Goal: Complete application form

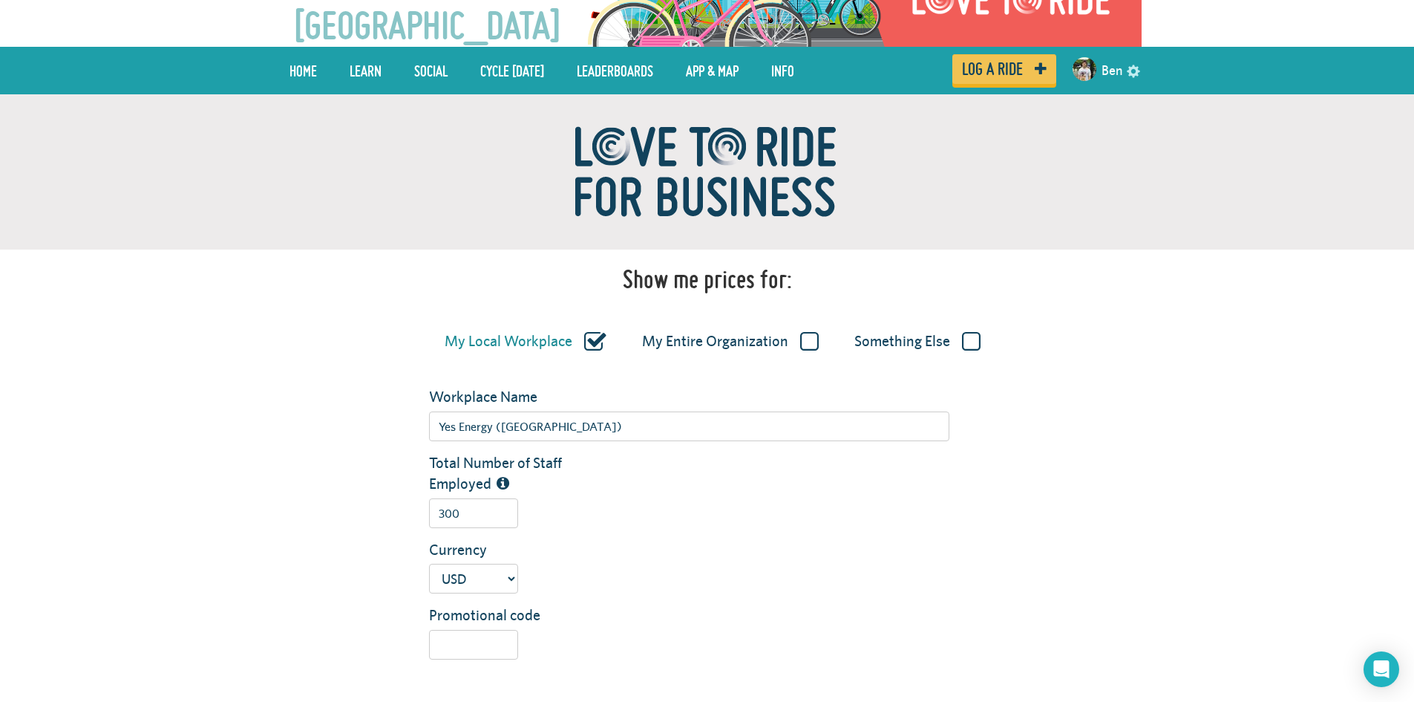
scroll to position [74, 0]
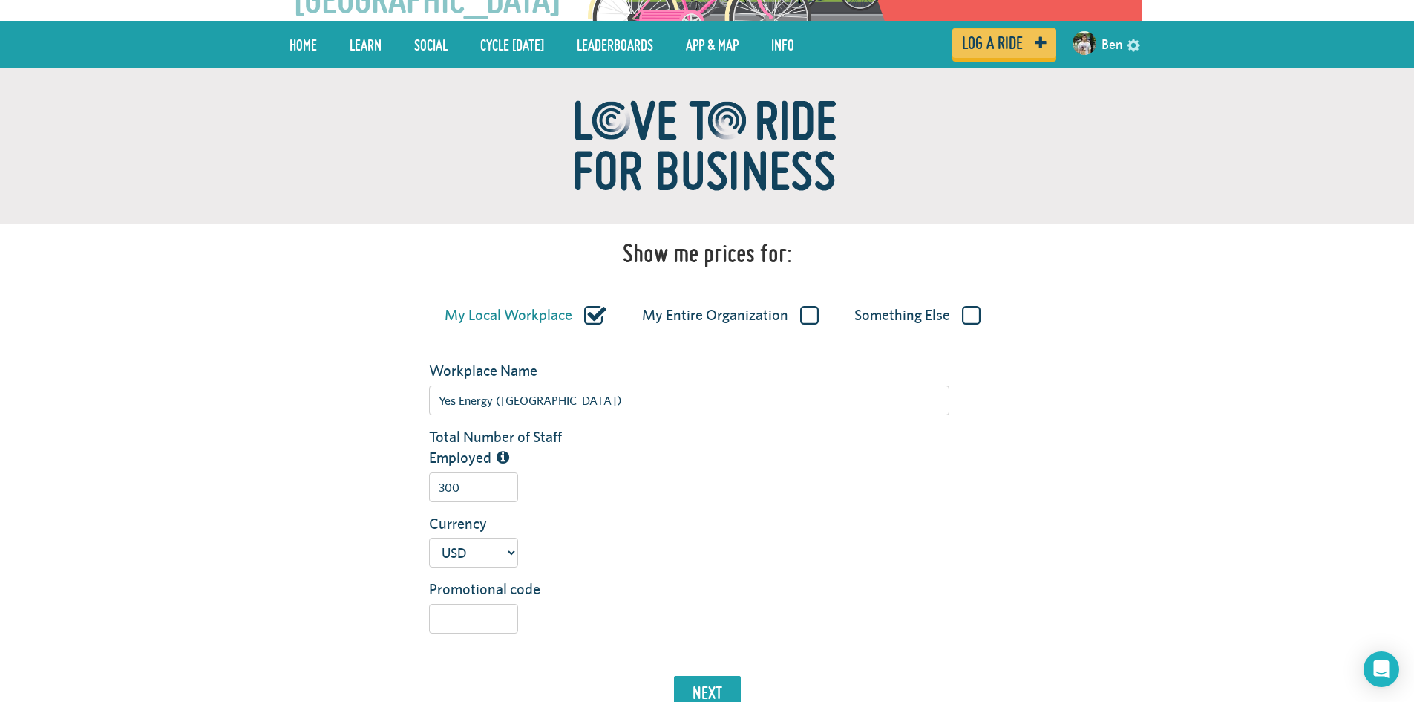
click at [809, 308] on label "My Entire Organization" at bounding box center [730, 315] width 177 height 19
click at [0, 0] on input "My Entire Organization" at bounding box center [0, 0] width 0 height 0
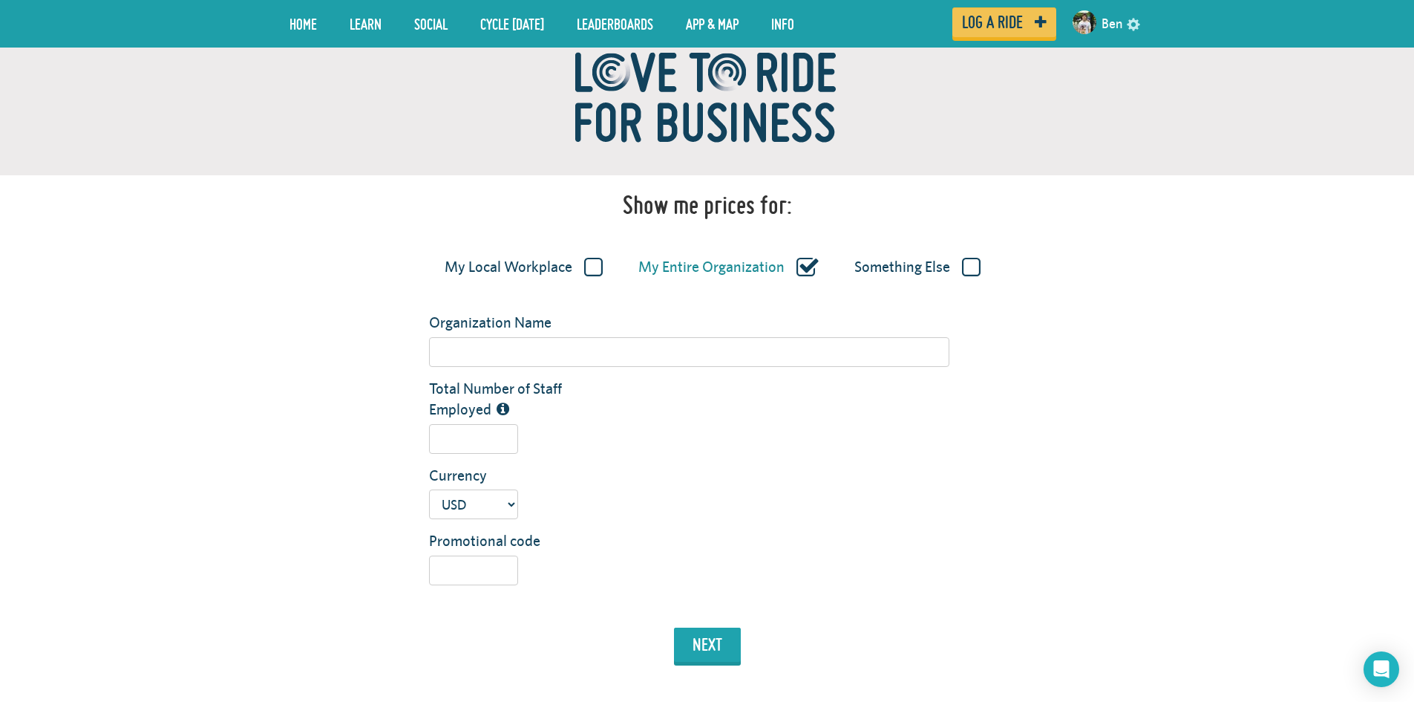
scroll to position [148, 0]
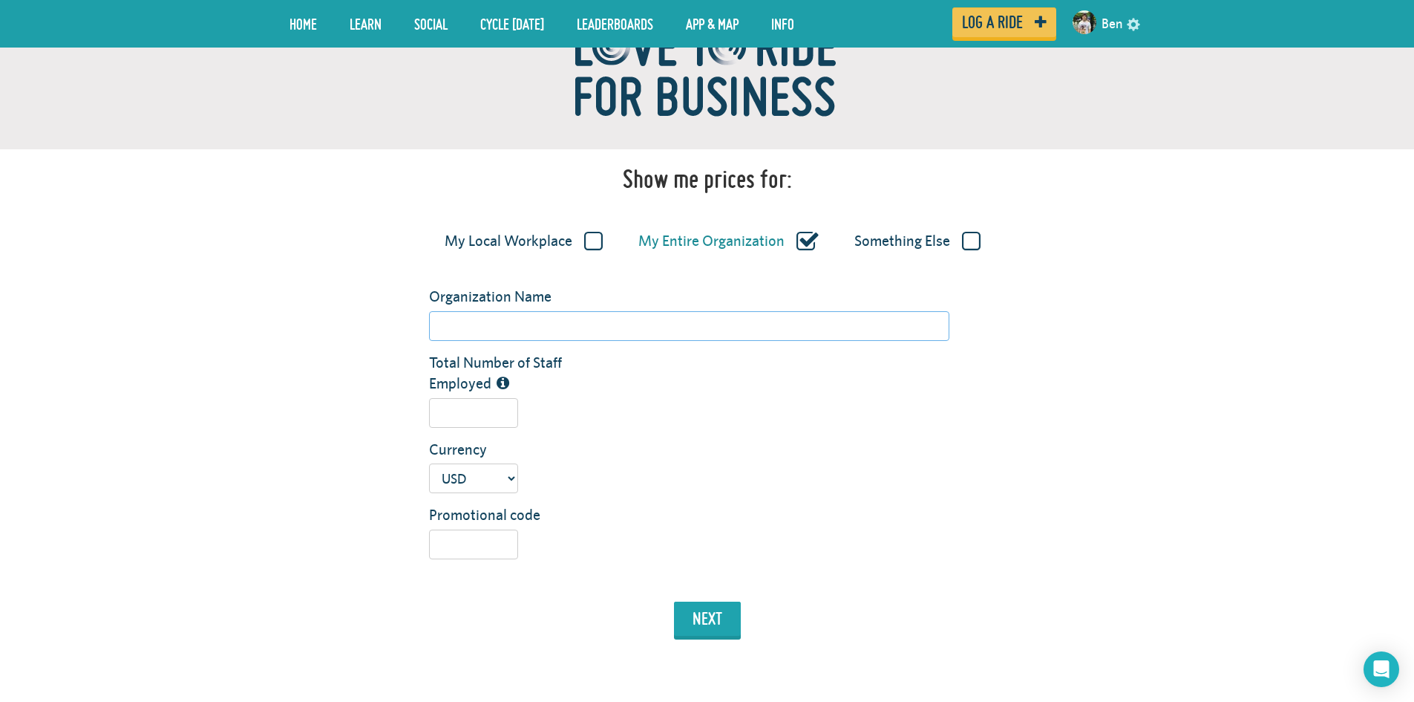
click at [685, 316] on input "Organization Name" at bounding box center [689, 326] width 520 height 30
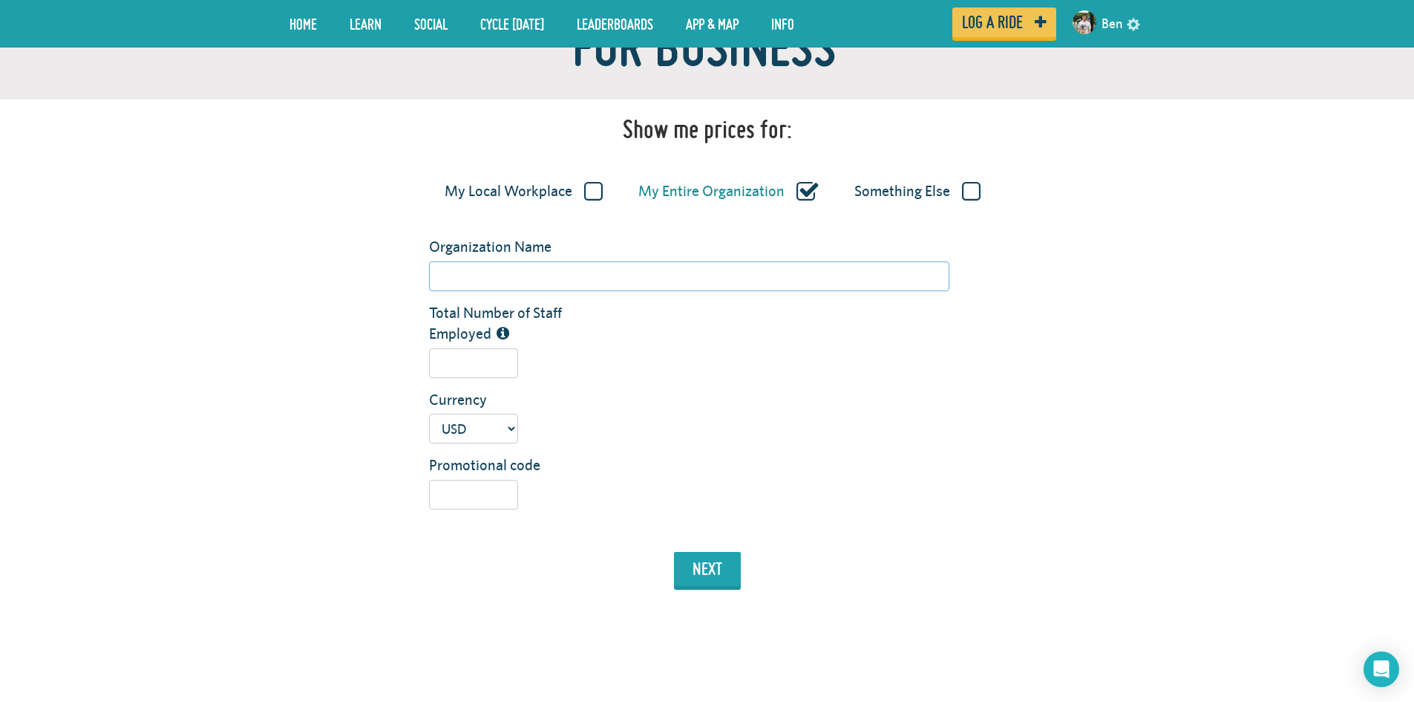
scroll to position [223, 0]
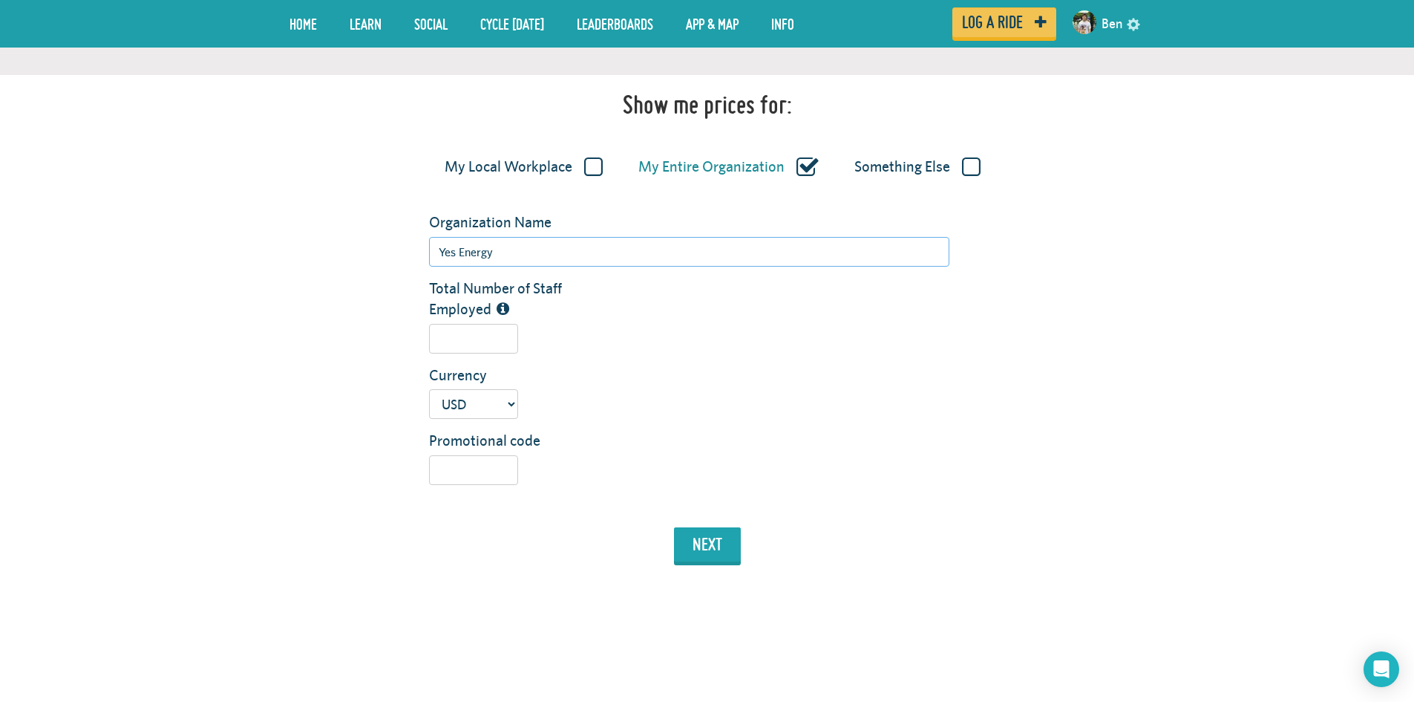
type input "Yes Energy"
click at [480, 336] on input "Total Number of Staff Employed" at bounding box center [473, 339] width 89 height 30
click at [725, 544] on button "next" at bounding box center [707, 544] width 67 height 34
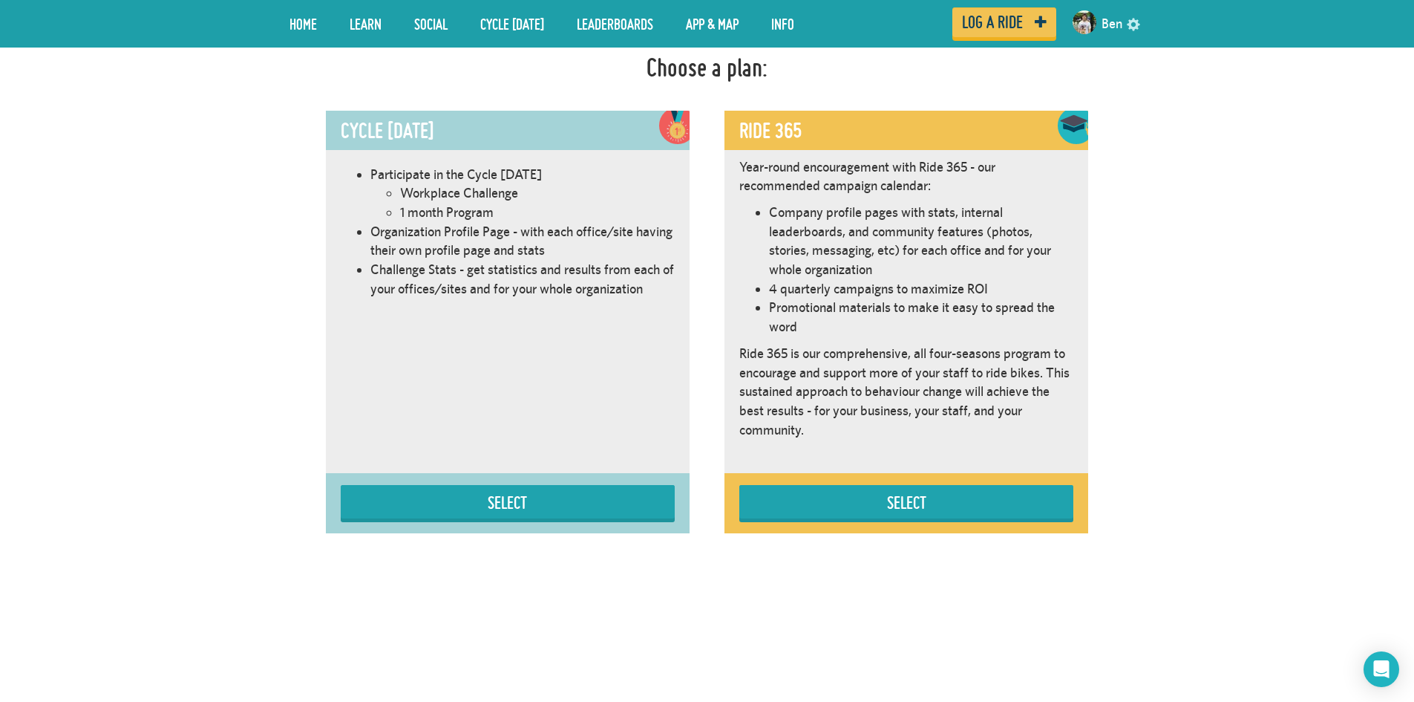
scroll to position [837, 0]
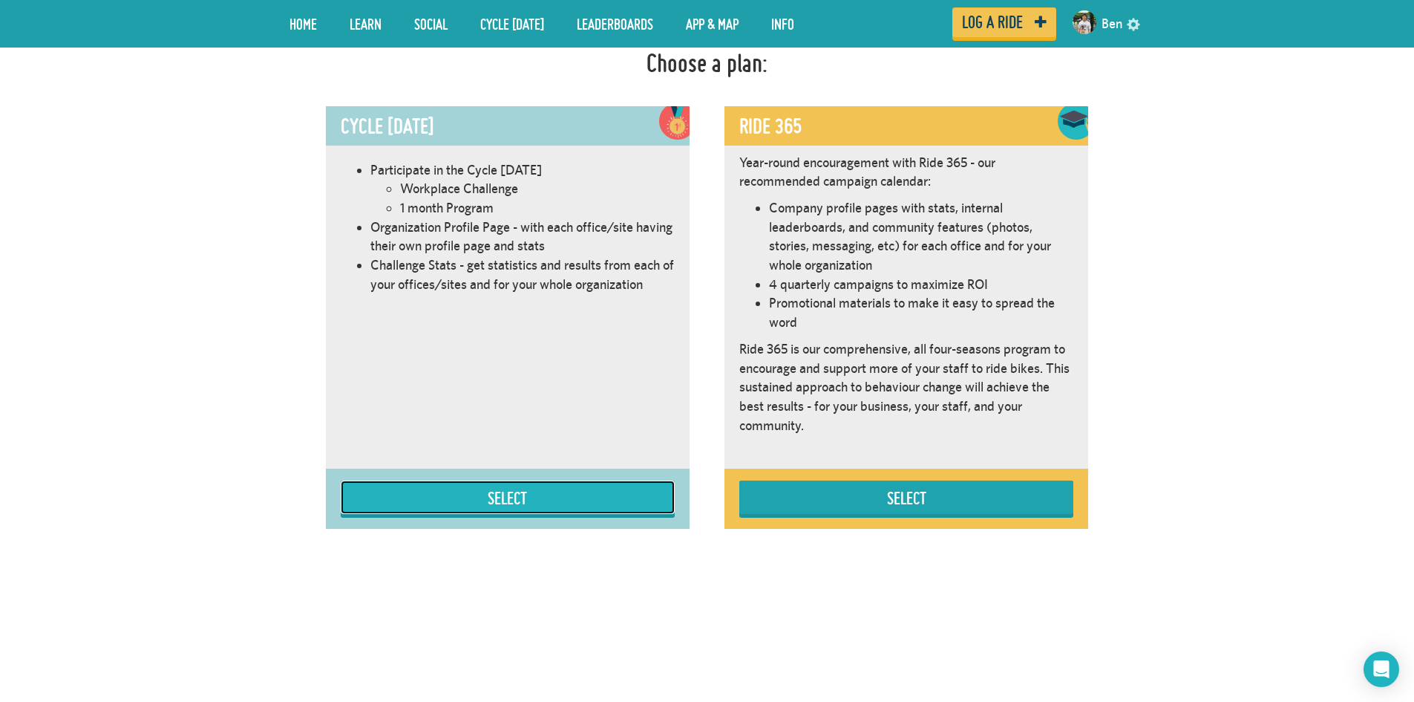
click at [615, 499] on button "Select" at bounding box center [508, 496] width 334 height 33
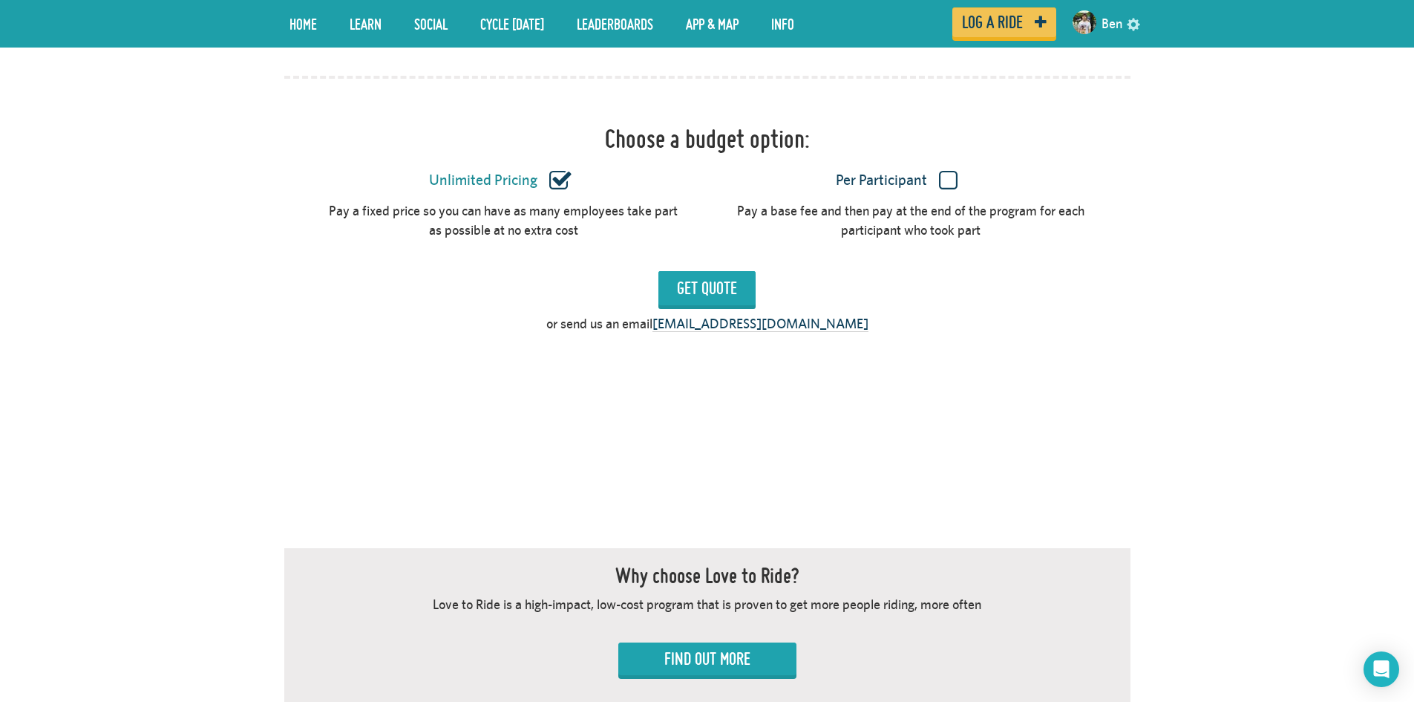
scroll to position [1421, 0]
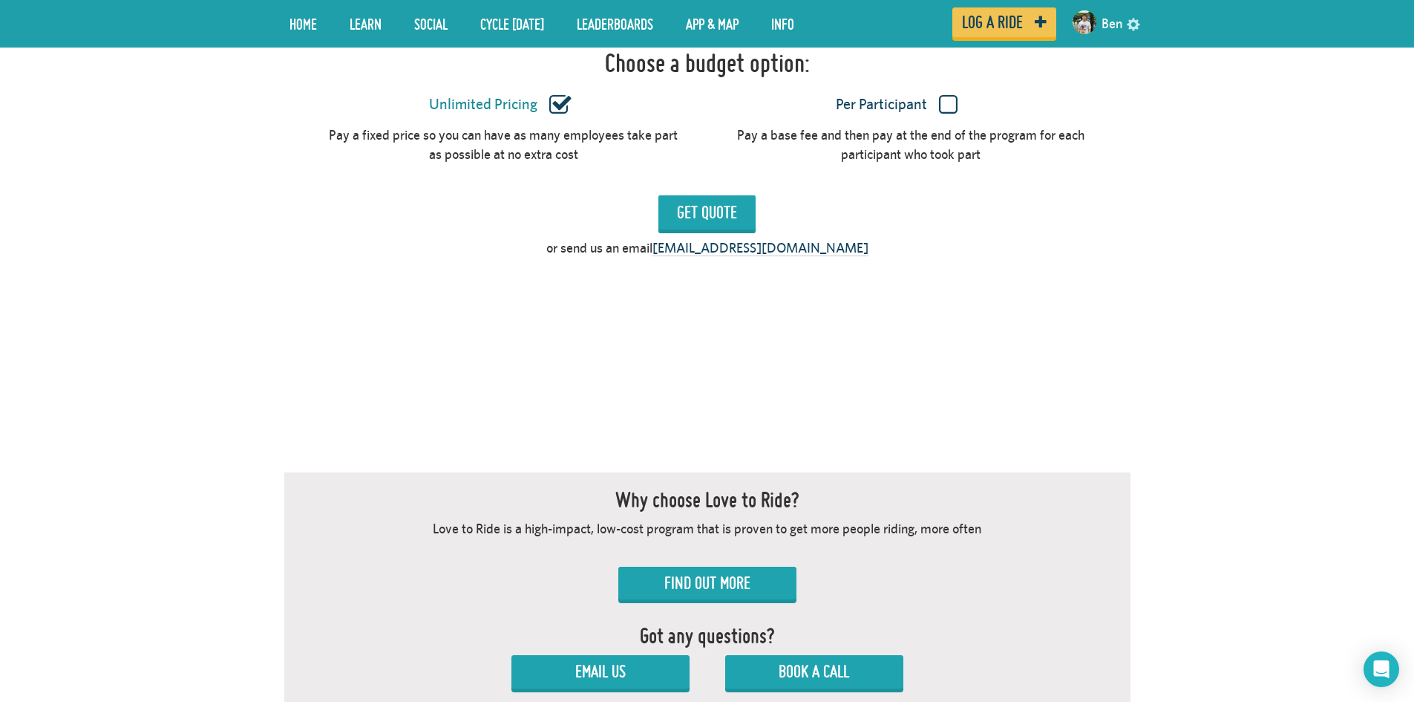
click at [566, 101] on label "Unlimited Pricing" at bounding box center [500, 104] width 353 height 19
click at [0, 0] on input "Unlimited Pricing" at bounding box center [0, 0] width 0 height 0
click at [947, 101] on label "Per Participant" at bounding box center [896, 104] width 353 height 19
click at [0, 0] on input "Per Participant" at bounding box center [0, 0] width 0 height 0
click at [564, 105] on label "Unlimited Pricing" at bounding box center [500, 104] width 353 height 19
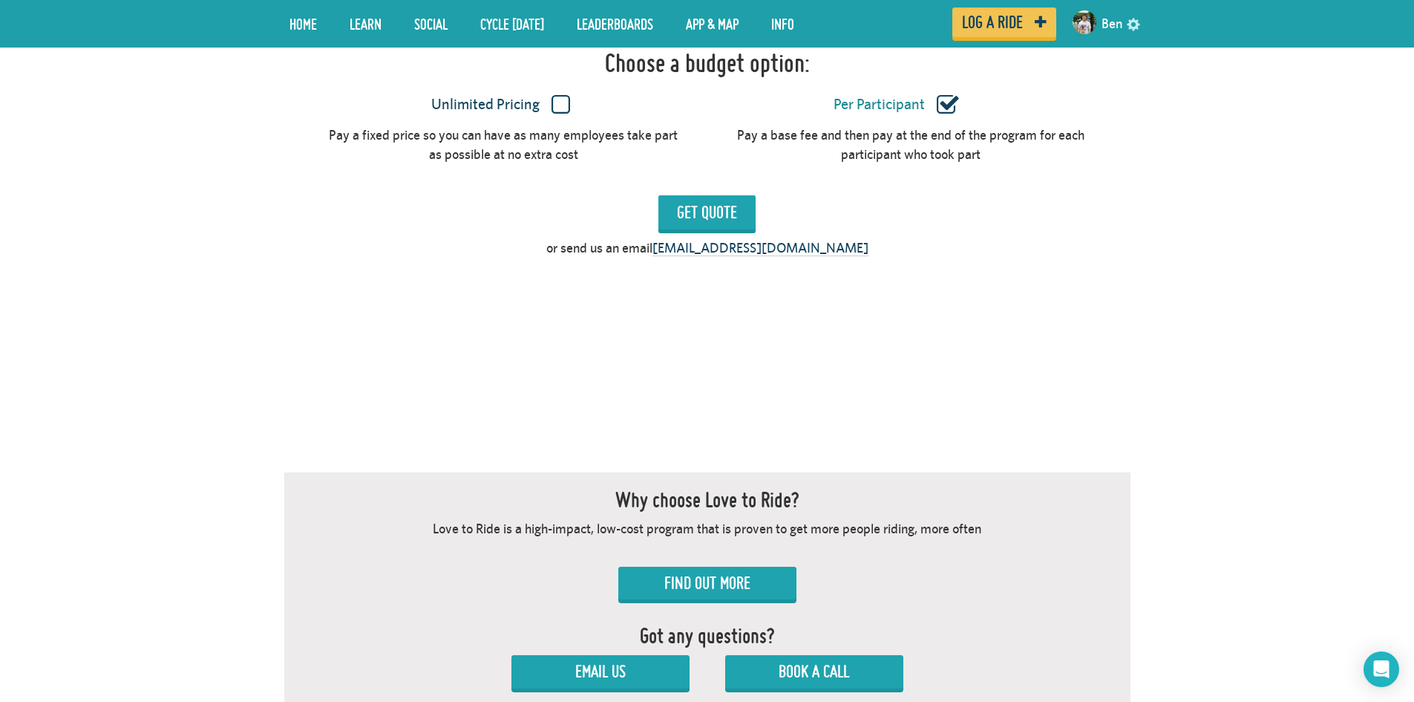
click at [0, 0] on input "Unlimited Pricing" at bounding box center [0, 0] width 0 height 0
click at [723, 220] on input "Get Quote" at bounding box center [707, 212] width 97 height 34
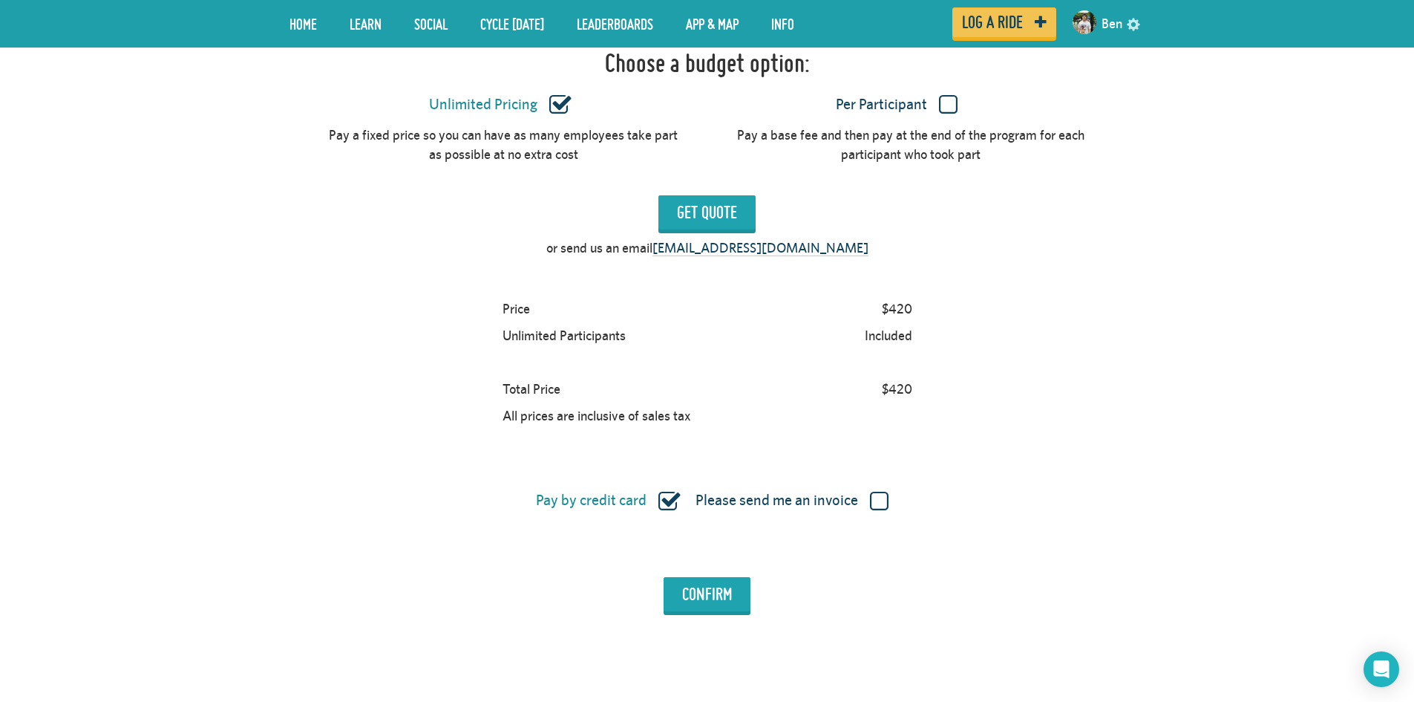
click at [938, 102] on label "Per Participant" at bounding box center [896, 104] width 353 height 19
click at [0, 0] on input "Per Participant" at bounding box center [0, 0] width 0 height 0
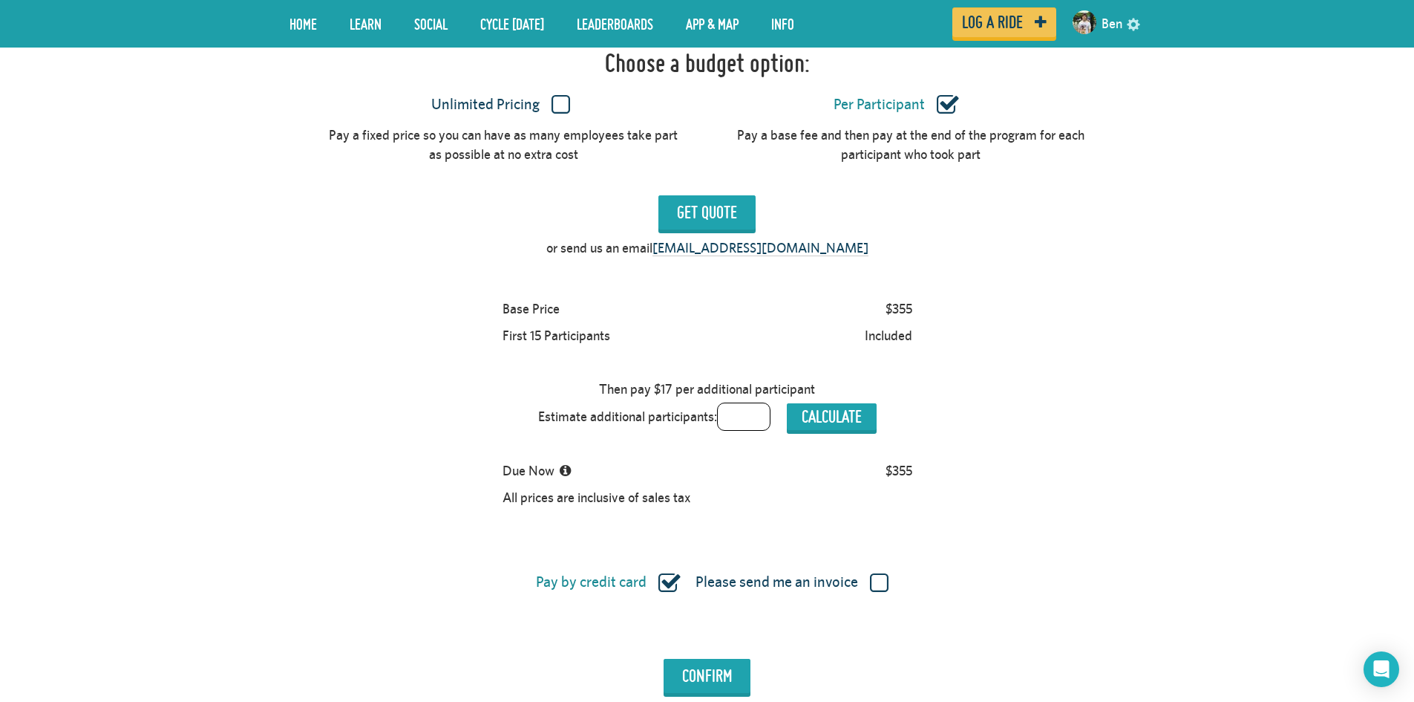
click at [566, 99] on label "Unlimited Pricing" at bounding box center [500, 104] width 353 height 19
click at [0, 0] on input "Unlimited Pricing" at bounding box center [0, 0] width 0 height 0
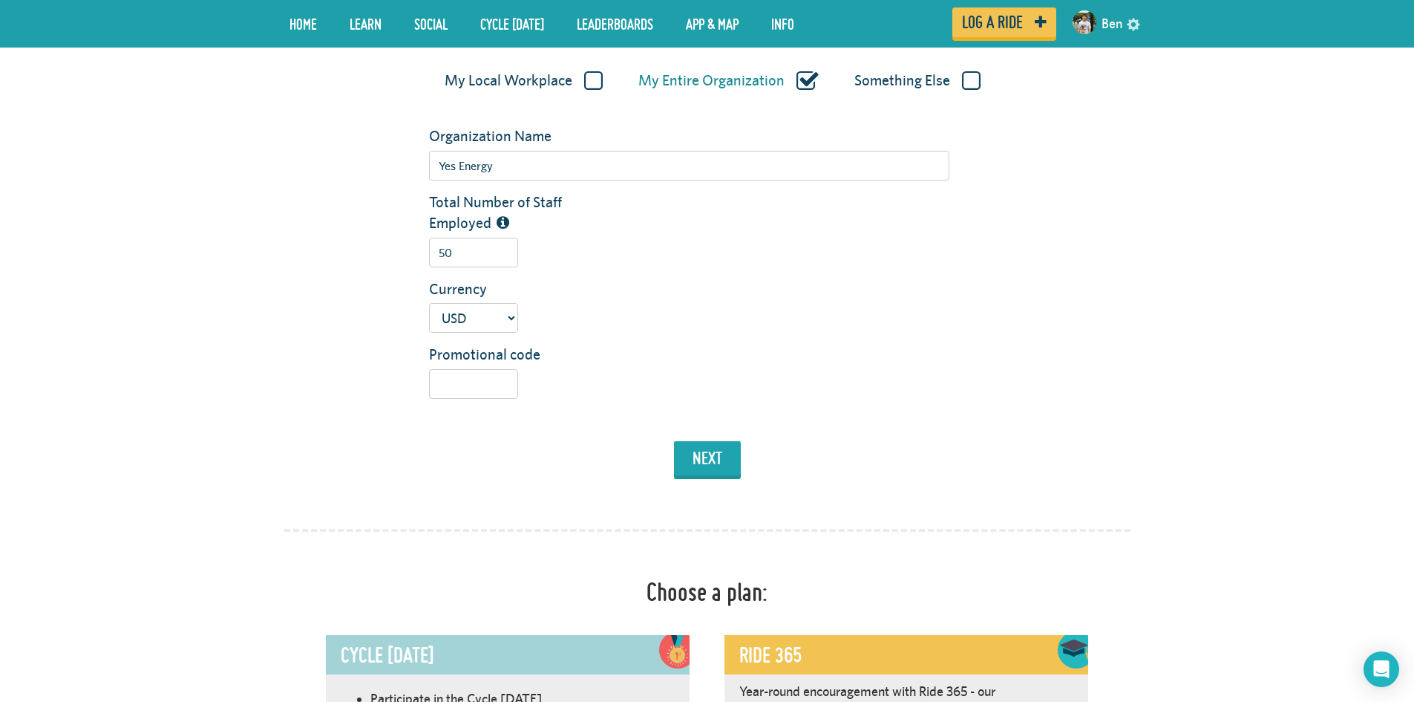
scroll to position [307, 0]
click at [447, 254] on input "50" at bounding box center [473, 254] width 89 height 30
type input "5"
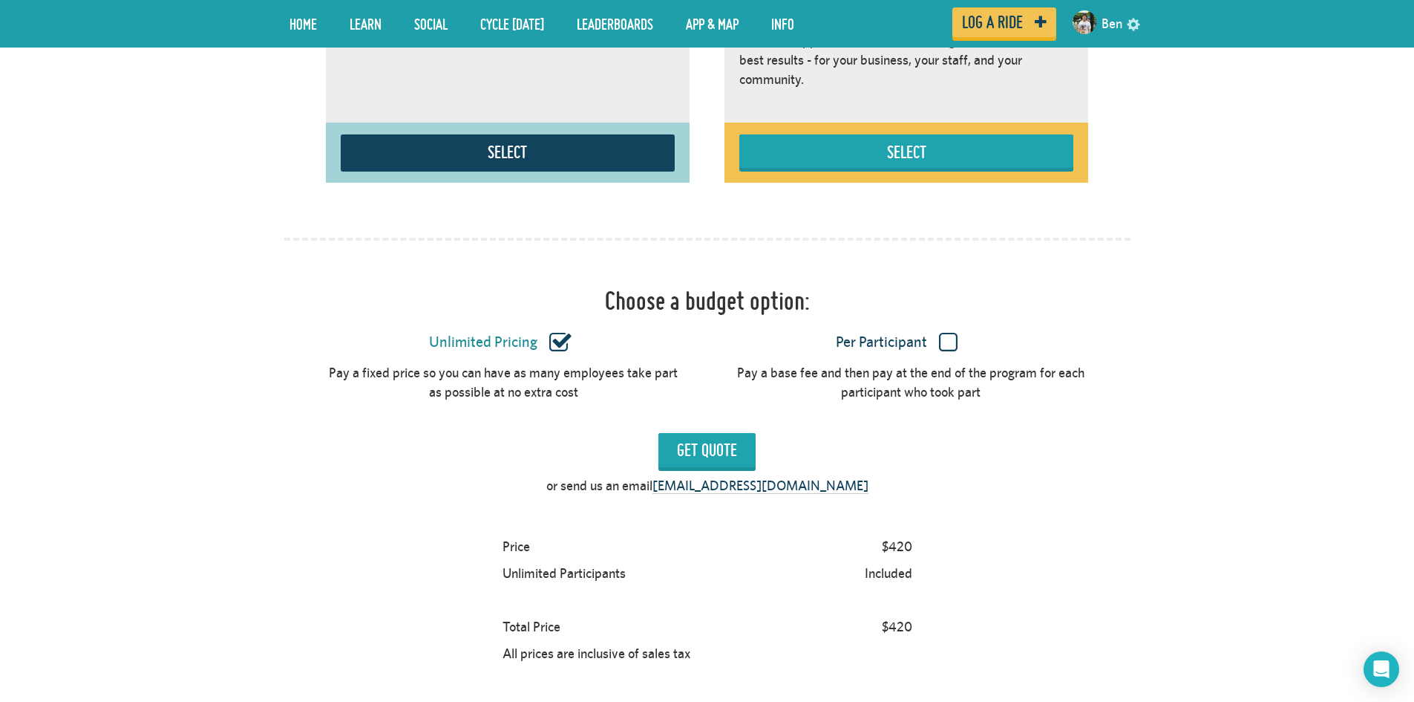
scroll to position [1198, 0]
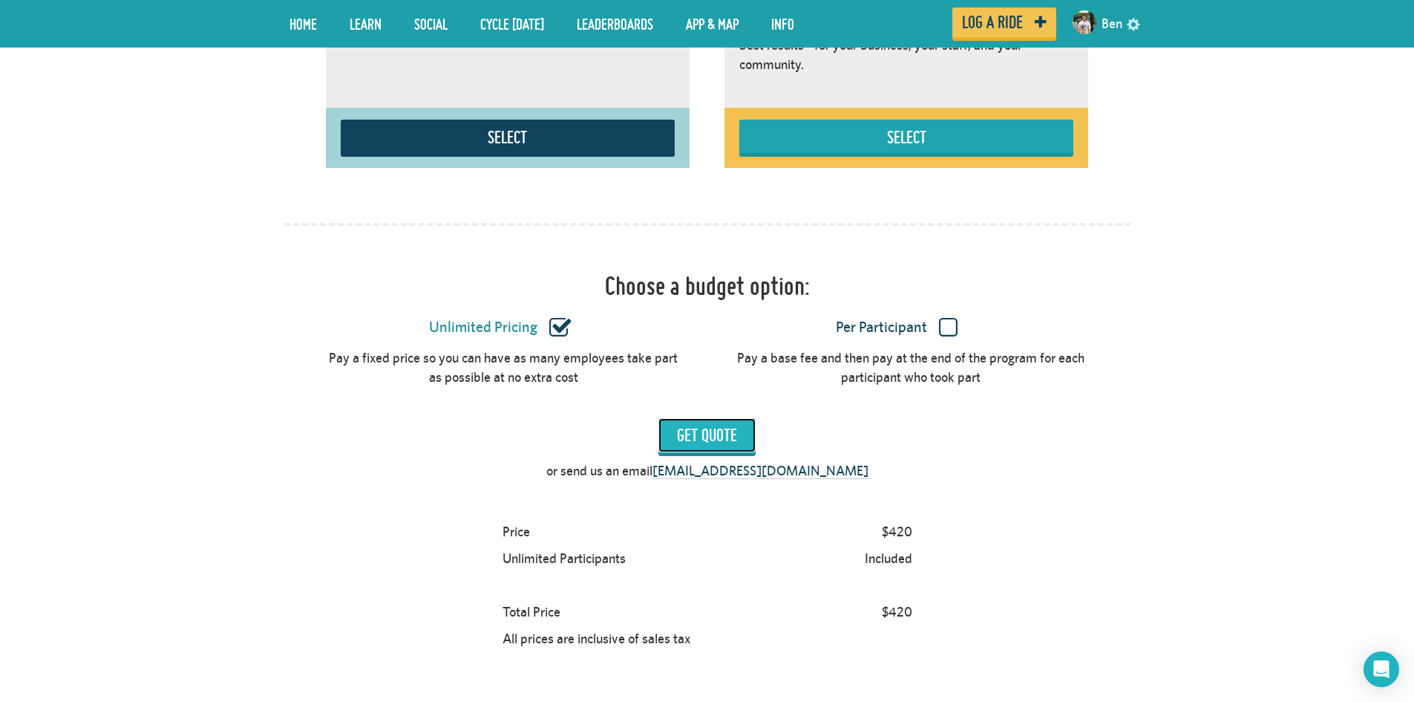
click at [727, 437] on input "Get Quote" at bounding box center [707, 435] width 97 height 34
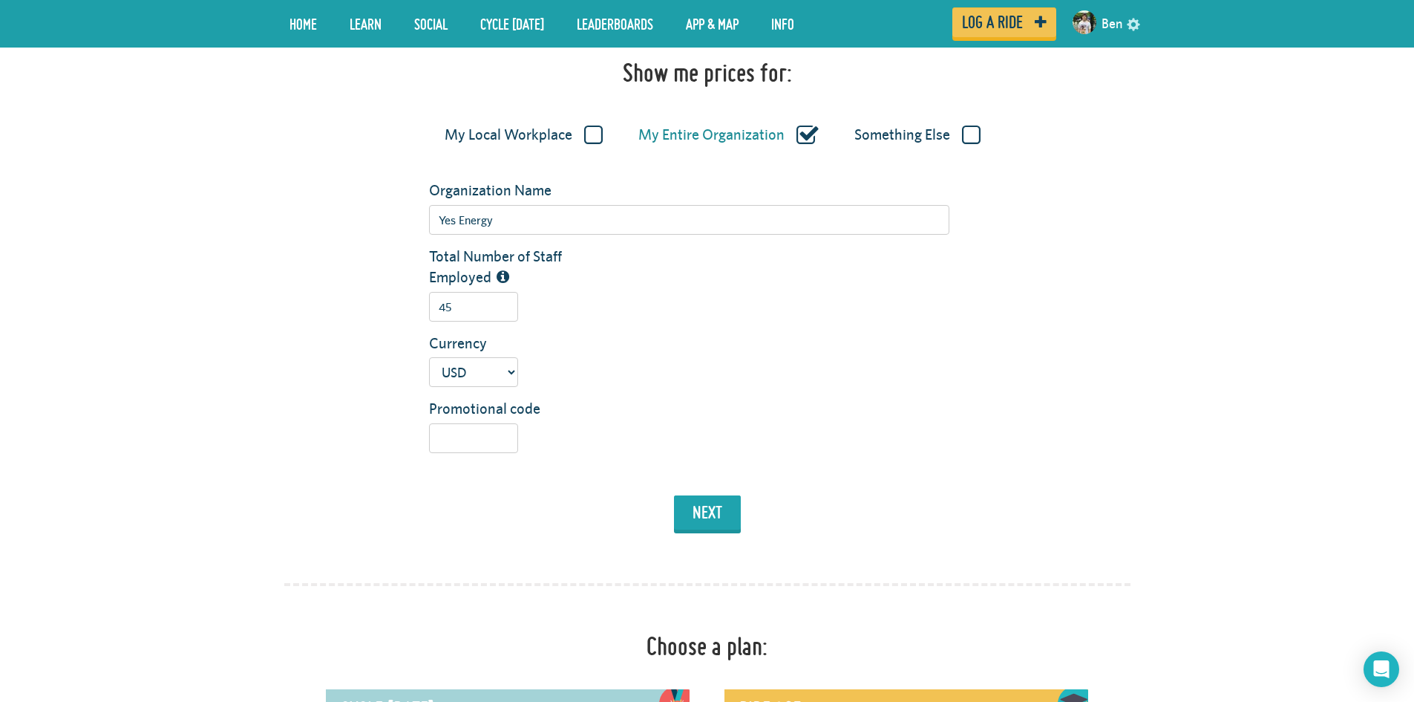
scroll to position [233, 0]
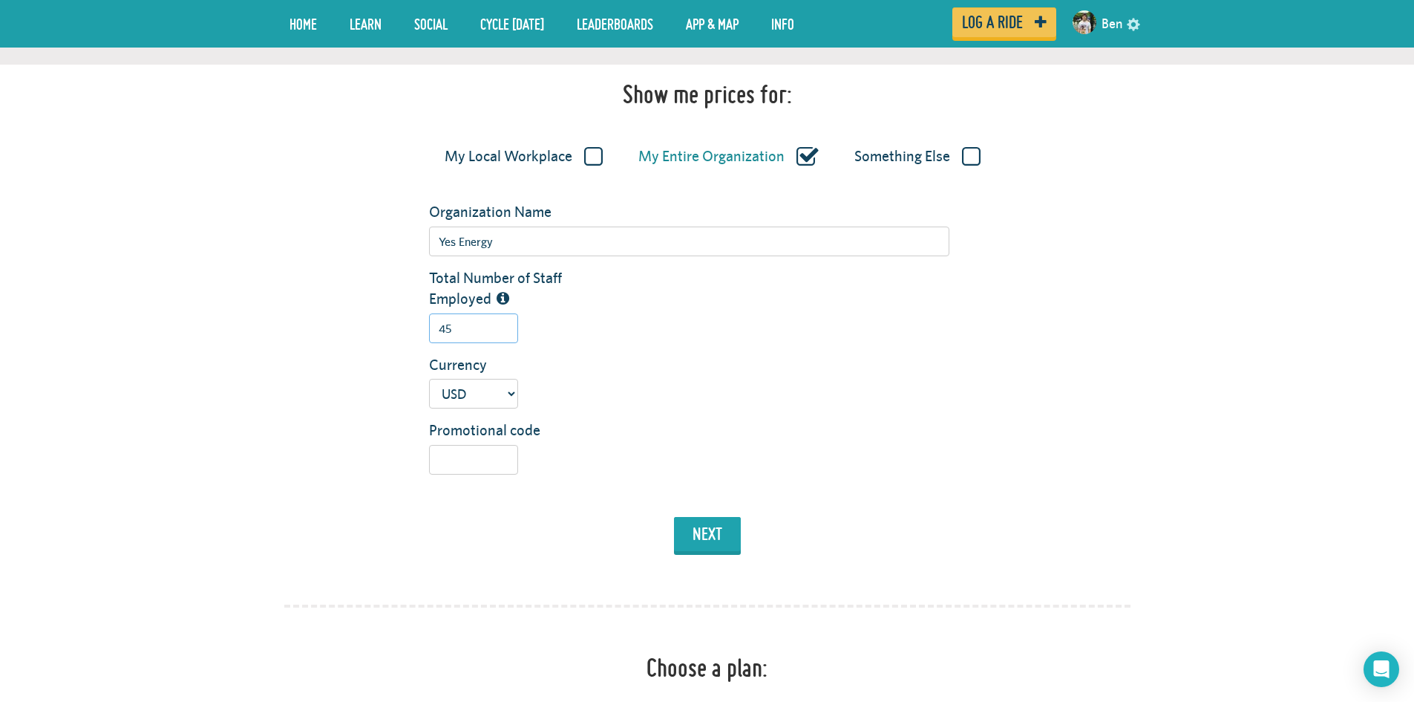
click at [477, 332] on input "45" at bounding box center [473, 328] width 89 height 30
click at [696, 546] on button "next" at bounding box center [707, 534] width 67 height 34
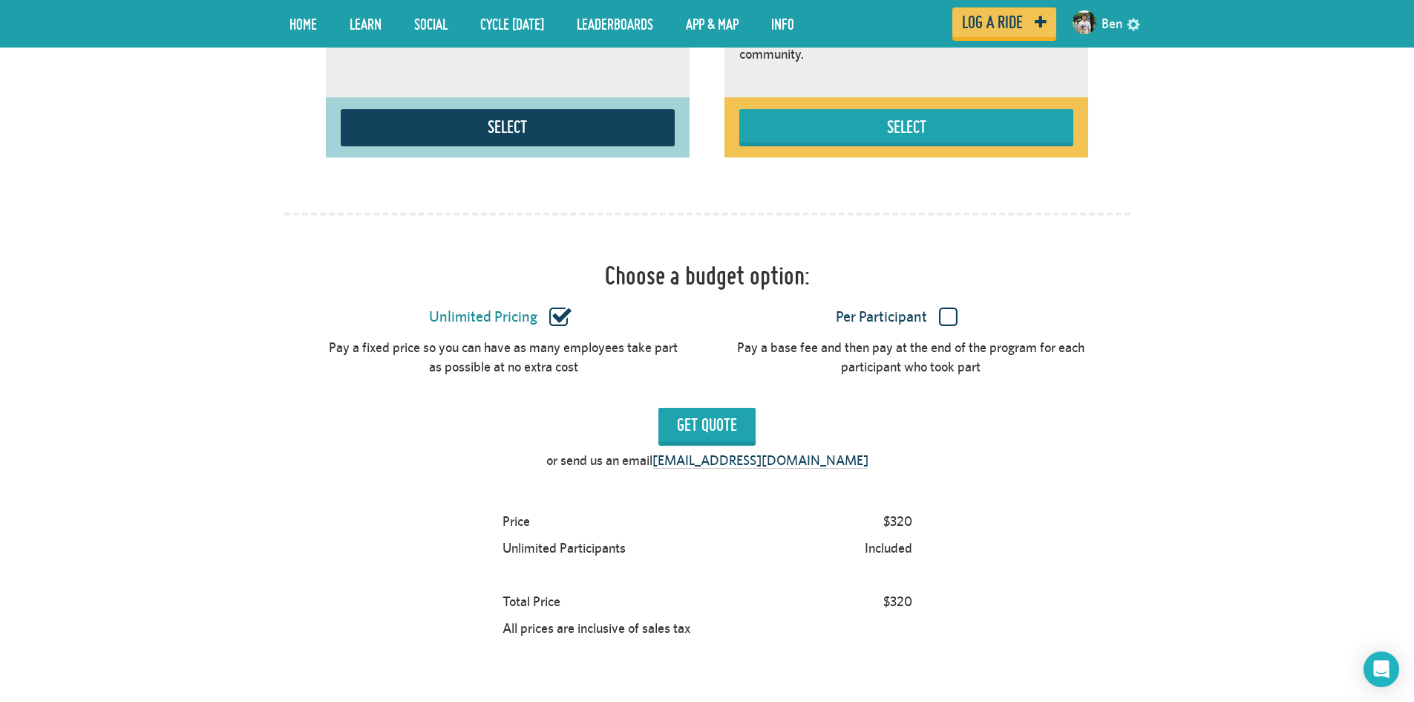
scroll to position [1283, 0]
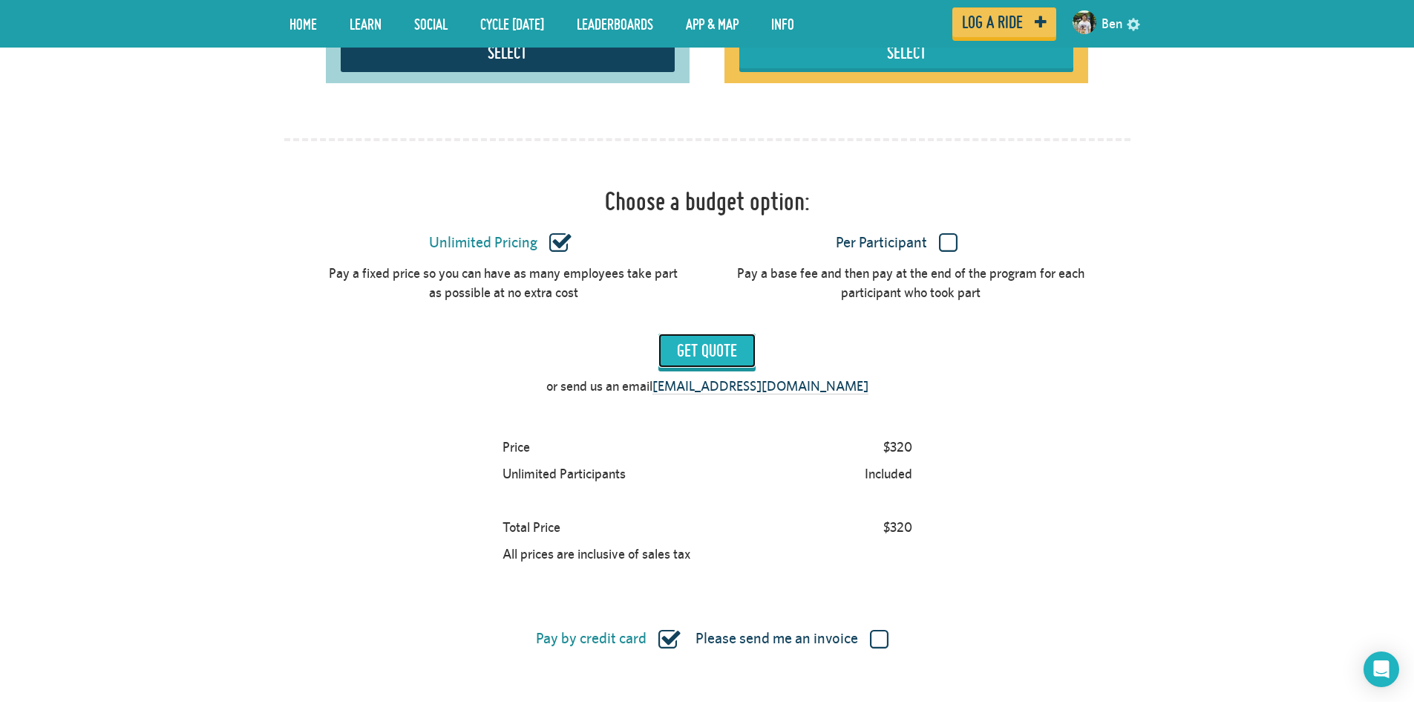
click at [726, 349] on input "Get Quote" at bounding box center [707, 350] width 97 height 34
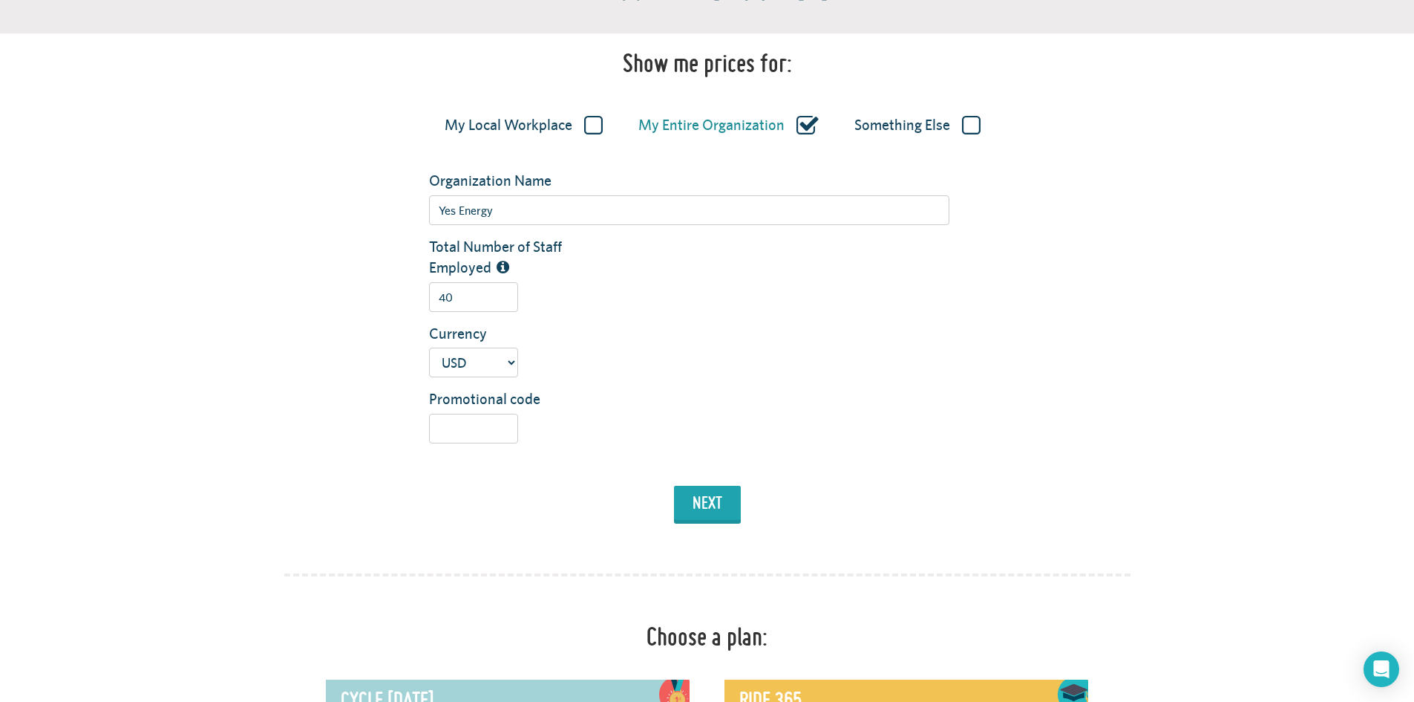
scroll to position [95, 0]
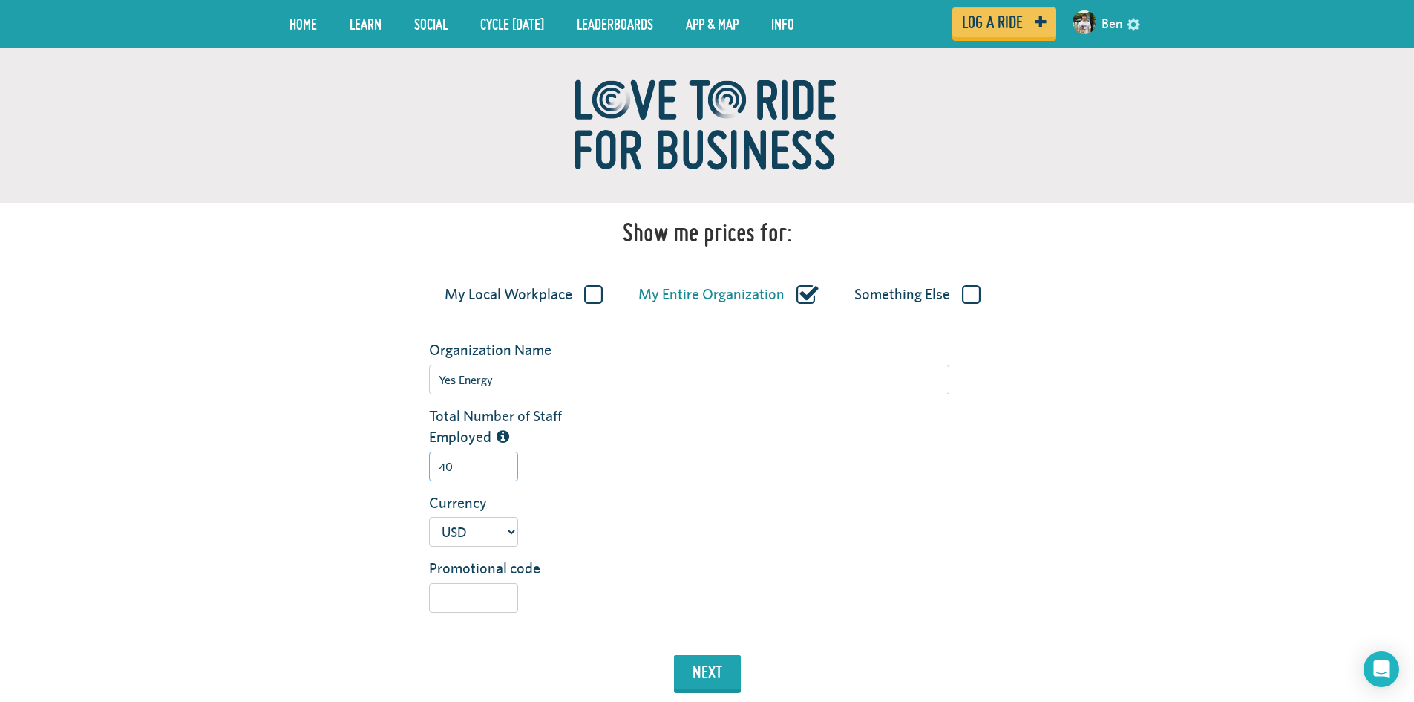
click at [459, 469] on input "40" at bounding box center [473, 466] width 89 height 30
click at [699, 676] on button "next" at bounding box center [707, 672] width 67 height 34
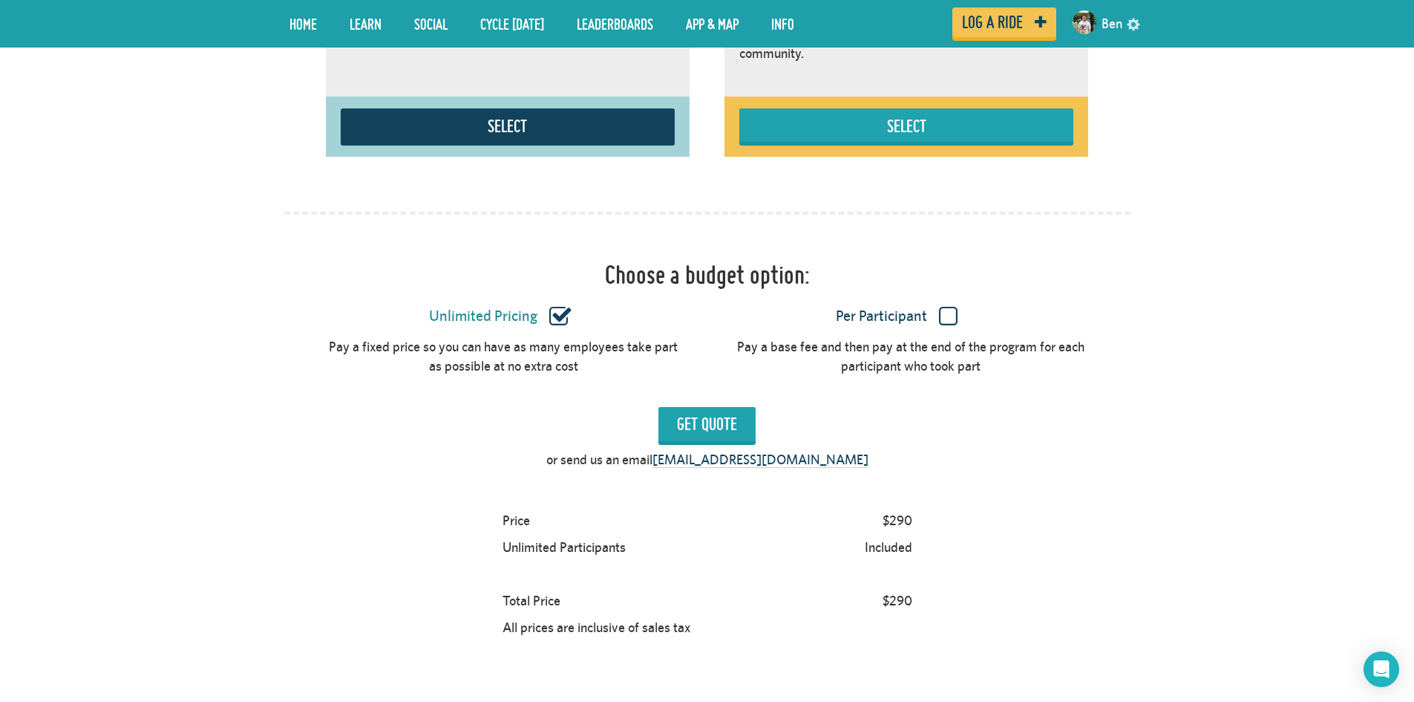
scroll to position [1209, 0]
click at [722, 424] on input "Get Quote" at bounding box center [707, 425] width 97 height 34
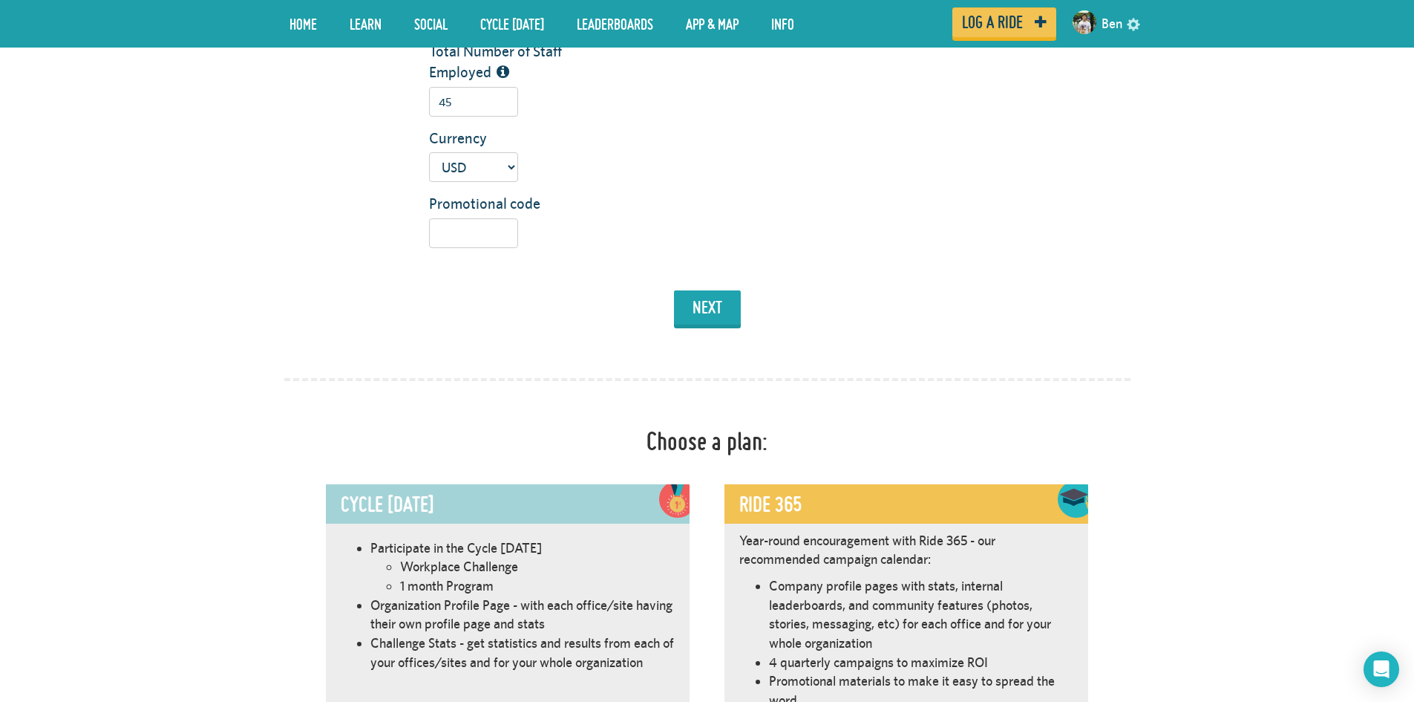
scroll to position [169, 0]
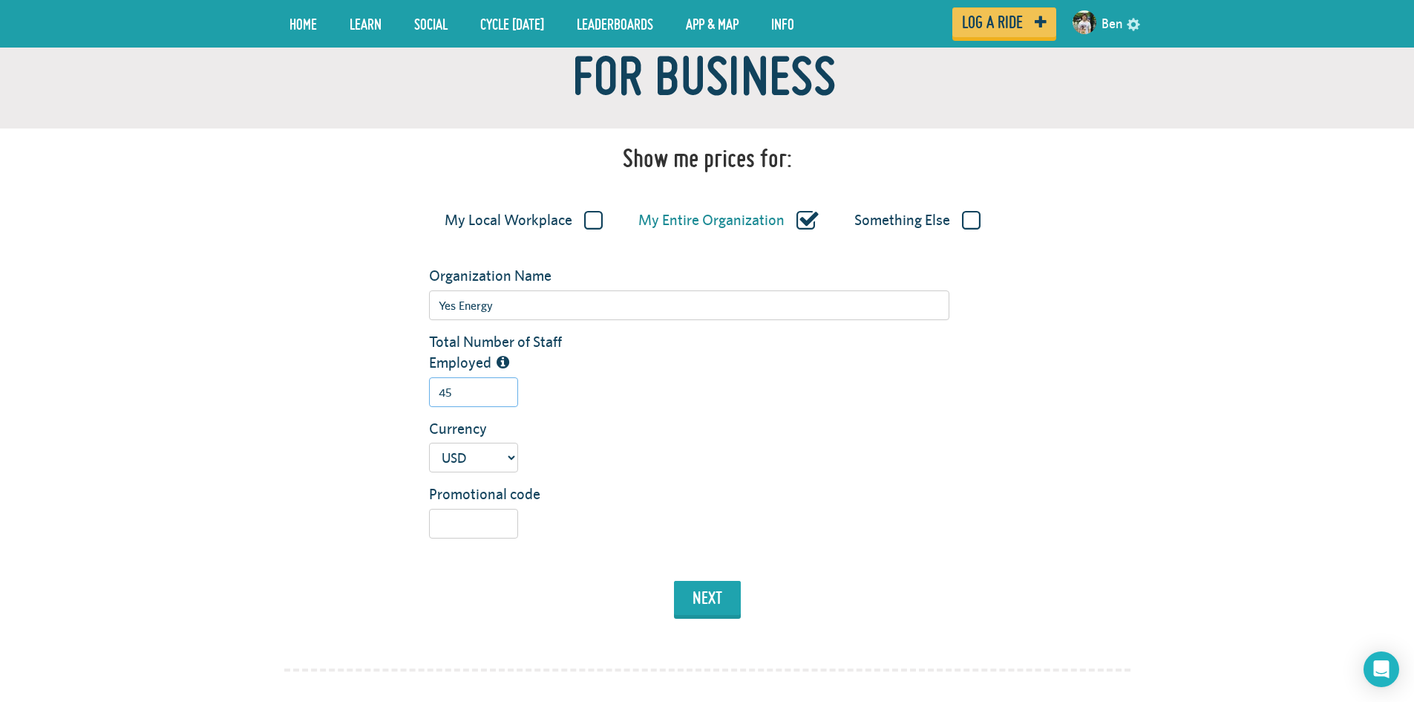
click at [464, 398] on input "45" at bounding box center [473, 392] width 89 height 30
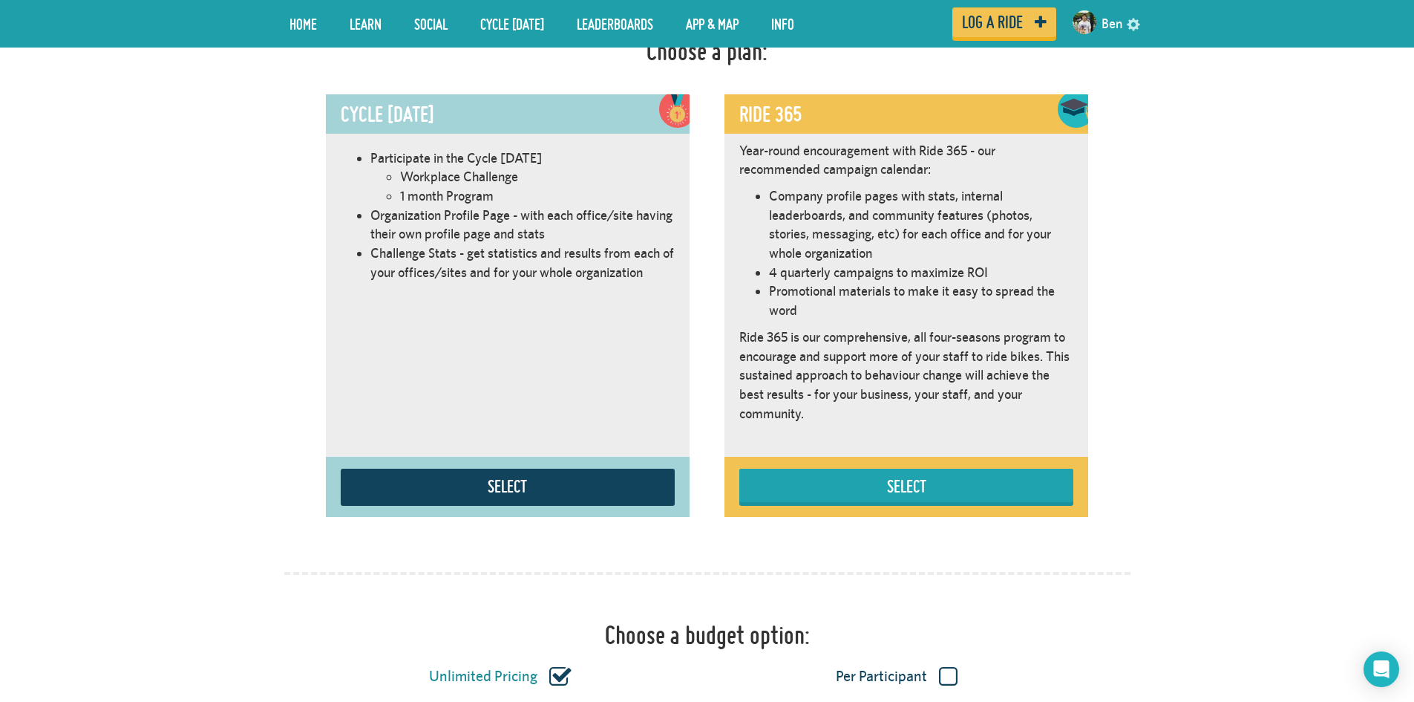
scroll to position [1283, 0]
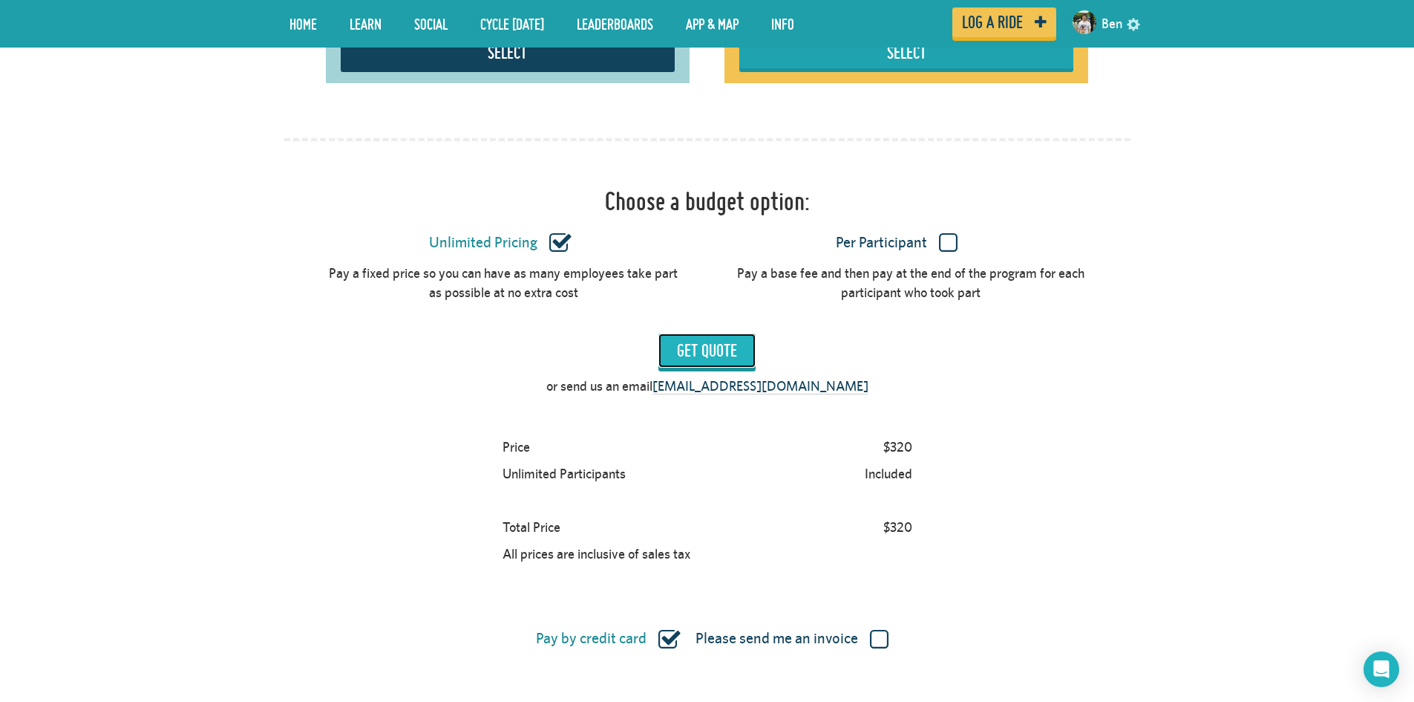
click at [692, 354] on input "Get Quote" at bounding box center [707, 350] width 97 height 34
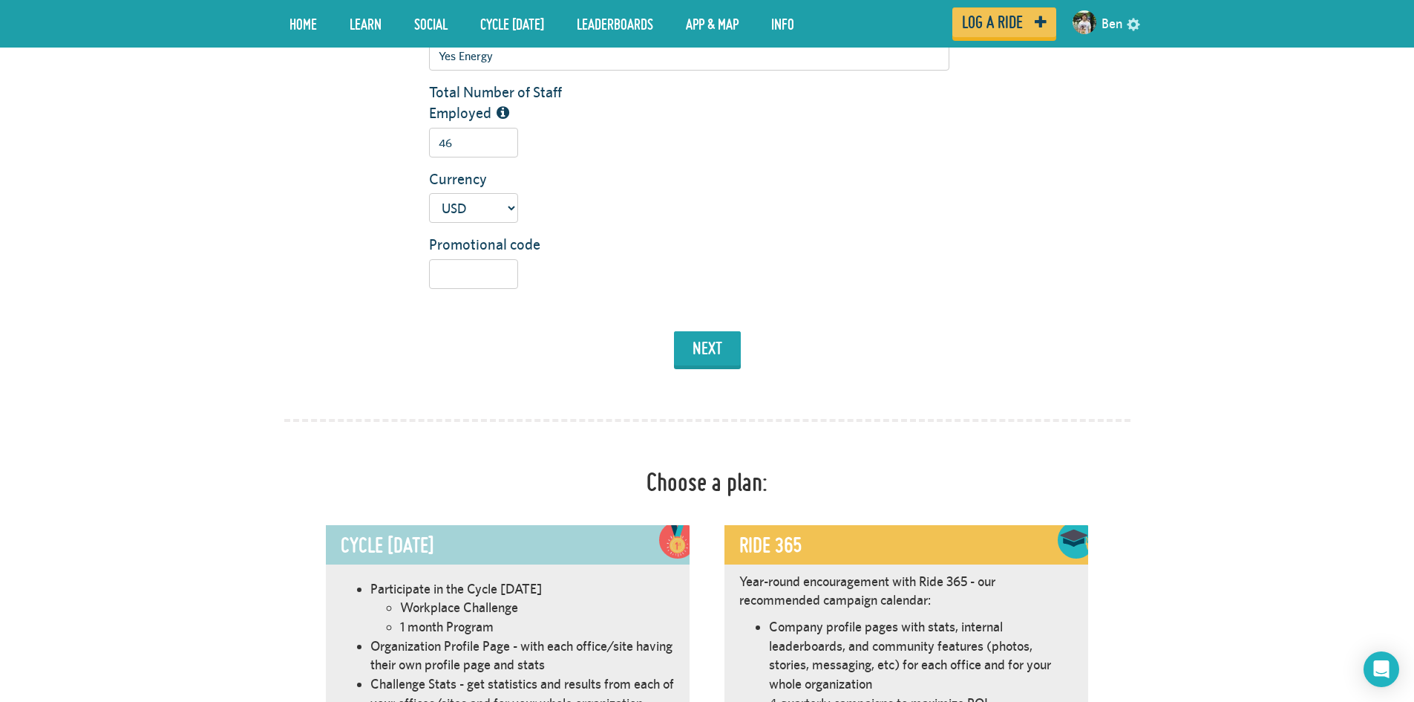
scroll to position [169, 0]
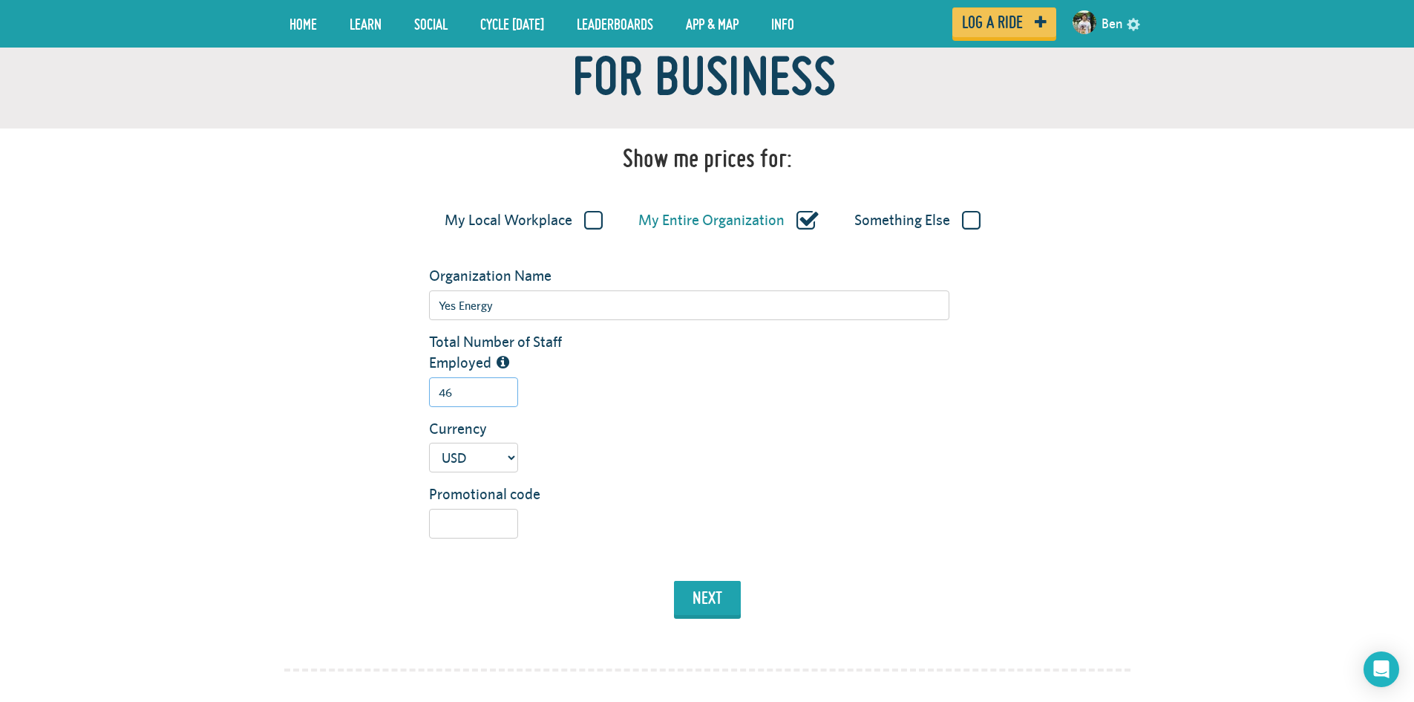
click at [461, 395] on input "46" at bounding box center [473, 392] width 89 height 30
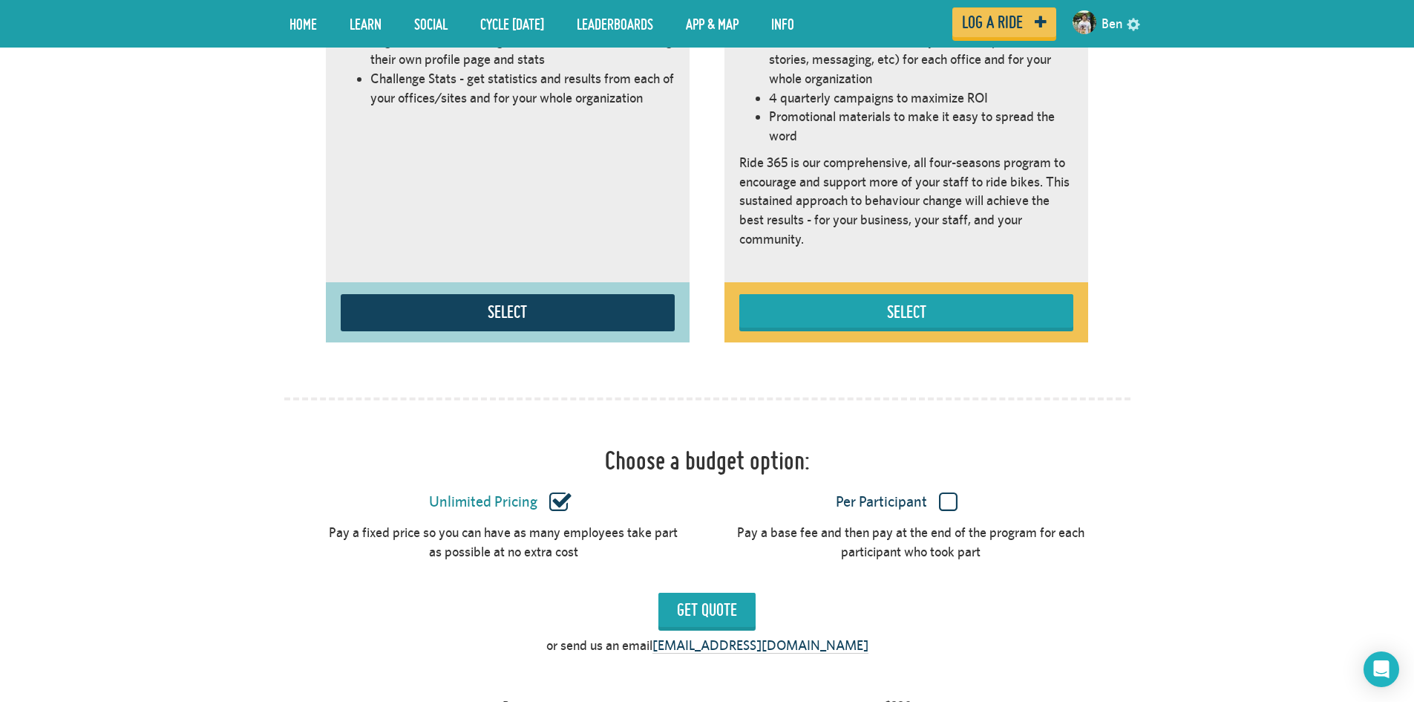
scroll to position [1283, 0]
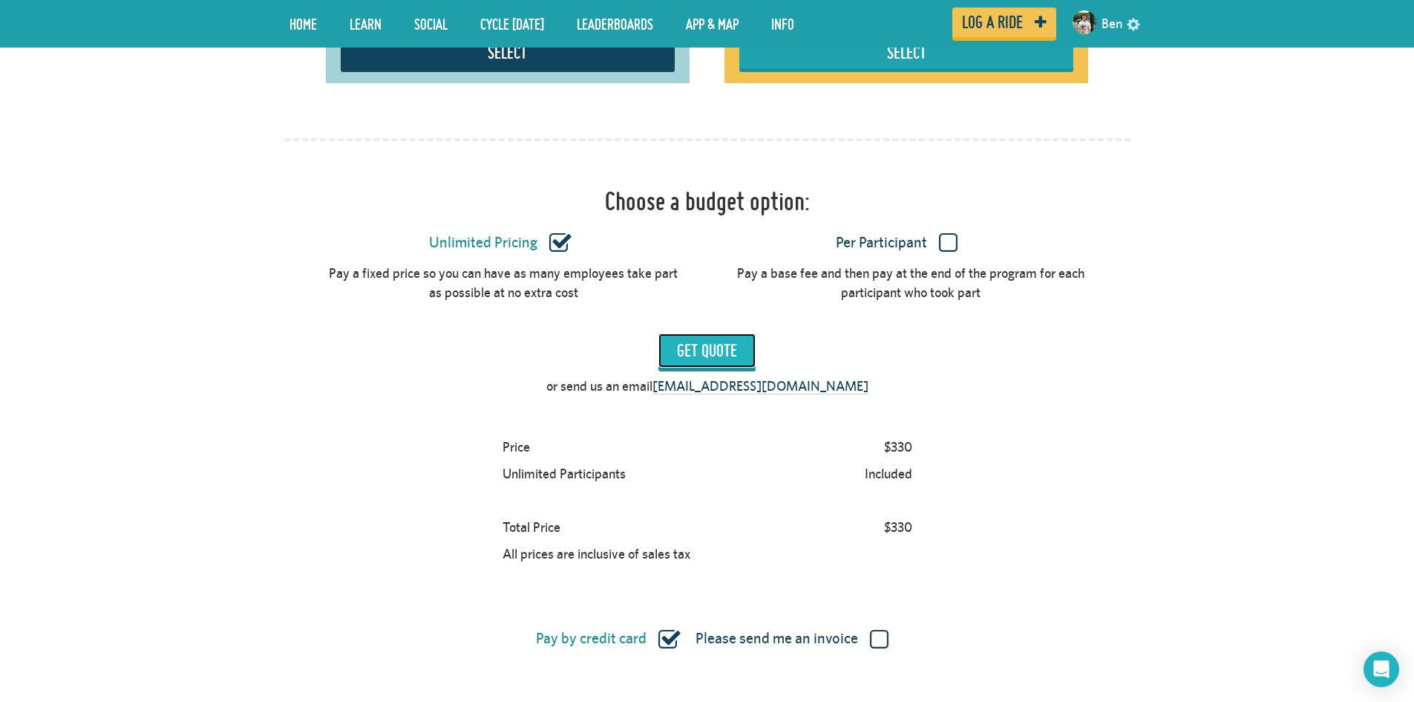
click at [721, 362] on input "Get Quote" at bounding box center [707, 350] width 97 height 34
click at [705, 356] on input "Get Quote" at bounding box center [707, 350] width 97 height 34
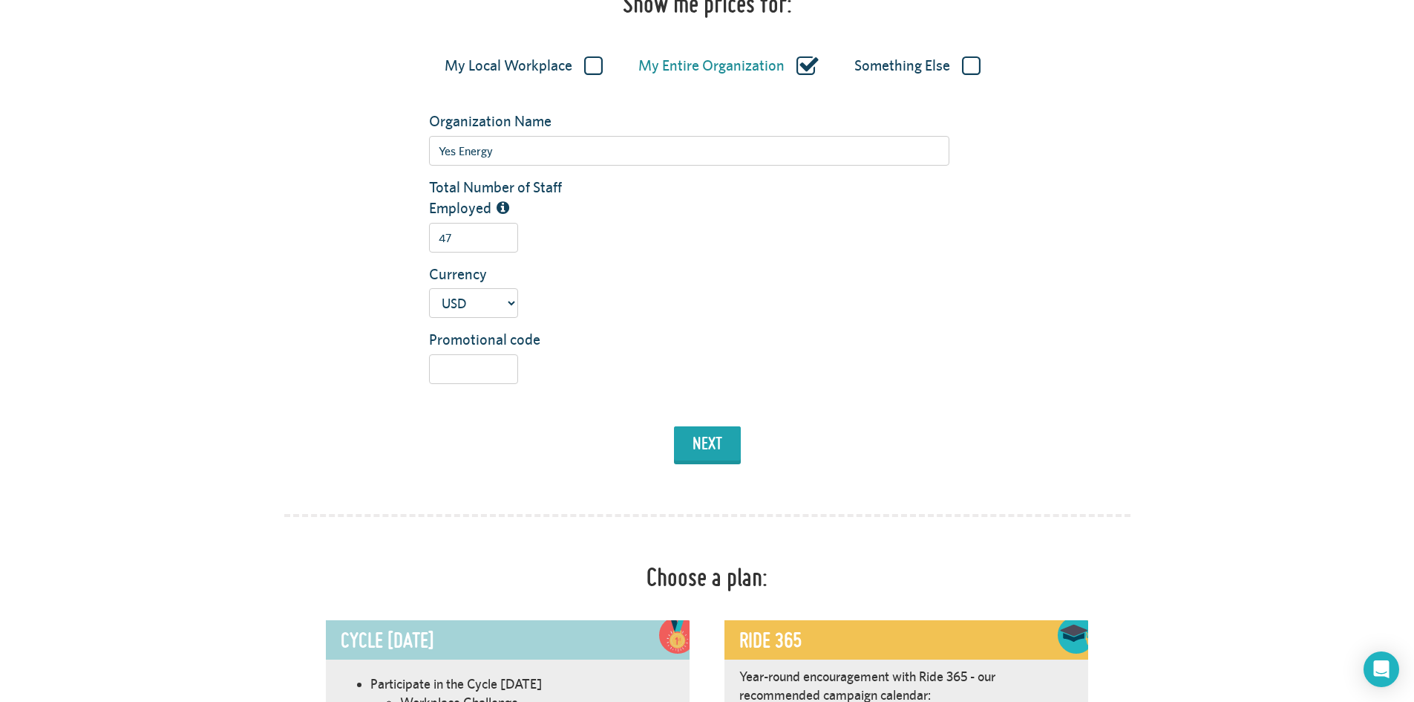
scroll to position [0, 0]
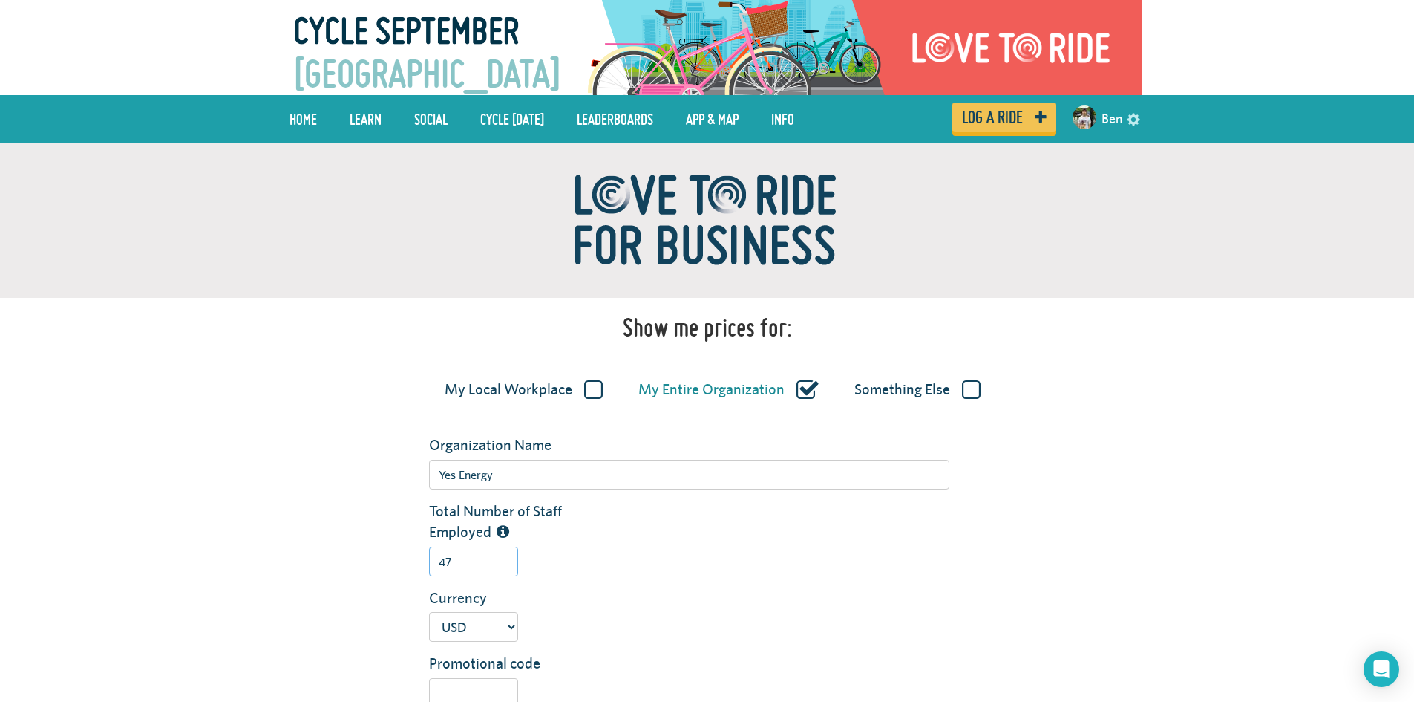
click at [489, 563] on input "47" at bounding box center [473, 561] width 89 height 30
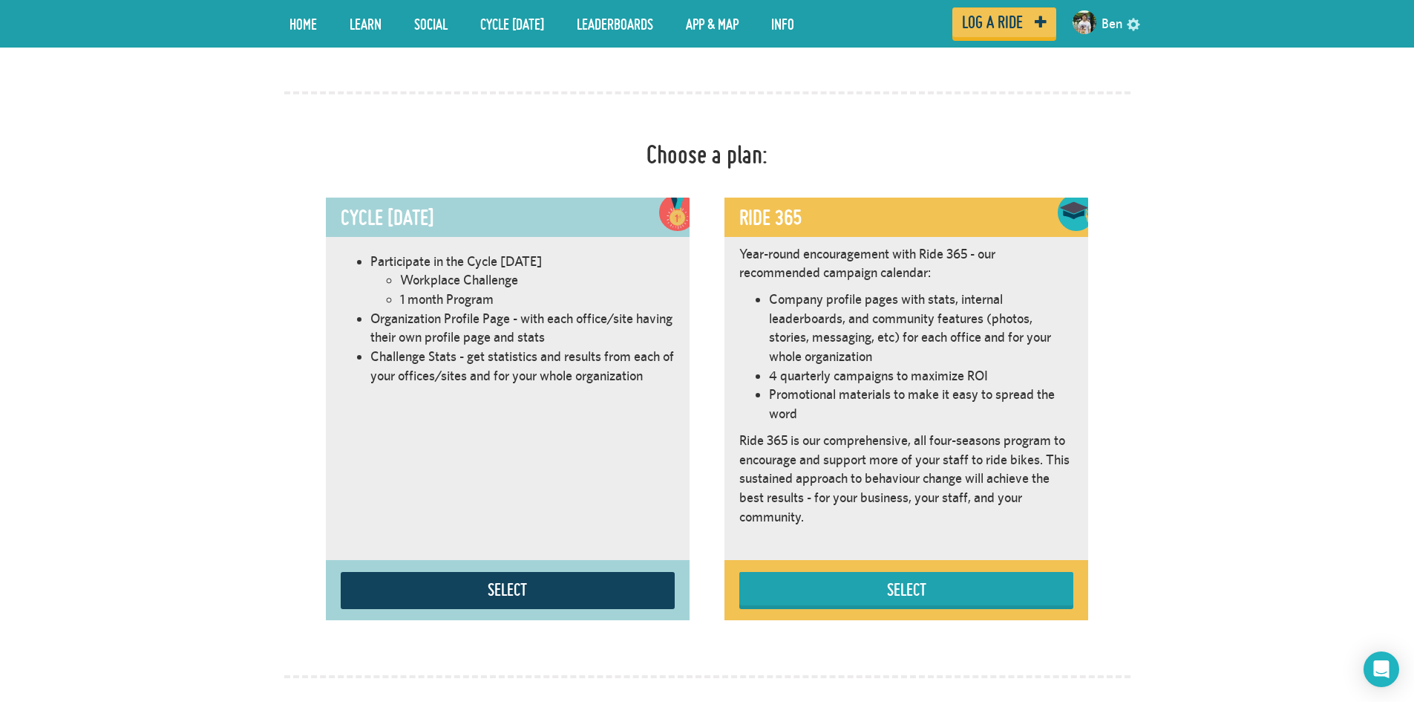
scroll to position [1262, 0]
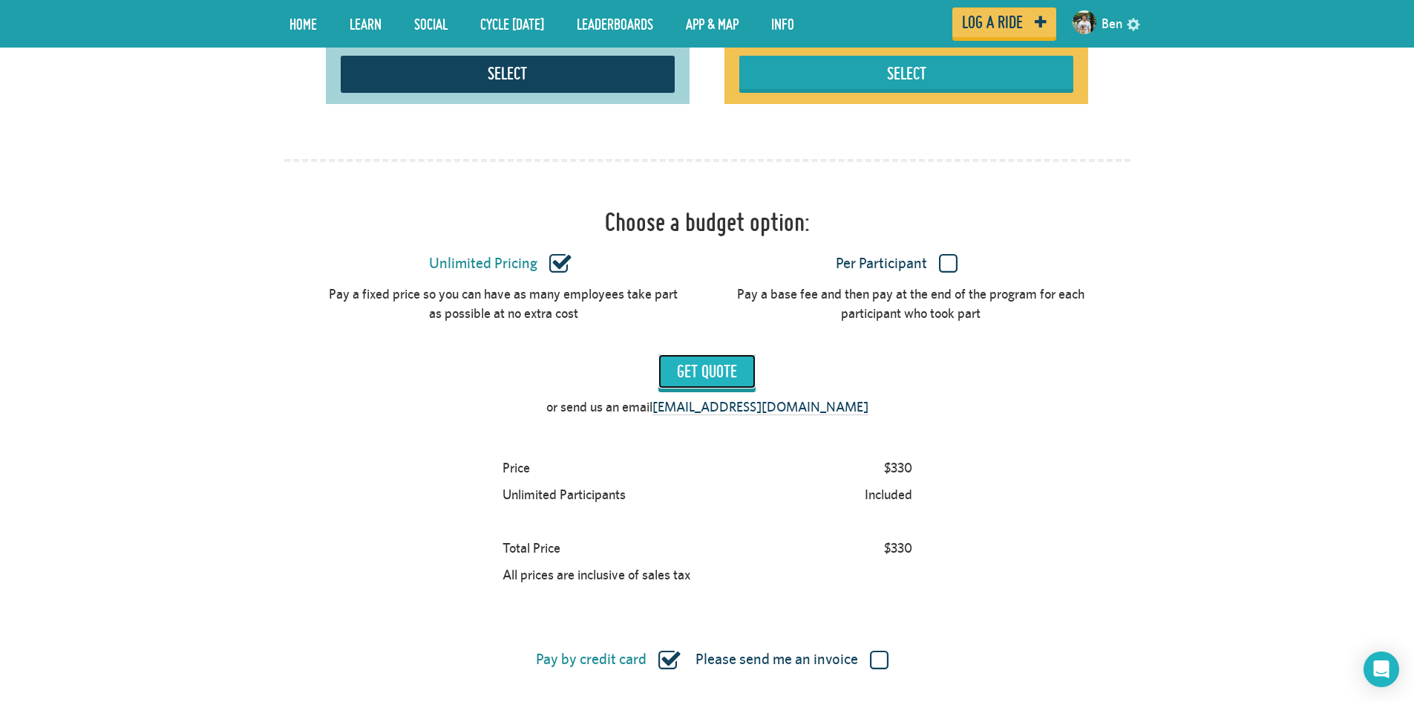
click at [711, 372] on input "Get Quote" at bounding box center [707, 371] width 97 height 34
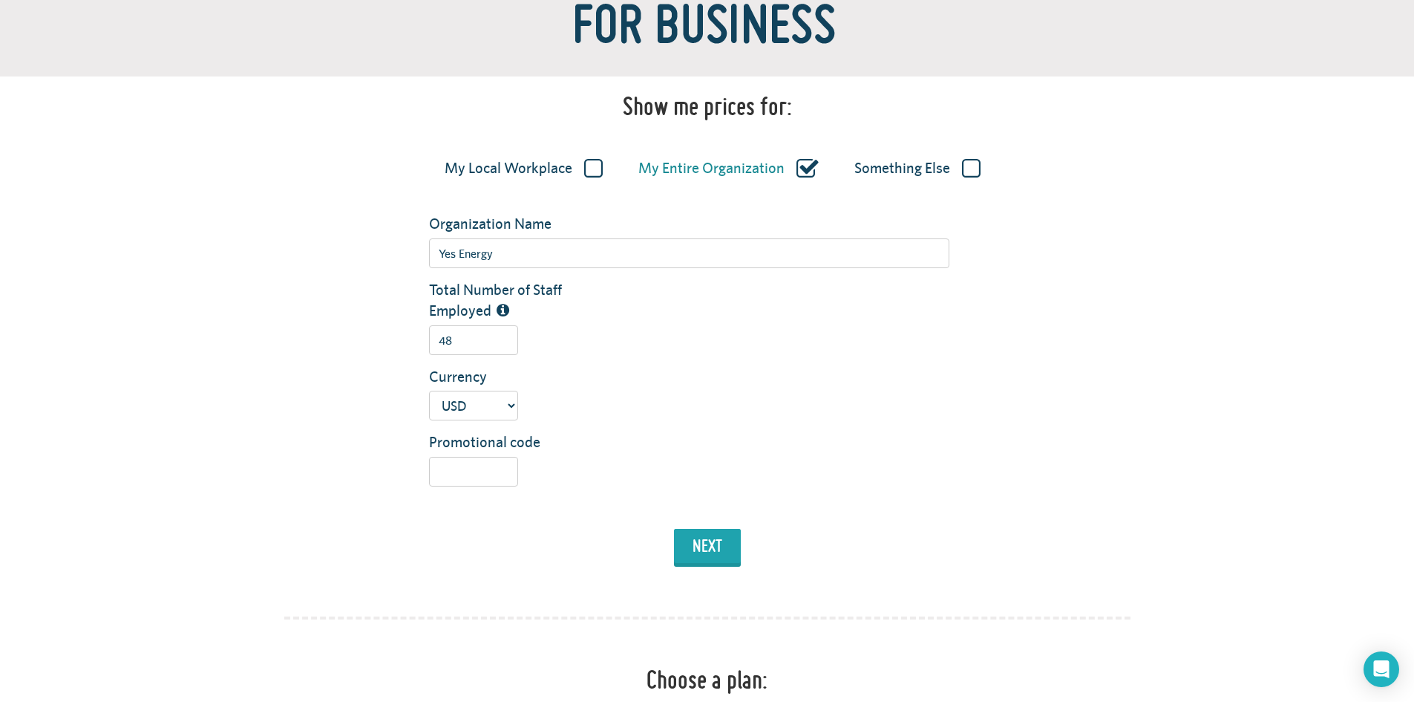
scroll to position [0, 0]
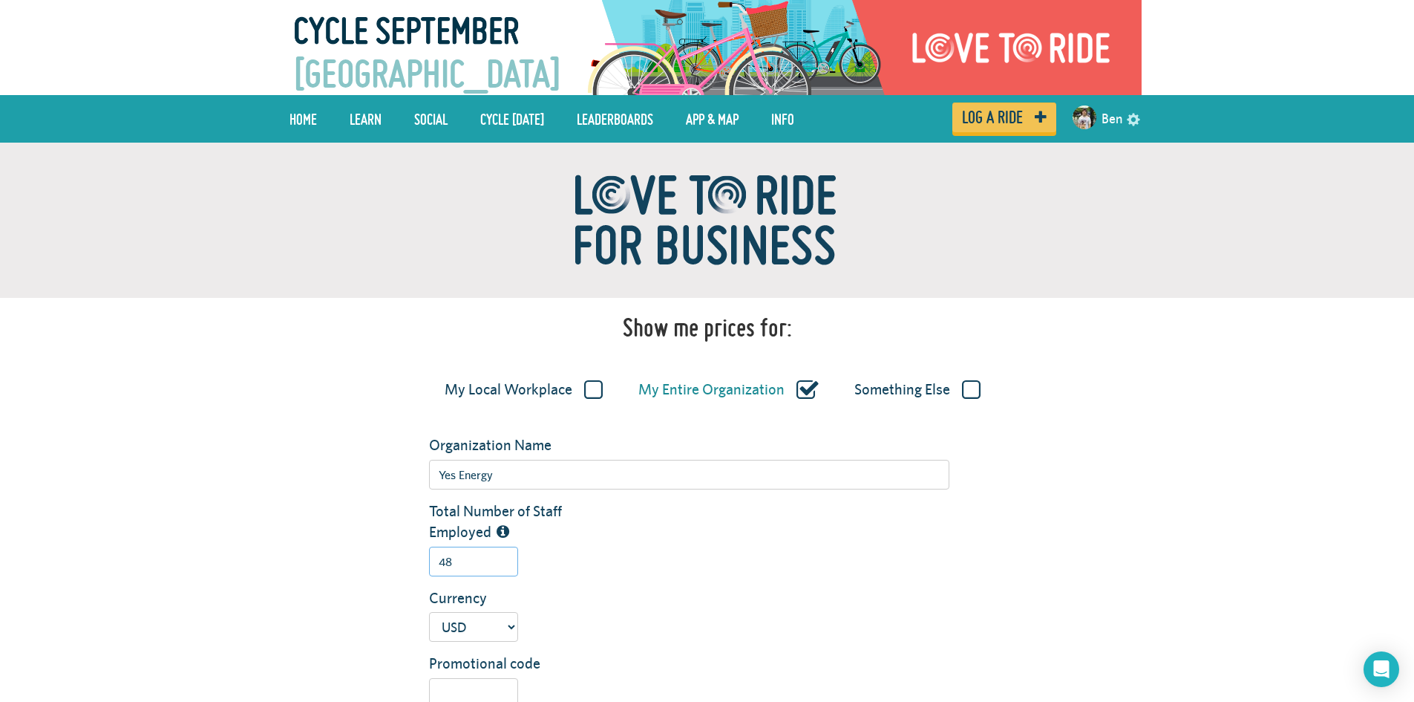
click at [458, 568] on input "48" at bounding box center [473, 561] width 89 height 30
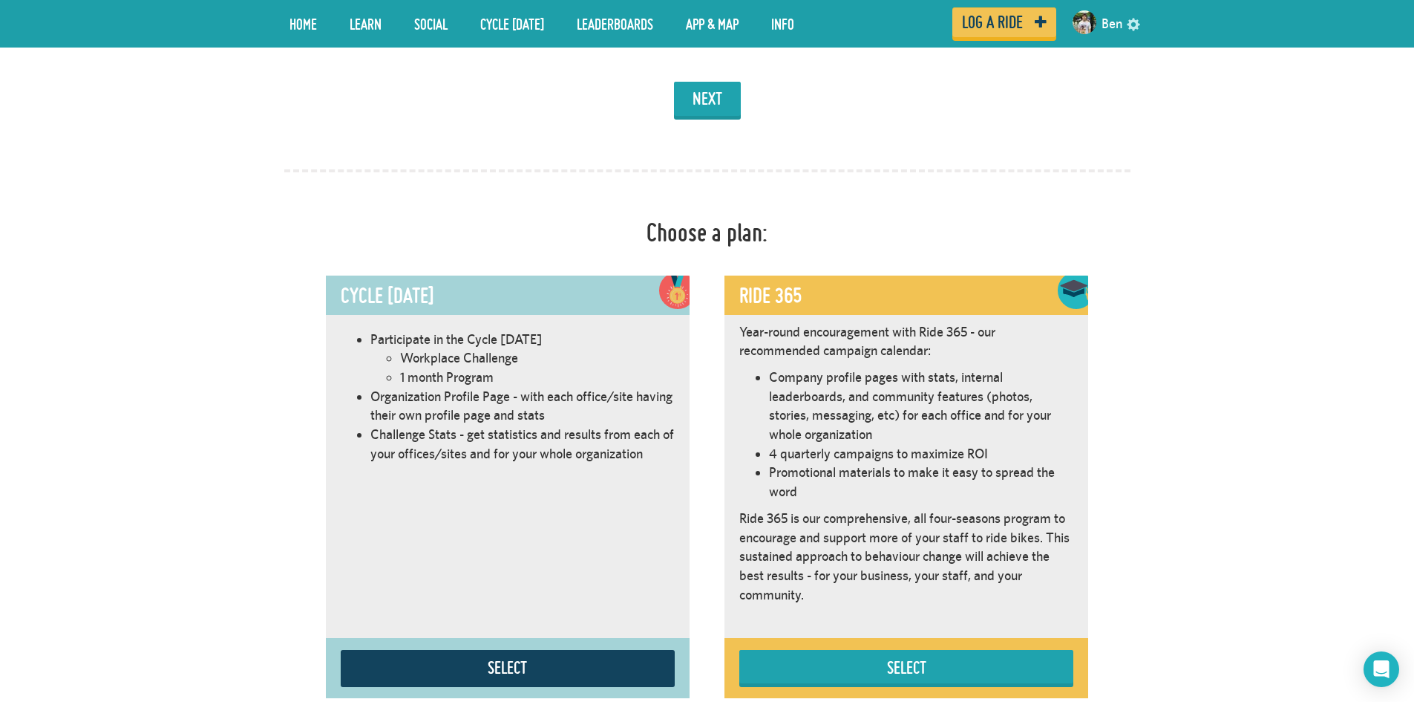
scroll to position [1188, 0]
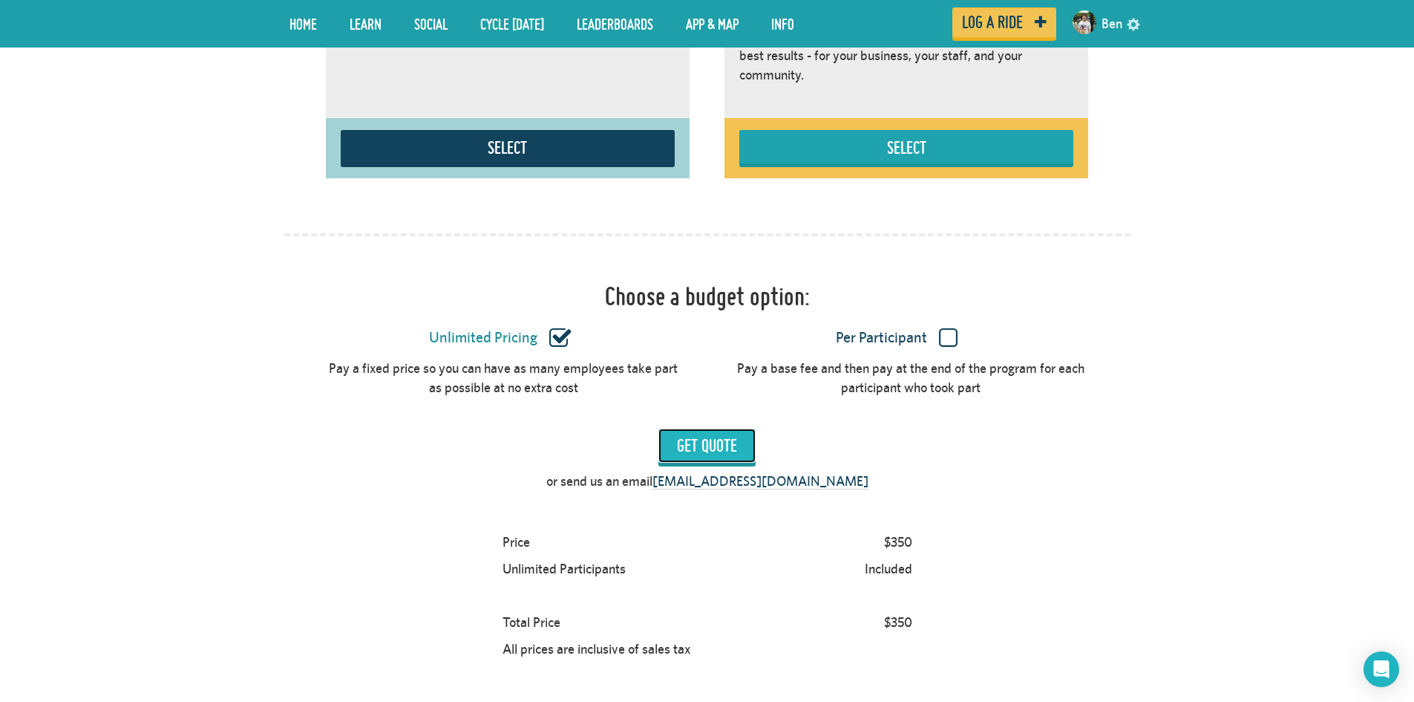
click at [694, 456] on input "Get Quote" at bounding box center [707, 445] width 97 height 34
click at [679, 437] on input "Get Quote" at bounding box center [707, 445] width 97 height 34
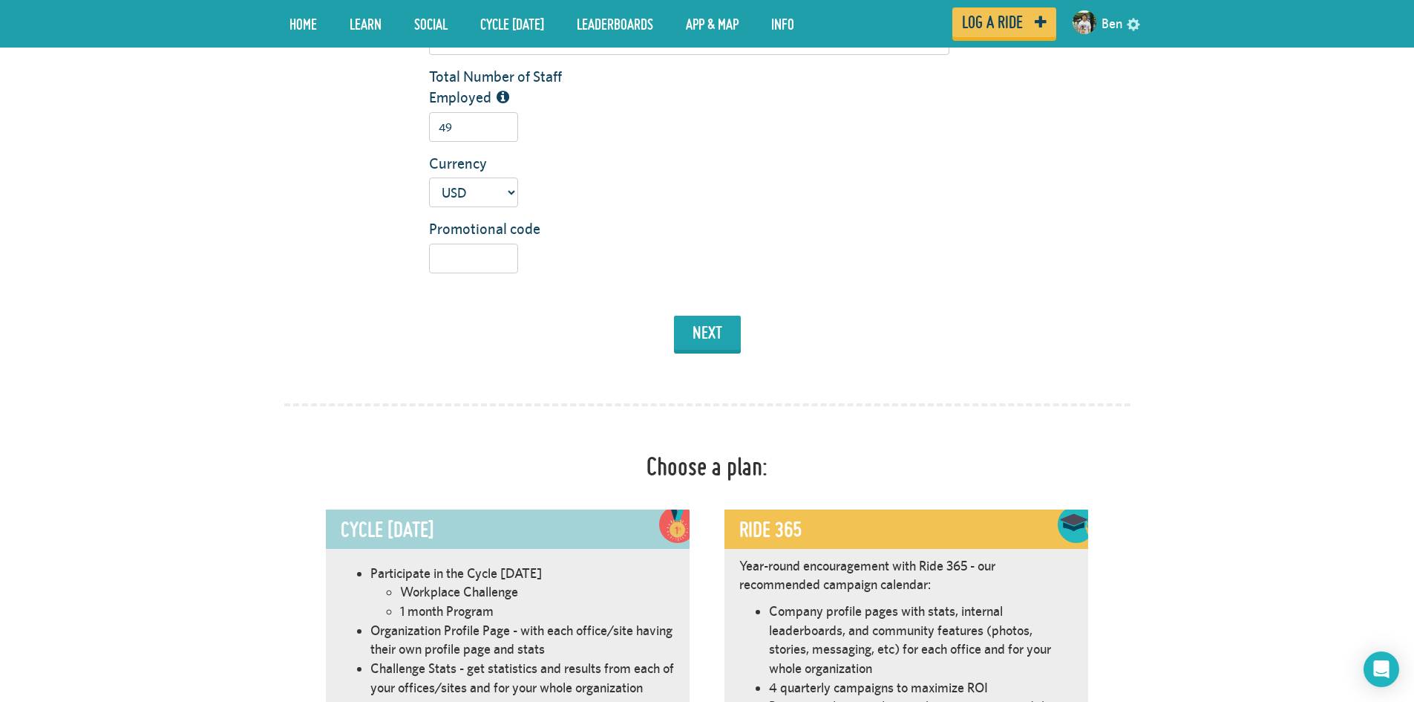
scroll to position [223, 0]
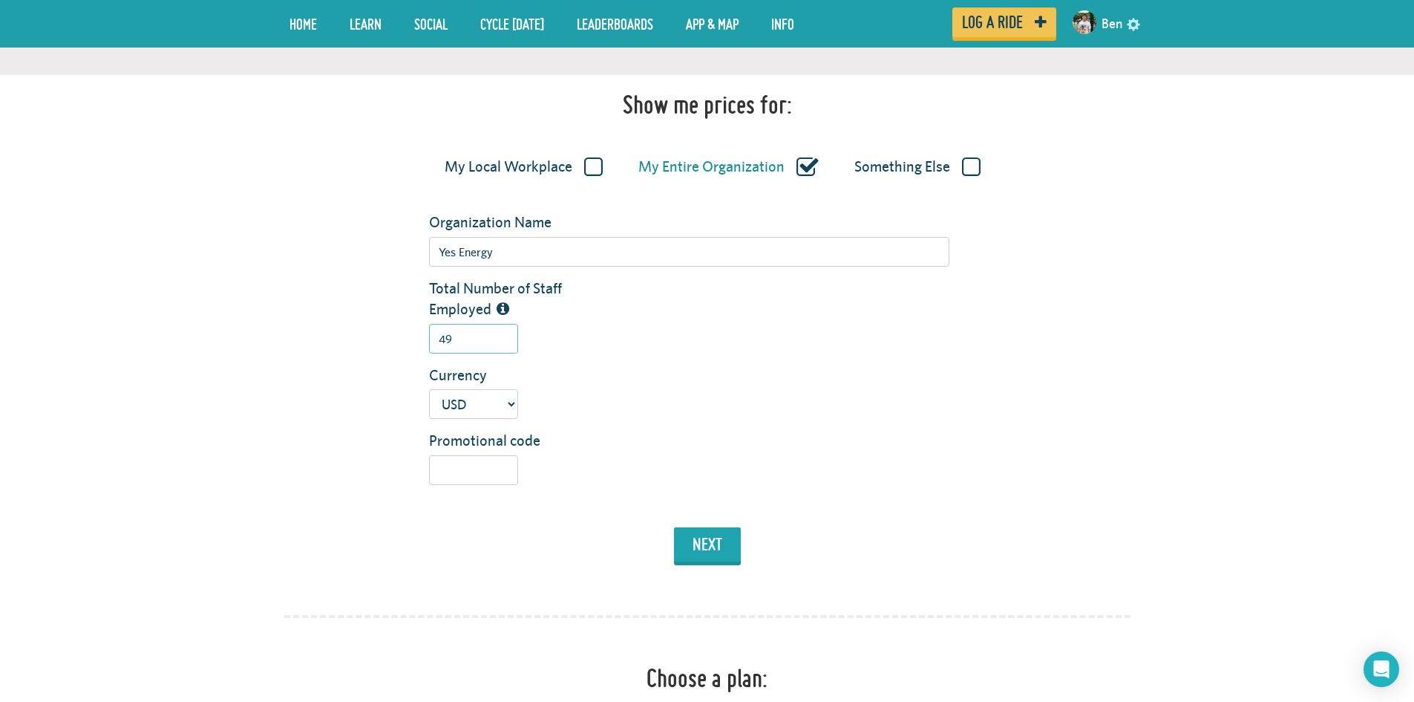
click at [471, 349] on input "49" at bounding box center [473, 339] width 89 height 30
type input "4"
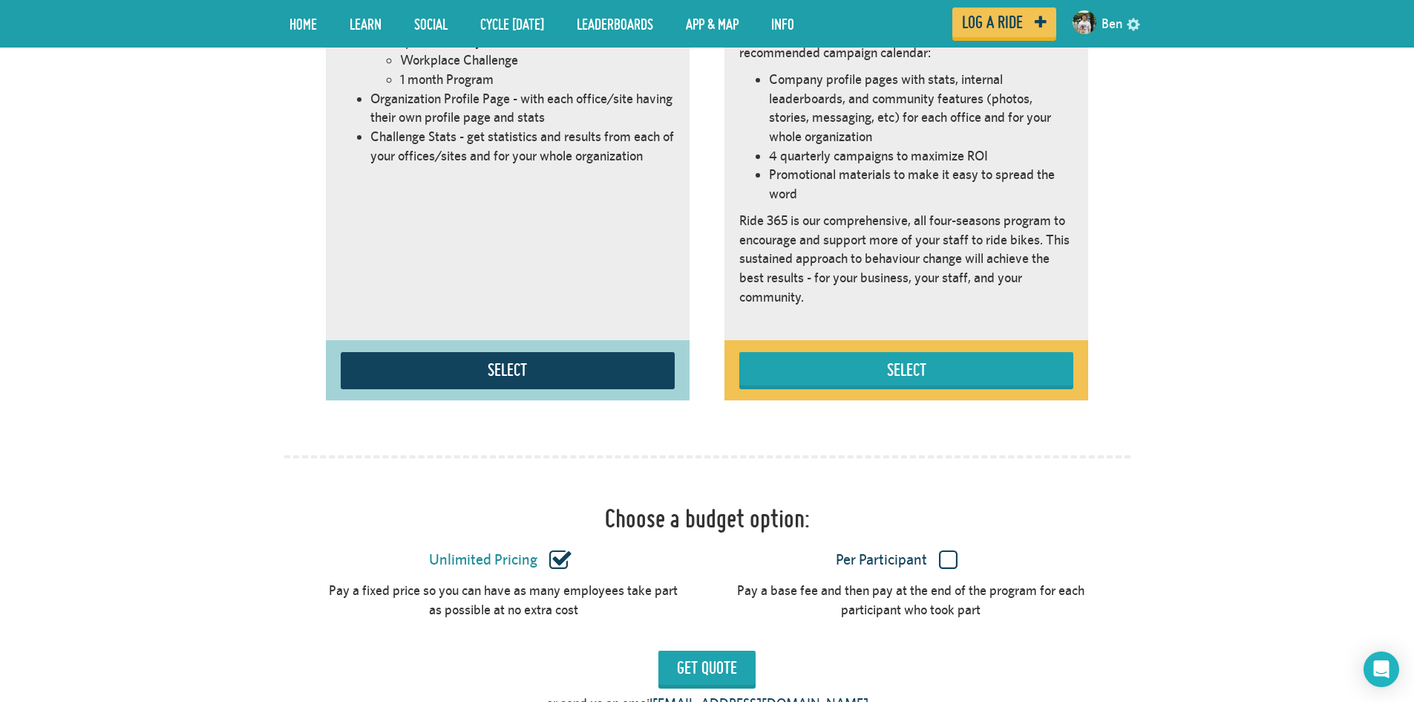
scroll to position [1336, 0]
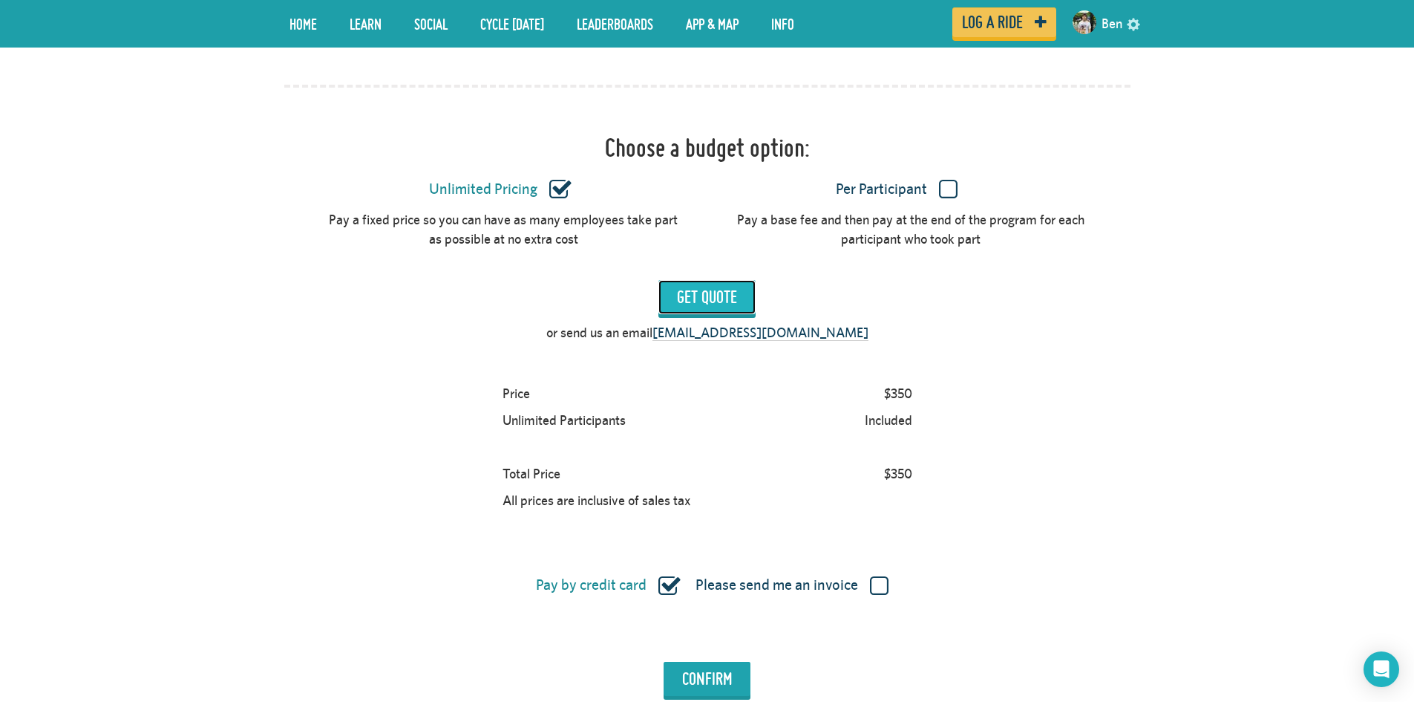
click at [683, 289] on input "Get Quote" at bounding box center [707, 297] width 97 height 34
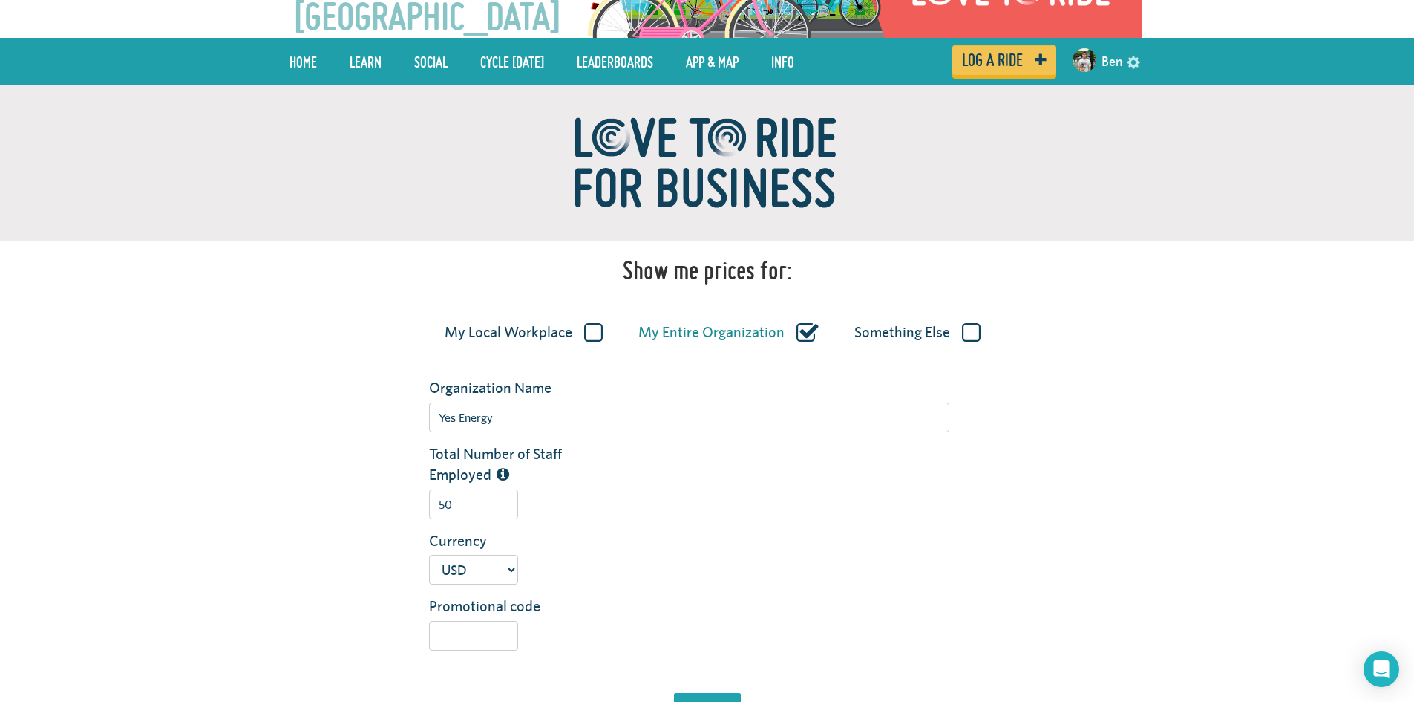
scroll to position [0, 0]
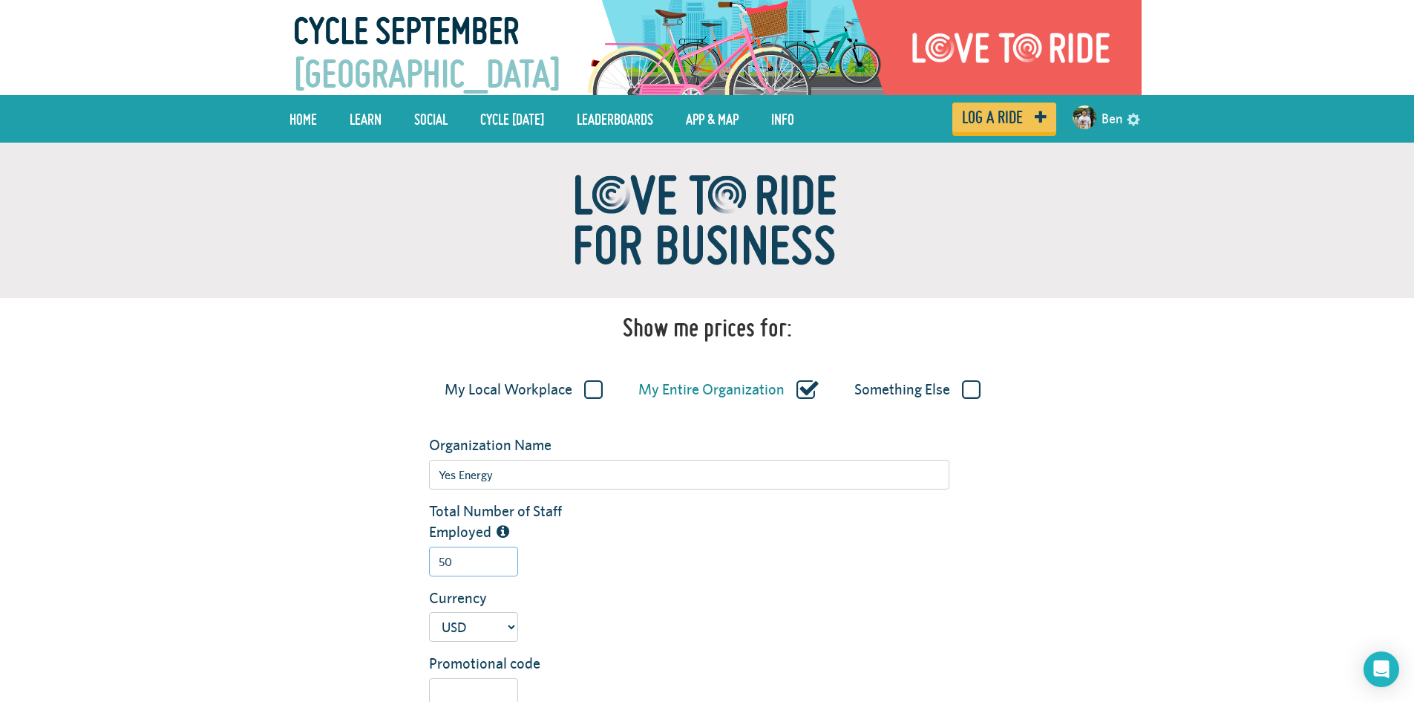
click at [490, 571] on input "50" at bounding box center [473, 561] width 89 height 30
type input "5"
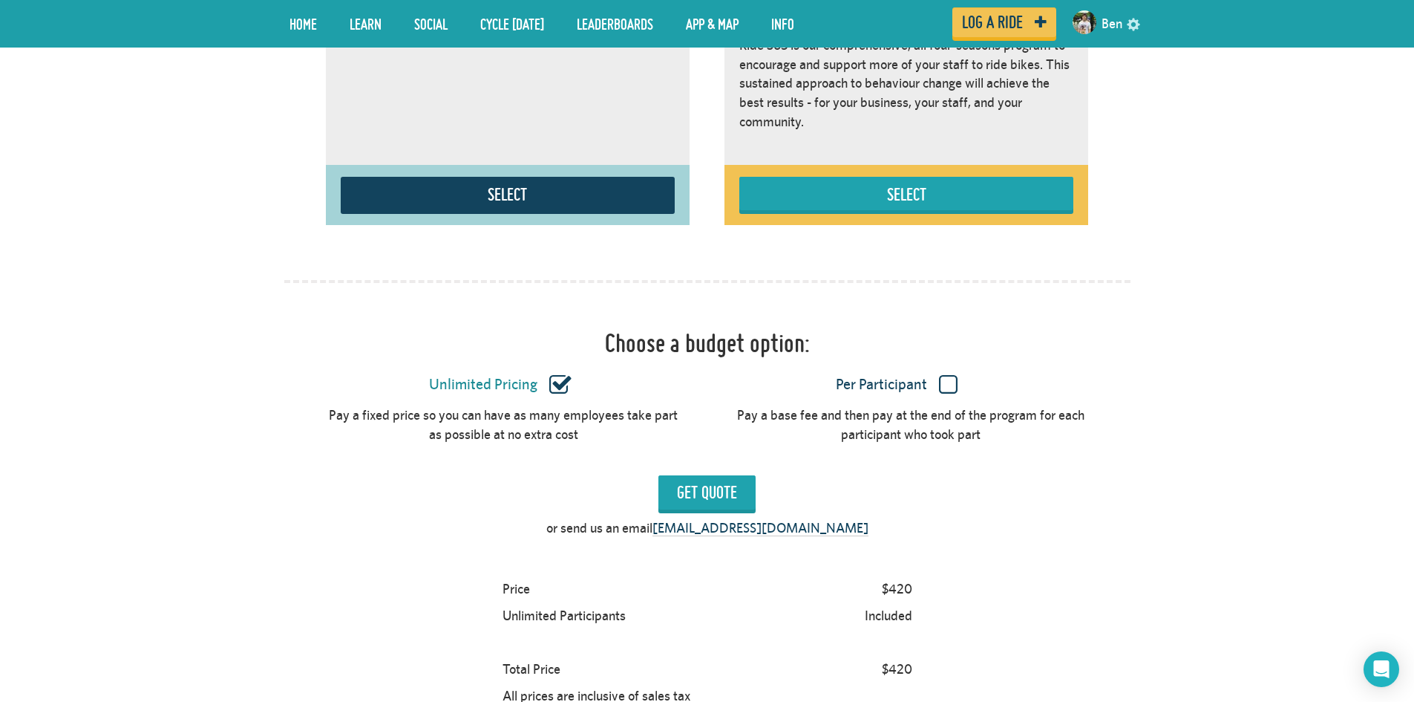
scroll to position [1485, 0]
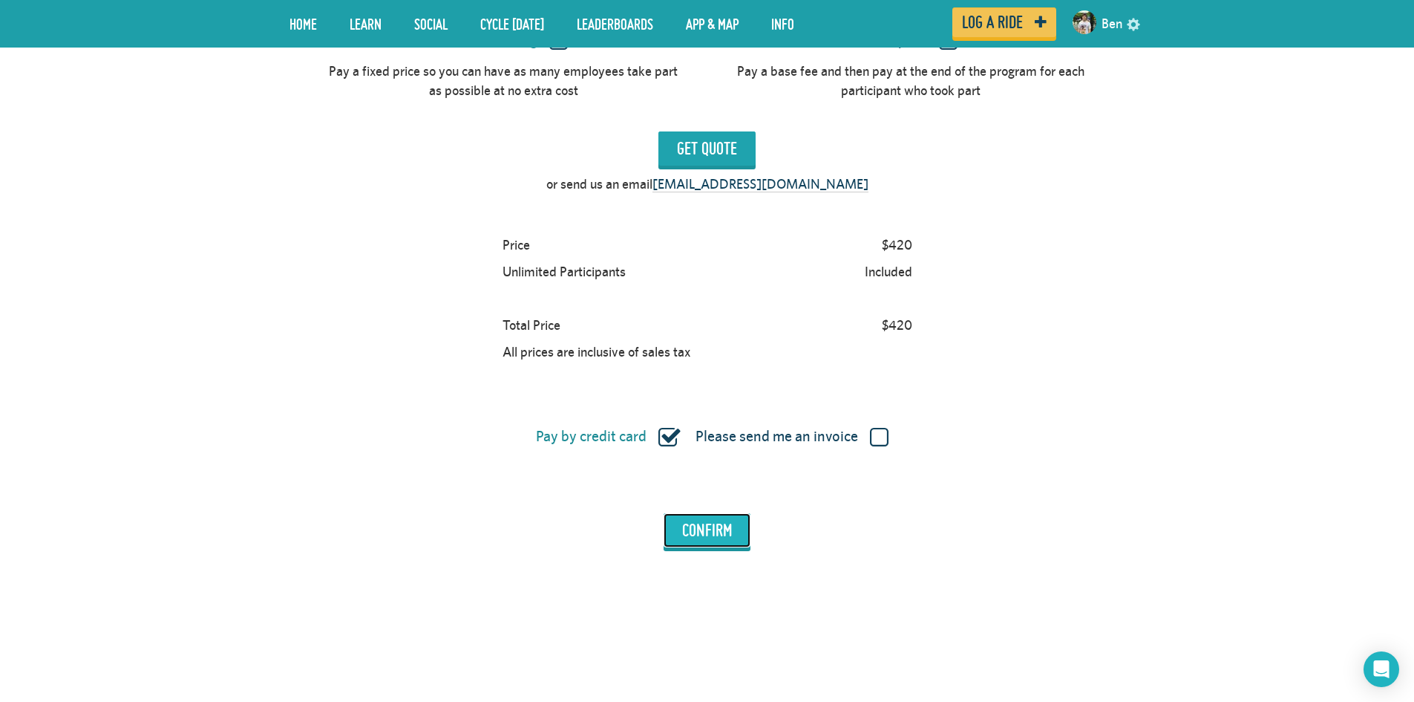
click at [705, 534] on input "Confirm" at bounding box center [707, 530] width 87 height 34
click at [686, 160] on input "Get Quote" at bounding box center [707, 148] width 97 height 34
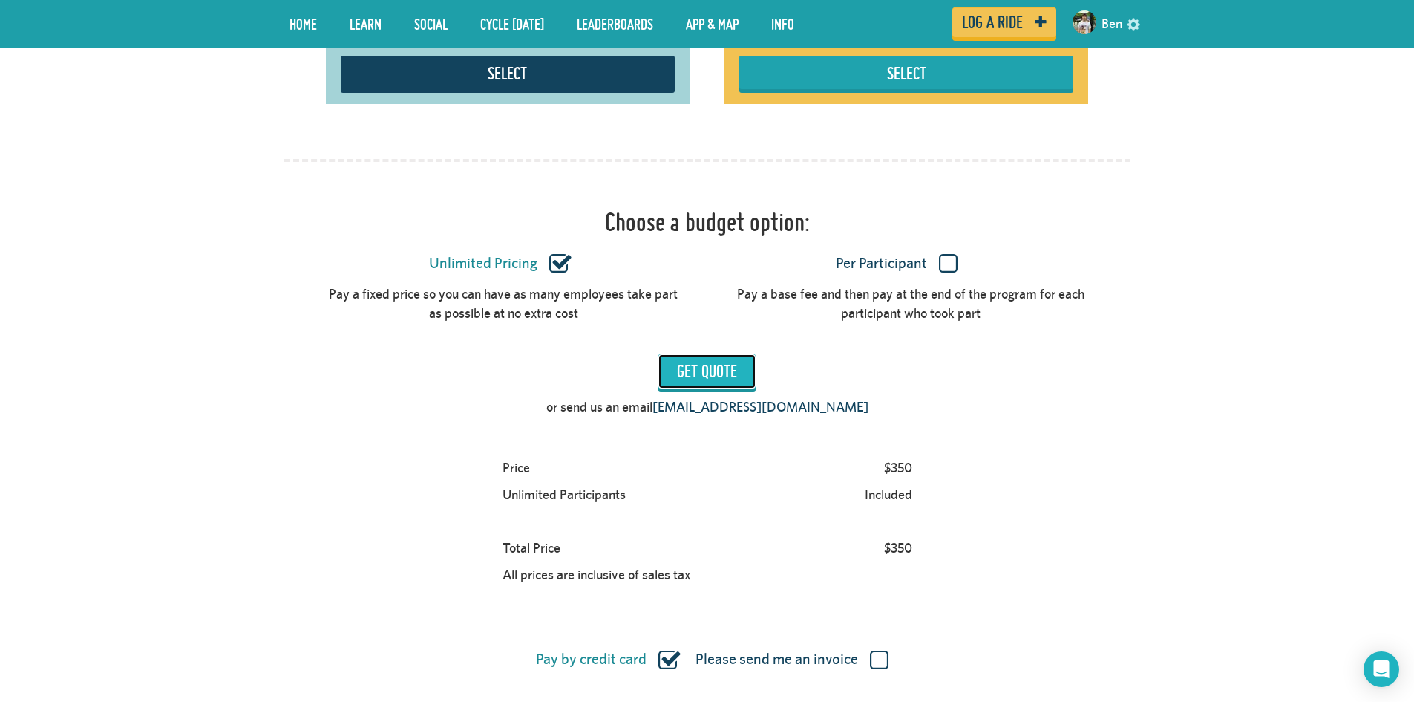
scroll to position [1559, 0]
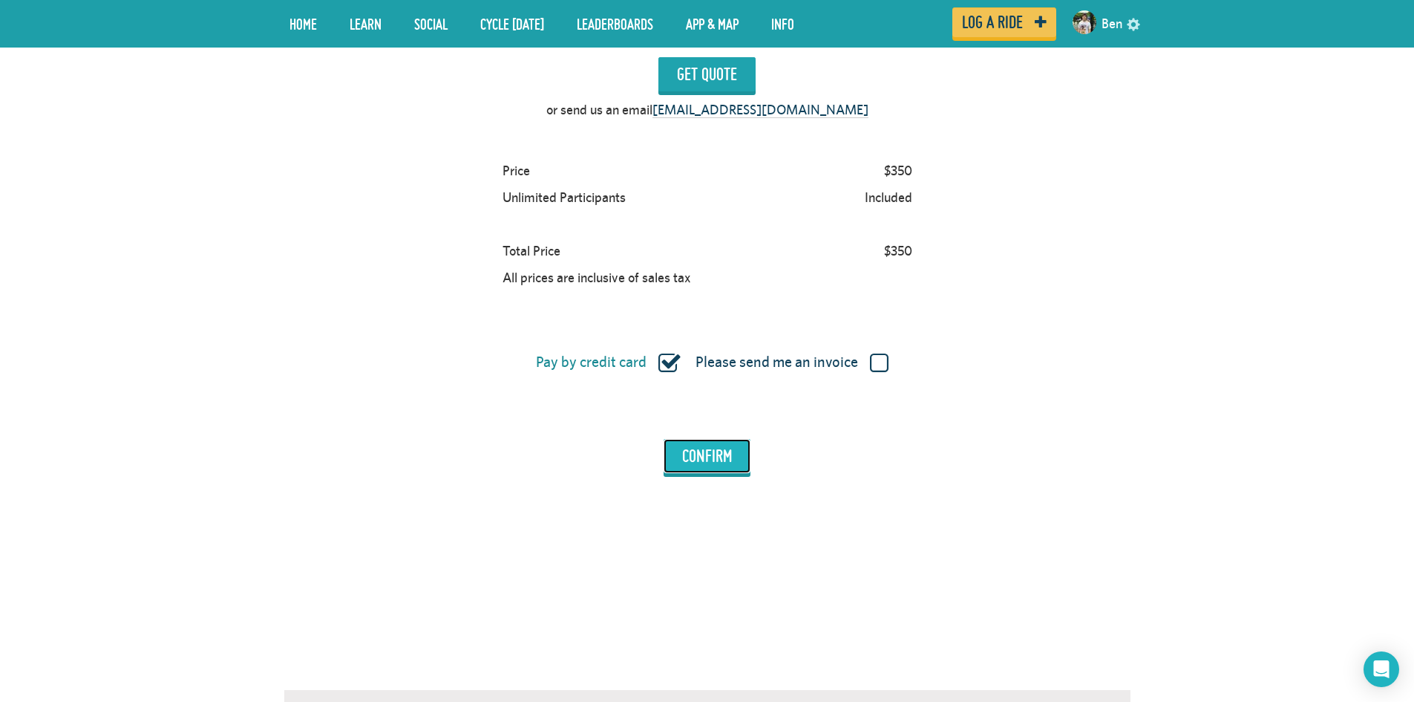
click at [700, 463] on input "Confirm" at bounding box center [707, 456] width 87 height 34
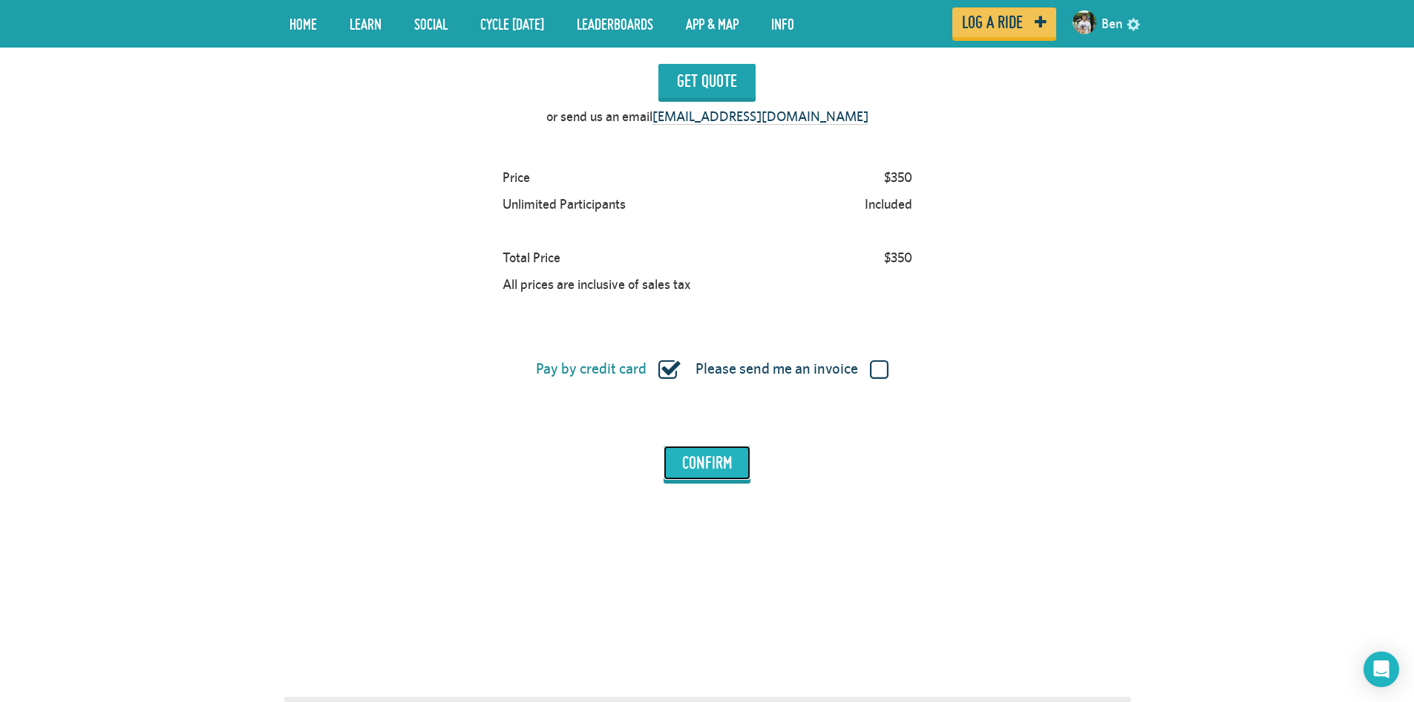
scroll to position [1368, 0]
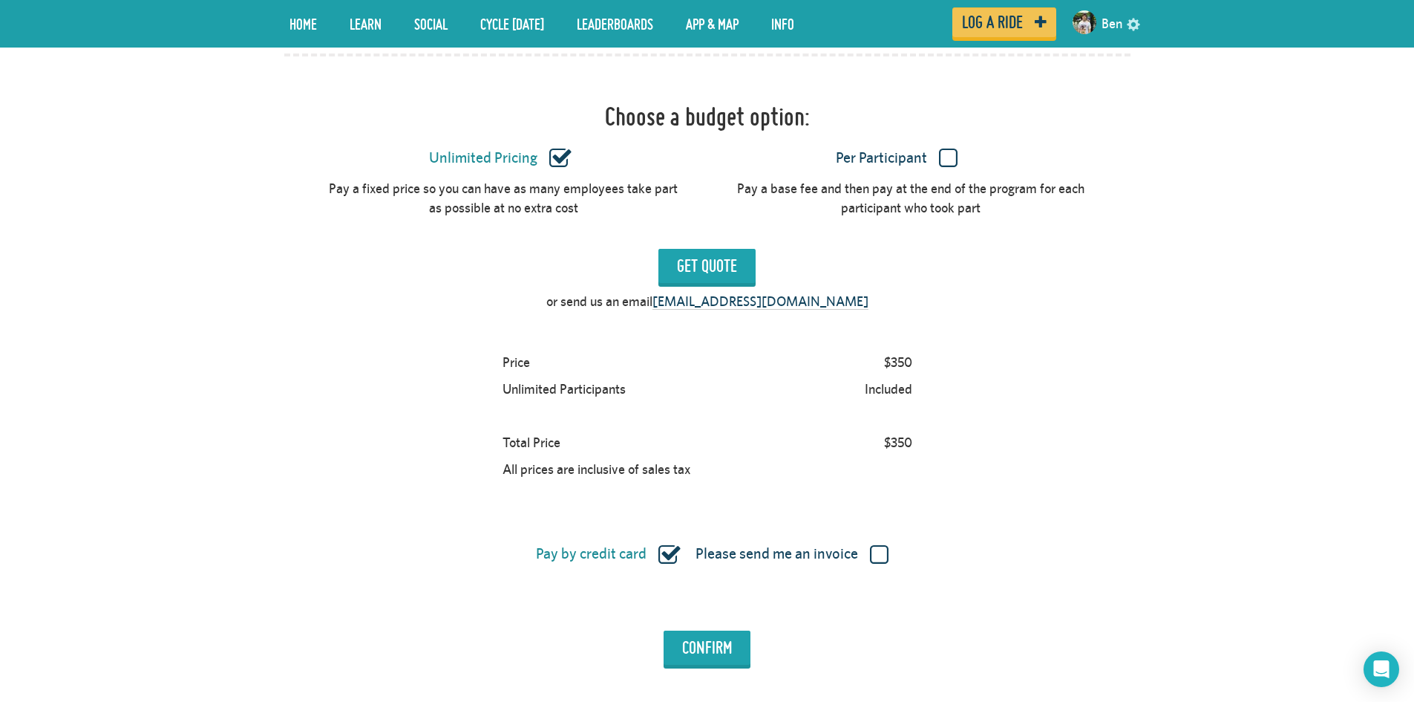
click at [878, 546] on label "Please send me an invoice" at bounding box center [792, 553] width 193 height 19
click at [0, 0] on input "Please send me an invoice" at bounding box center [0, 0] width 0 height 0
click at [680, 562] on div "Please send me an invoice" at bounding box center [785, 551] width 212 height 33
click at [673, 558] on label "Pay by credit card" at bounding box center [606, 553] width 141 height 19
click at [0, 0] on input "Pay by credit card" at bounding box center [0, 0] width 0 height 0
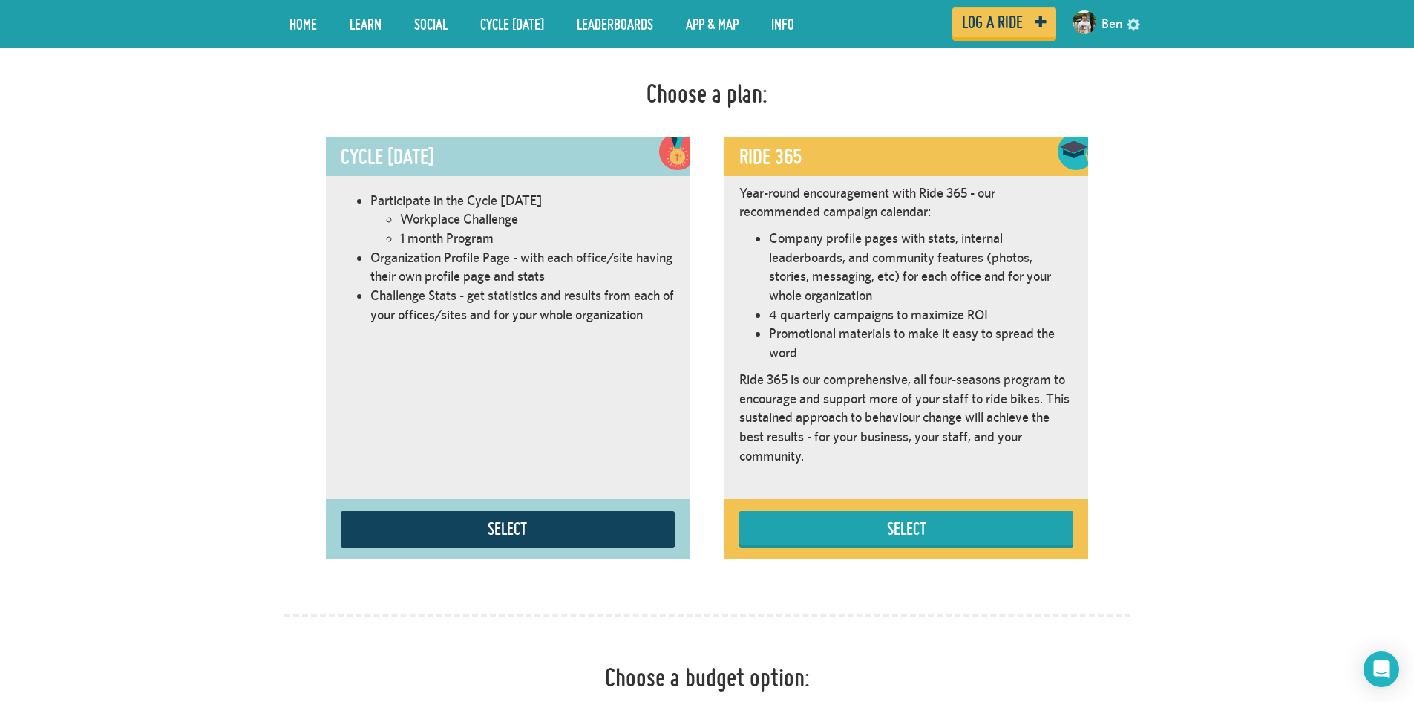
scroll to position [774, 0]
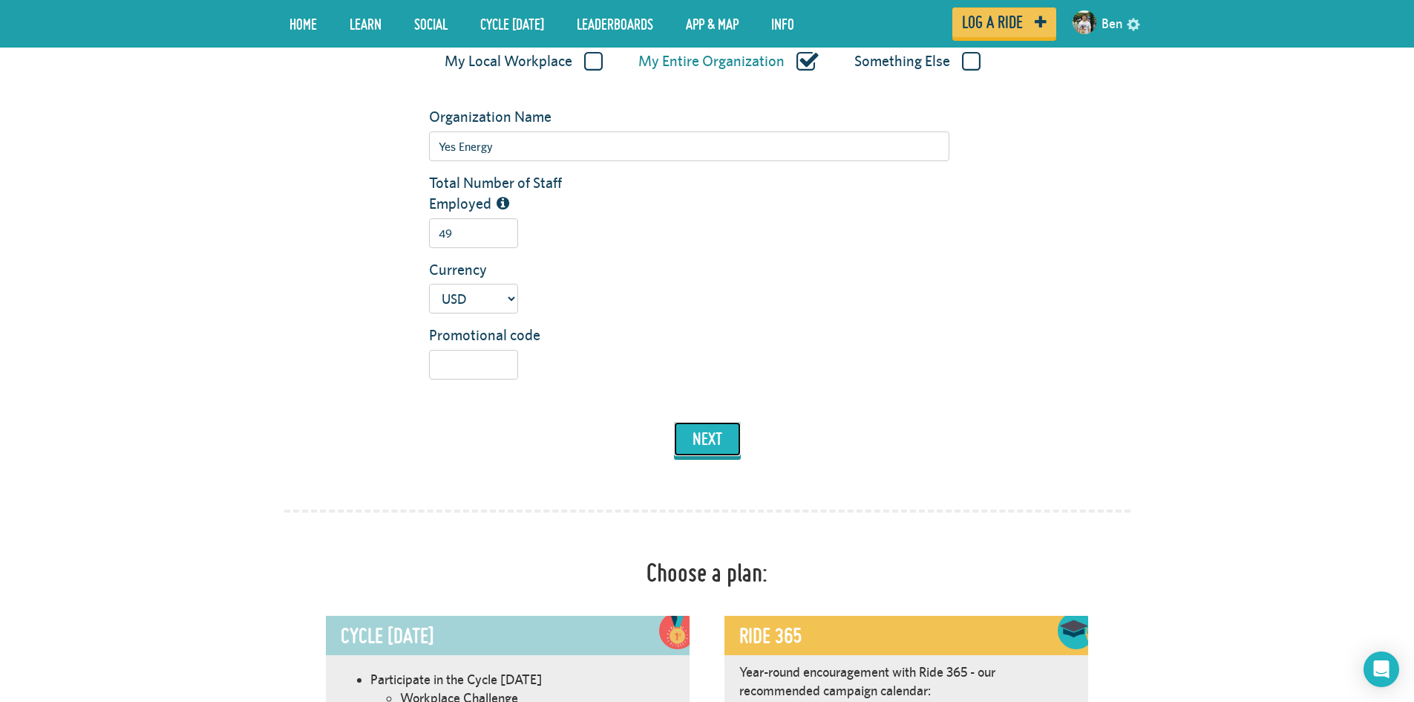
click at [722, 431] on button "next" at bounding box center [707, 439] width 67 height 34
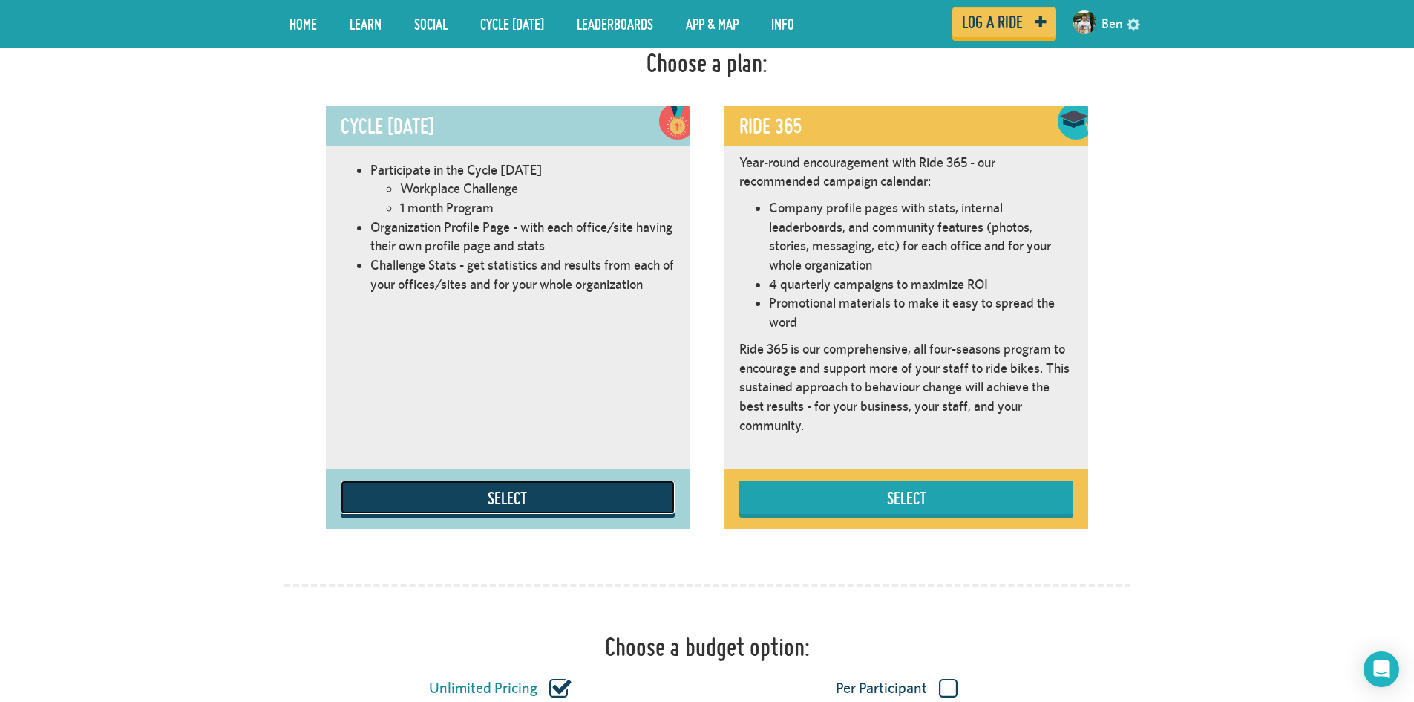
click at [585, 496] on button "Select" at bounding box center [508, 496] width 334 height 33
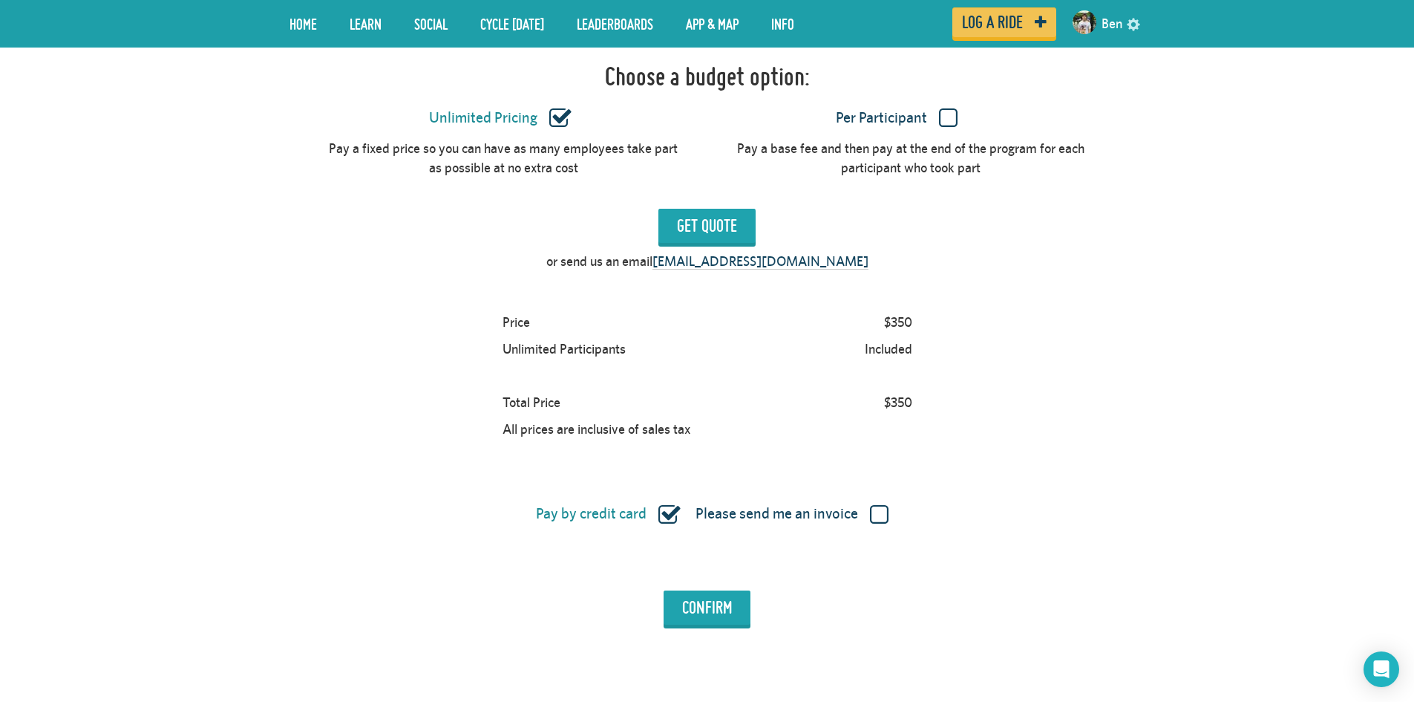
scroll to position [1421, 0]
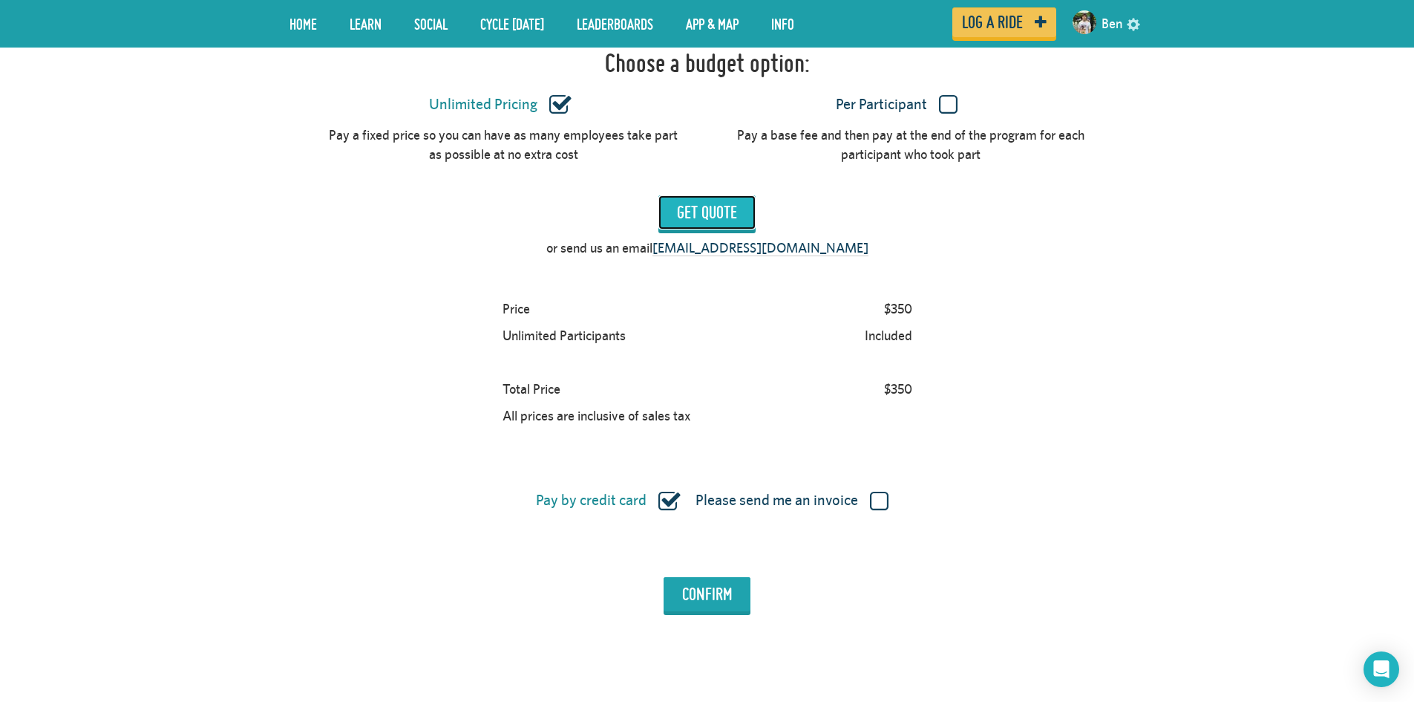
click at [700, 218] on input "Get Quote" at bounding box center [707, 212] width 97 height 34
click at [696, 592] on input "Confirm" at bounding box center [707, 594] width 87 height 34
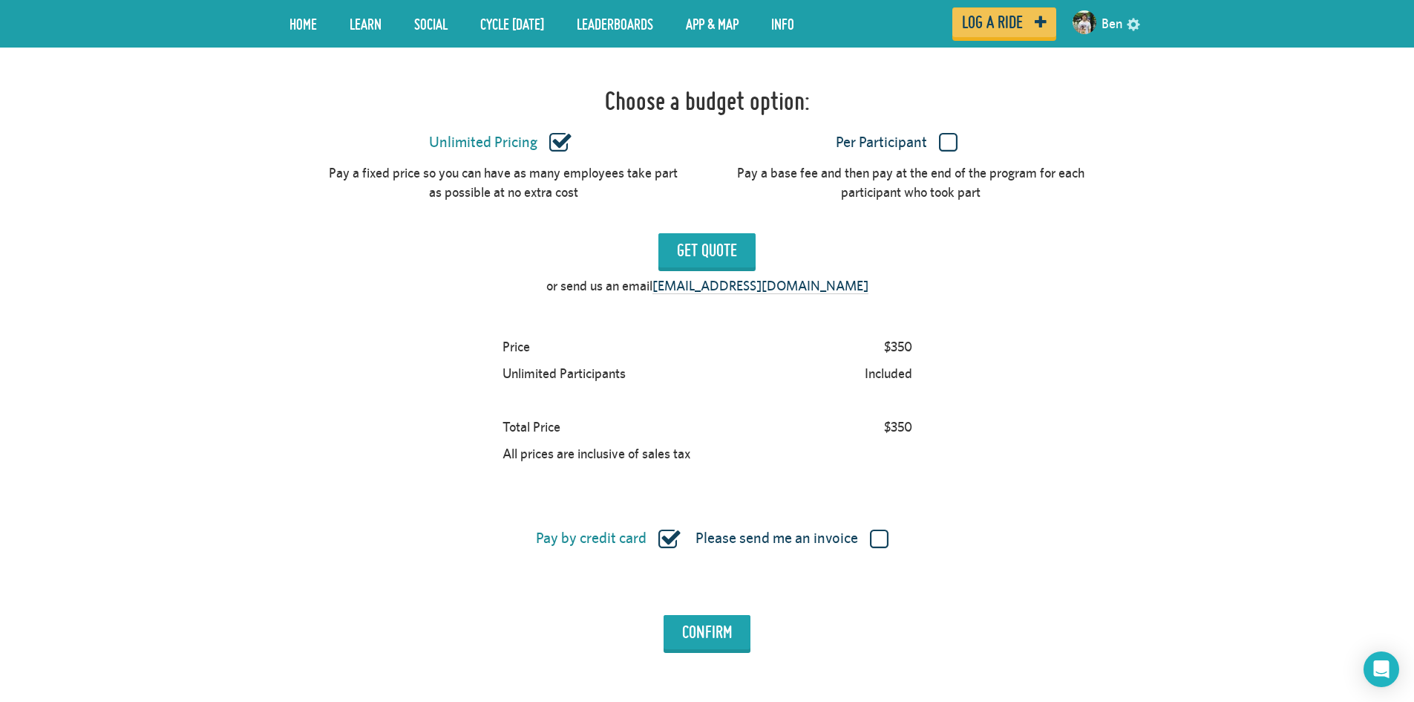
scroll to position [1570, 0]
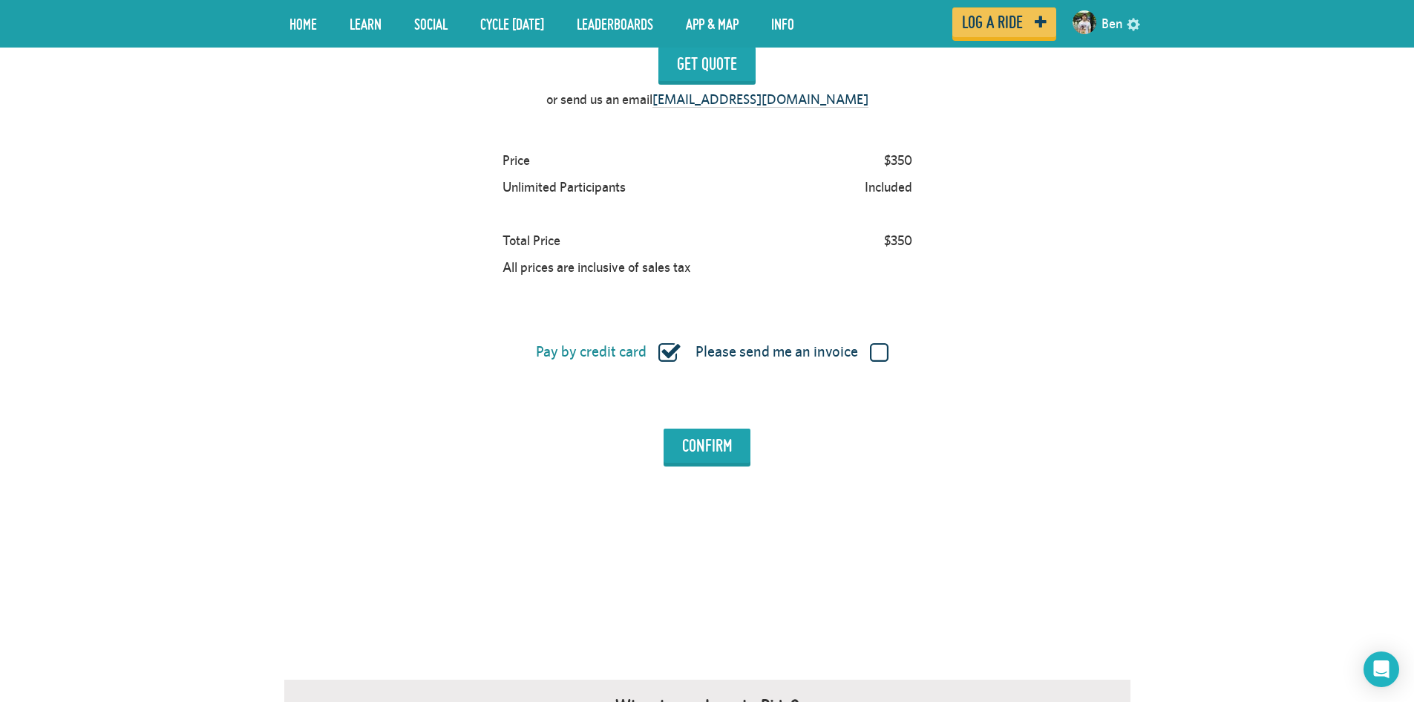
click at [884, 354] on label "Please send me an invoice" at bounding box center [792, 351] width 193 height 19
click at [0, 0] on input "Please send me an invoice" at bounding box center [0, 0] width 0 height 0
click at [708, 439] on input "Confirm" at bounding box center [707, 445] width 87 height 34
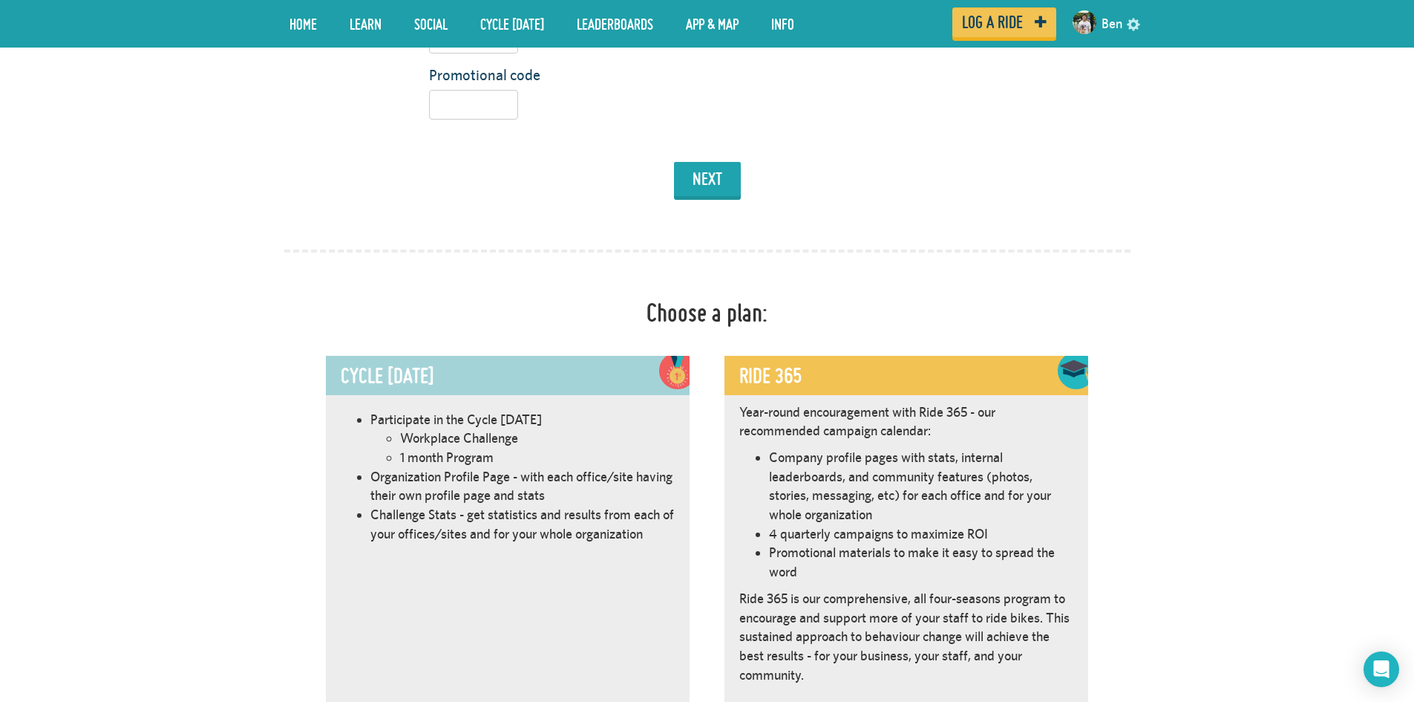
scroll to position [742, 0]
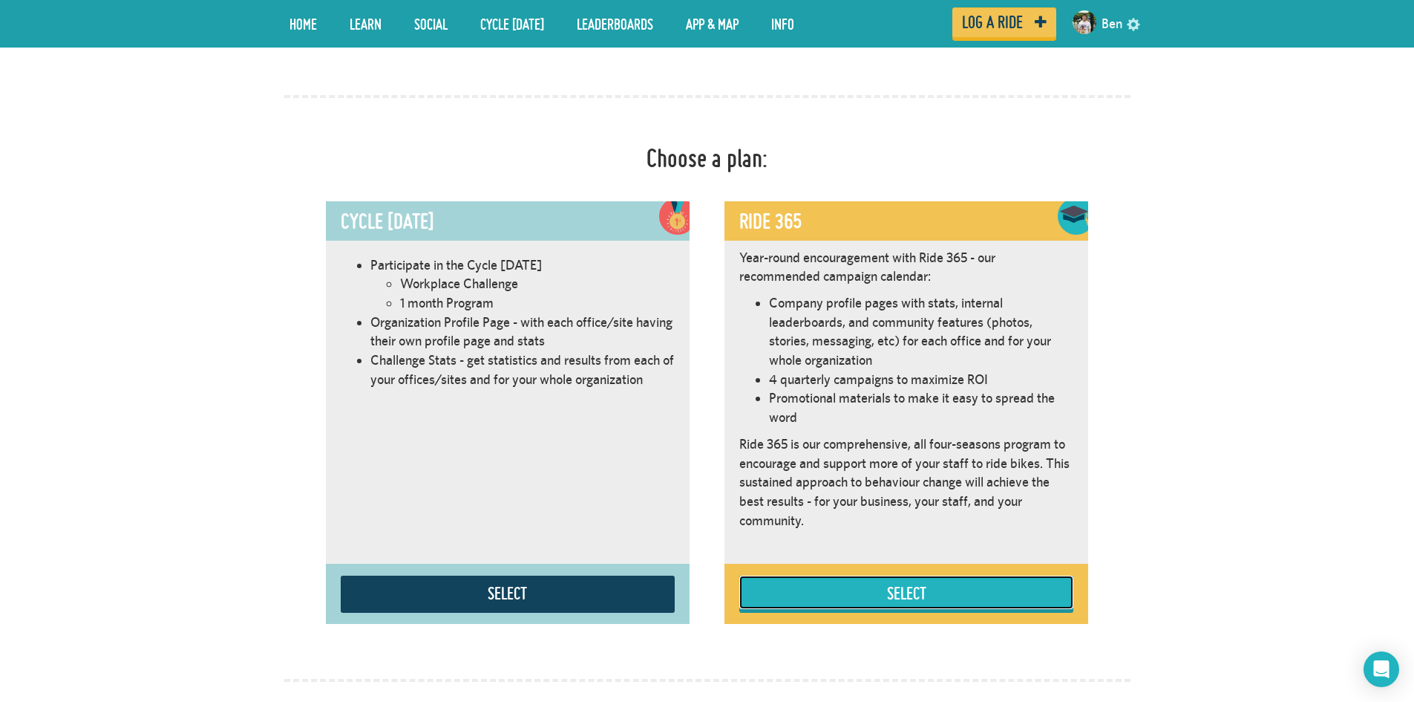
click at [936, 604] on button "Select" at bounding box center [906, 591] width 334 height 33
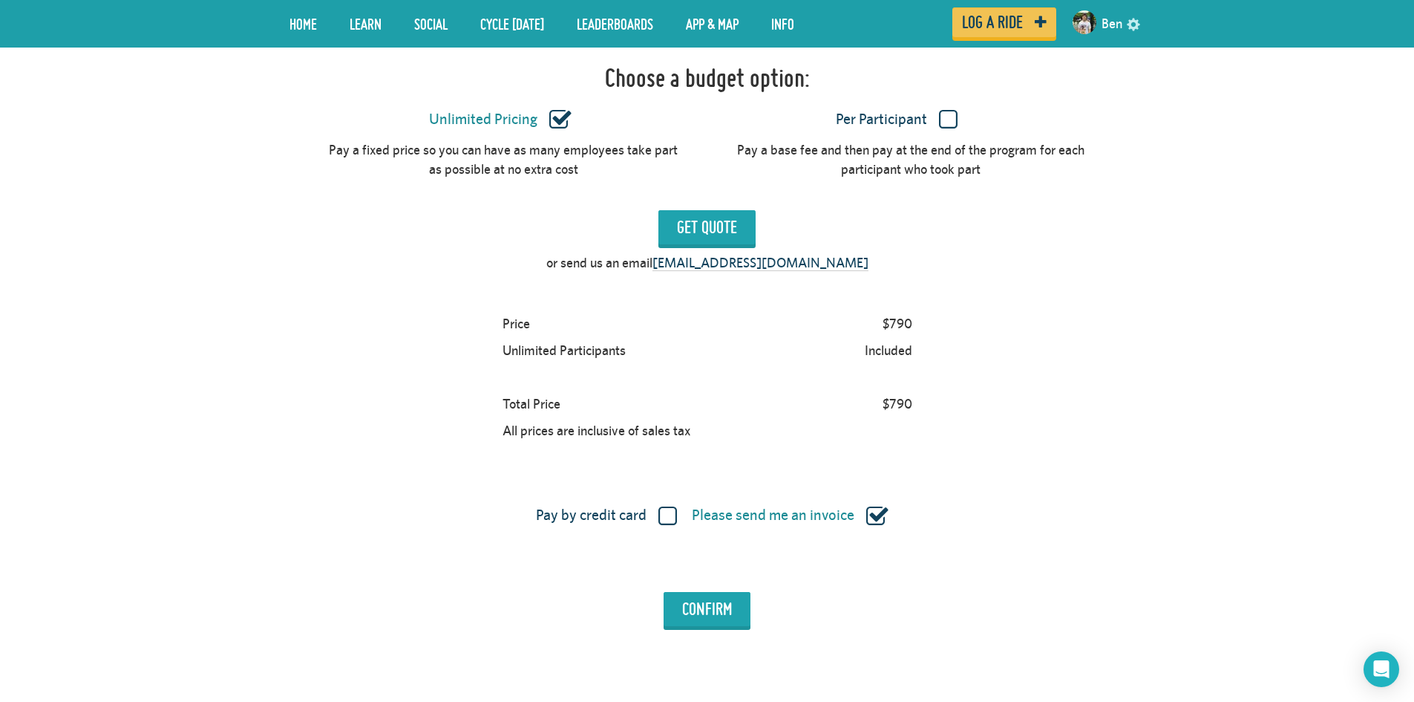
scroll to position [1421, 0]
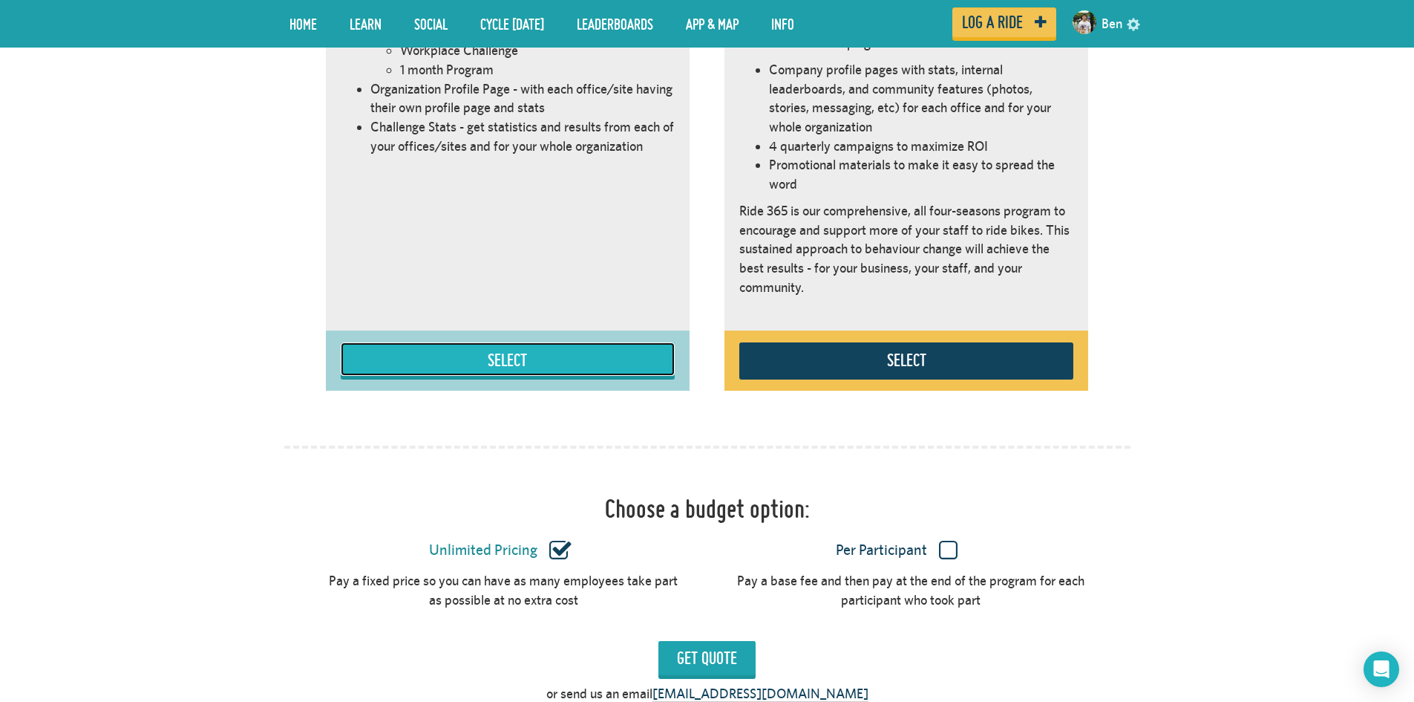
click at [552, 360] on button "Select" at bounding box center [508, 358] width 334 height 33
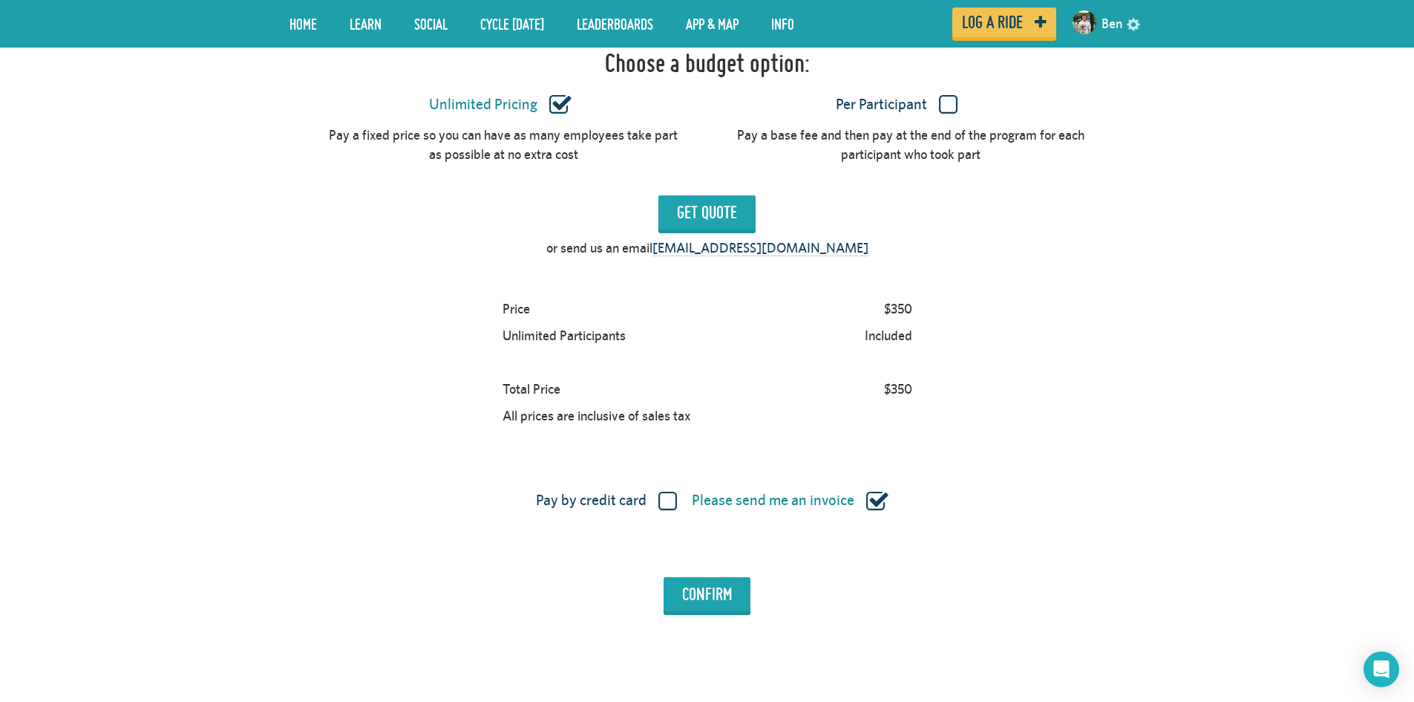
click at [663, 503] on label "Pay by credit card" at bounding box center [606, 500] width 141 height 19
click at [0, 0] on input "Pay by credit card" at bounding box center [0, 0] width 0 height 0
click at [689, 598] on input "Confirm" at bounding box center [707, 594] width 87 height 34
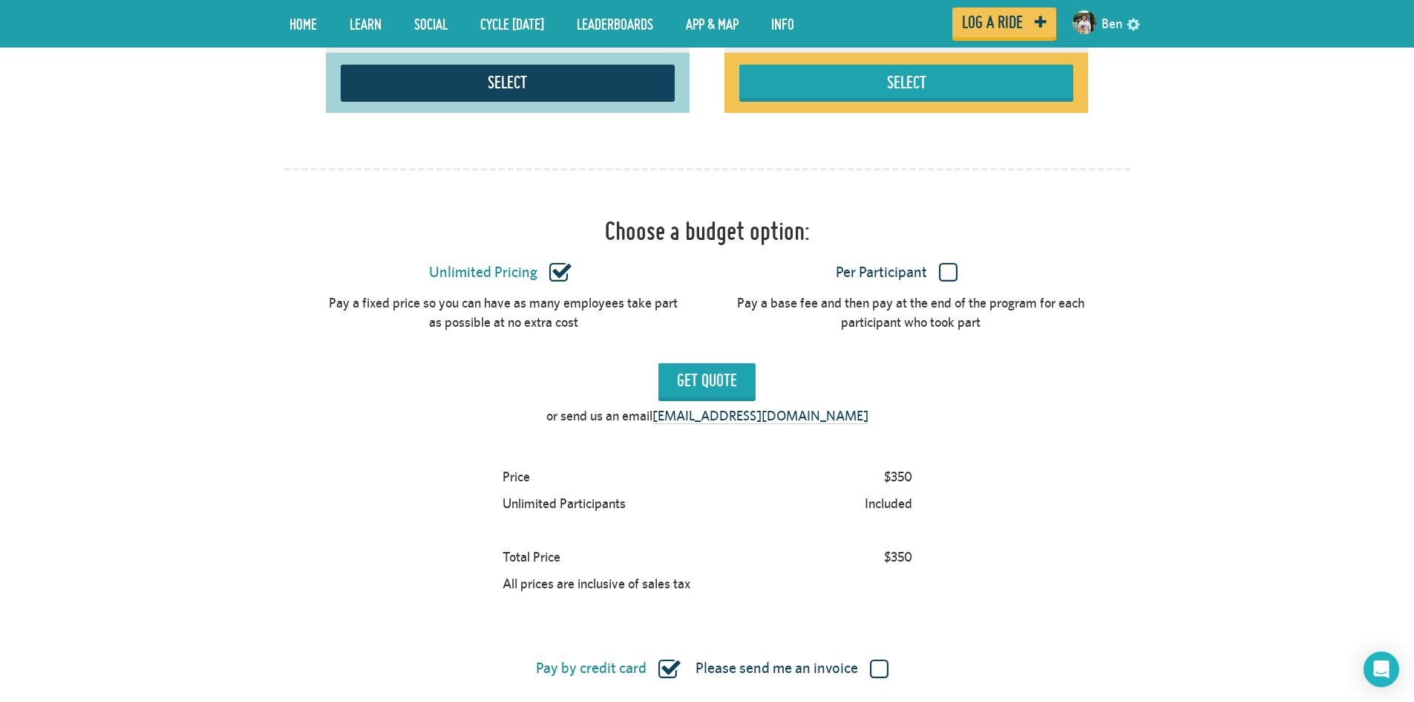
scroll to position [1347, 0]
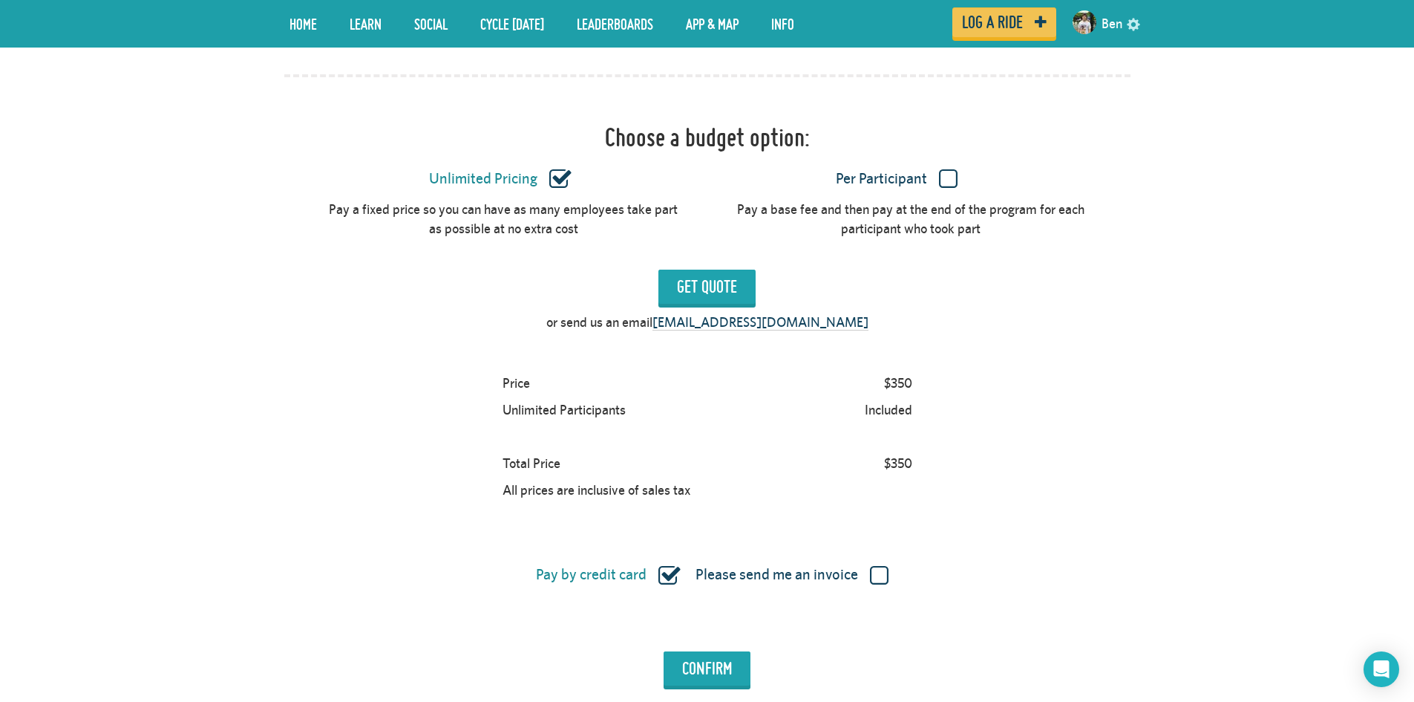
click at [873, 565] on label "Please send me an invoice" at bounding box center [792, 574] width 193 height 19
click at [0, 0] on input "Please send me an invoice" at bounding box center [0, 0] width 0 height 0
click at [706, 653] on input "Confirm" at bounding box center [707, 668] width 87 height 34
click at [674, 577] on label "Pay by credit card" at bounding box center [606, 574] width 141 height 19
click at [0, 0] on input "Pay by credit card" at bounding box center [0, 0] width 0 height 0
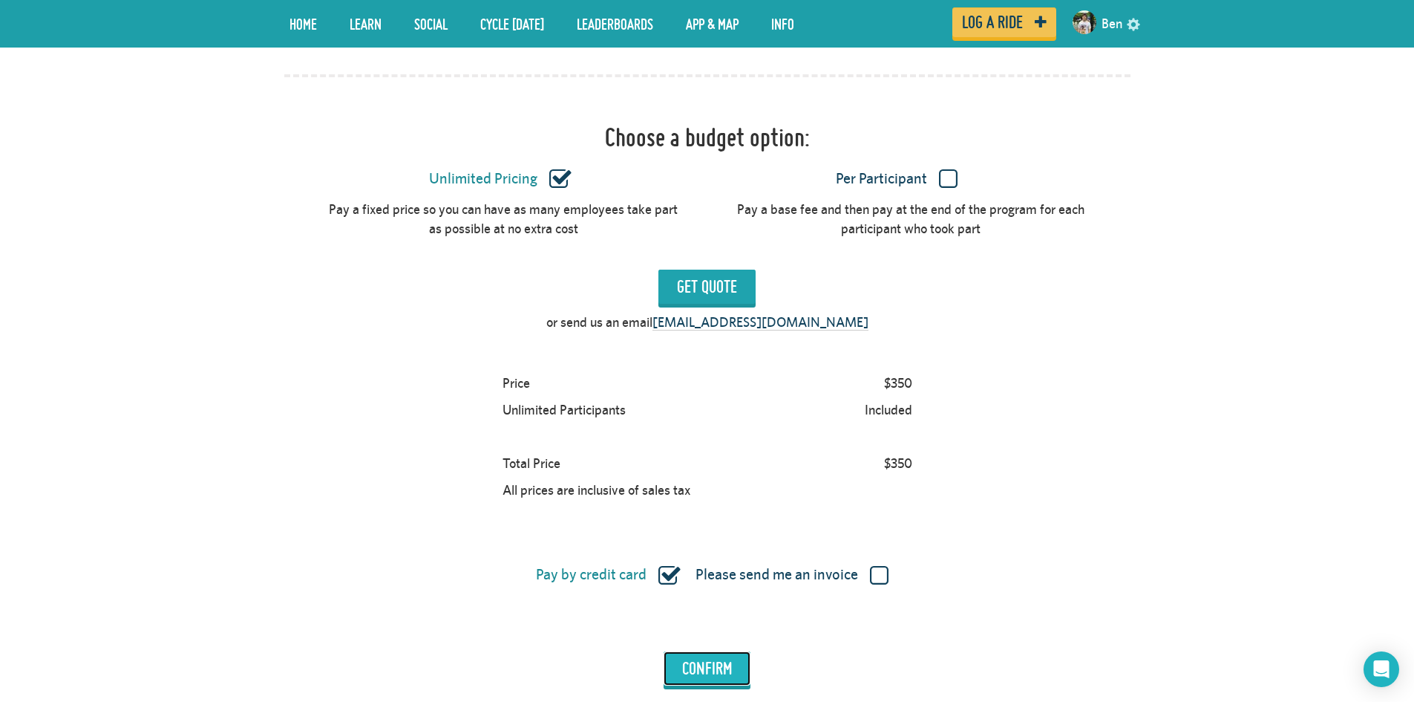
click at [700, 673] on input "Confirm" at bounding box center [707, 668] width 87 height 34
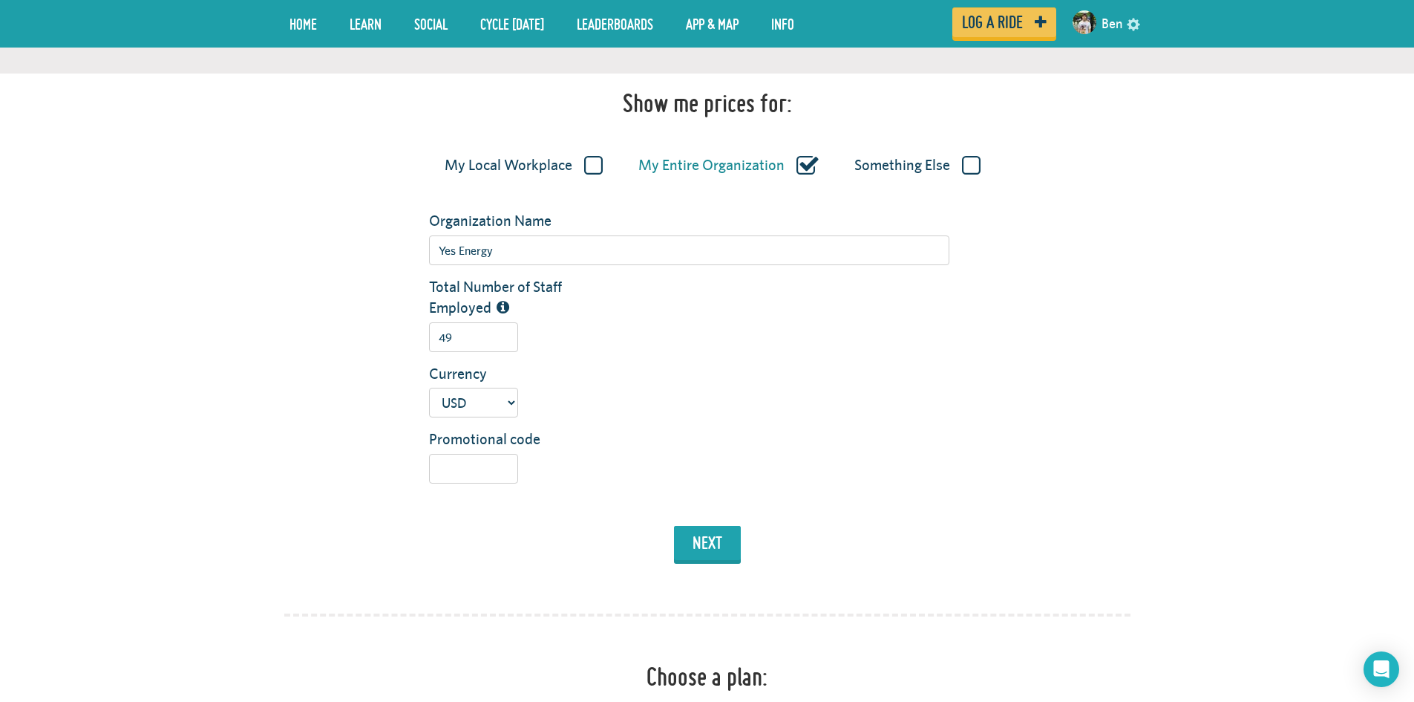
scroll to position [0, 0]
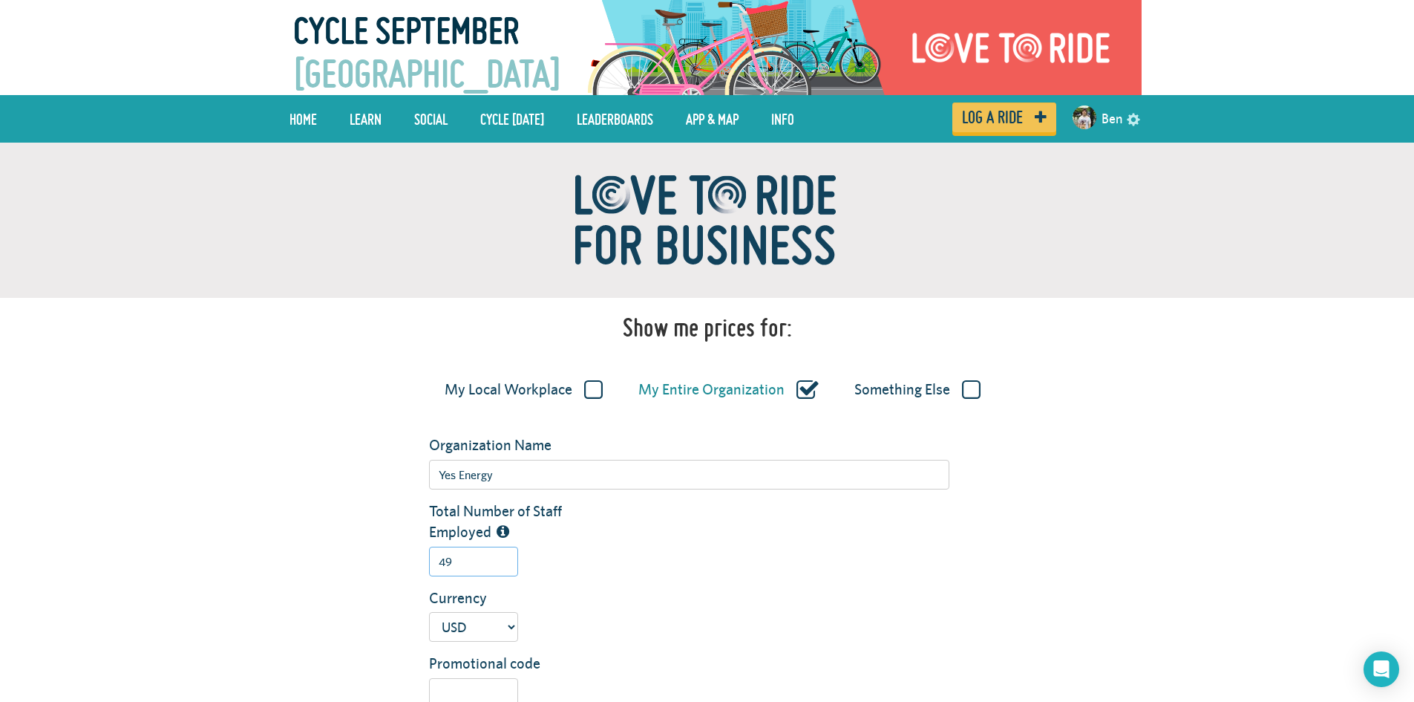
drag, startPoint x: 463, startPoint y: 546, endPoint x: 419, endPoint y: 557, distance: 44.5
click at [419, 557] on div "49" at bounding box center [689, 561] width 543 height 30
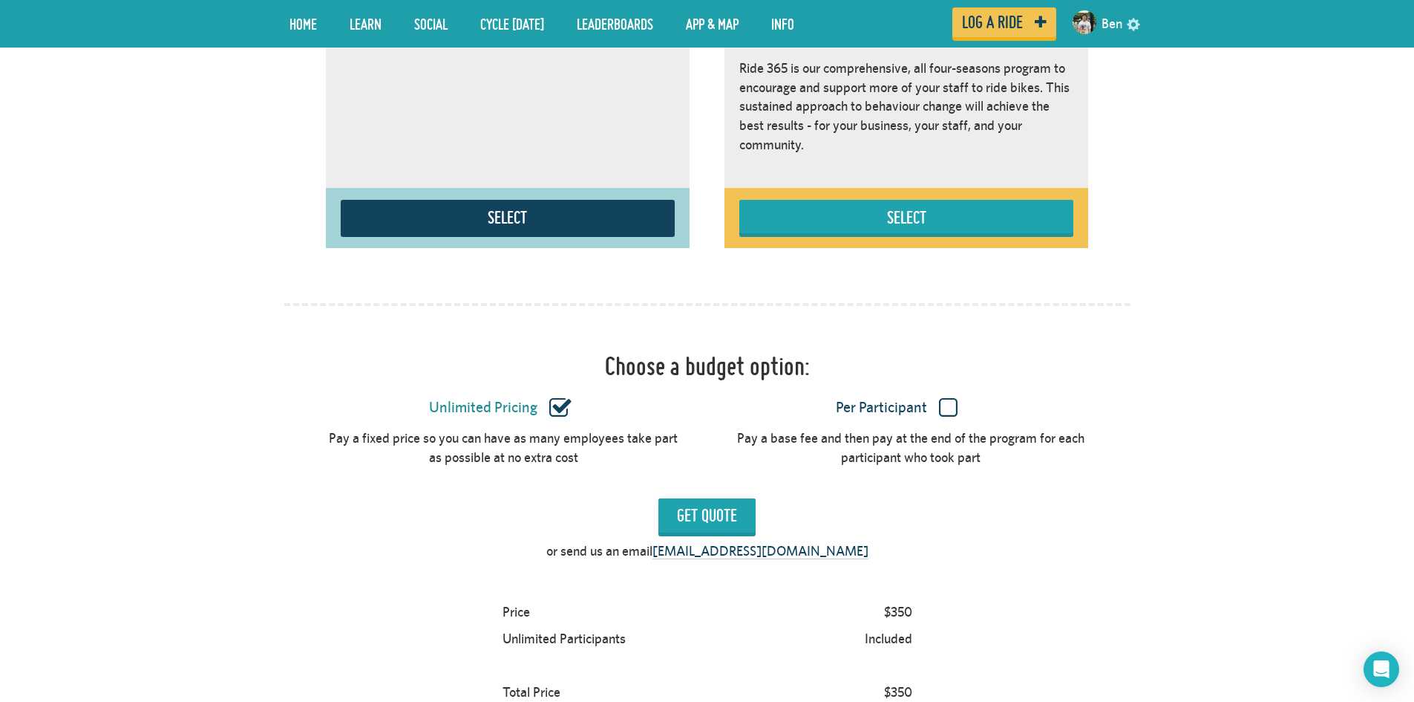
scroll to position [1336, 0]
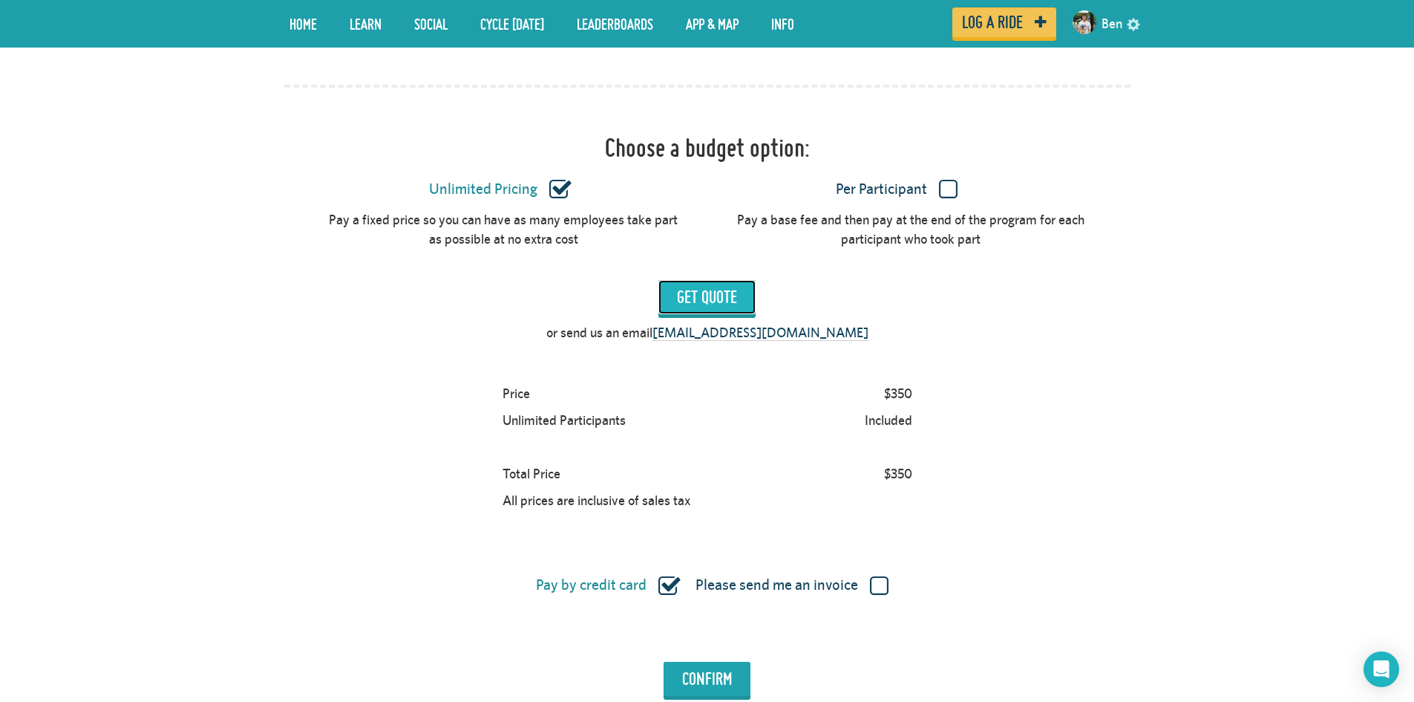
click at [703, 302] on input "Get Quote" at bounding box center [707, 297] width 97 height 34
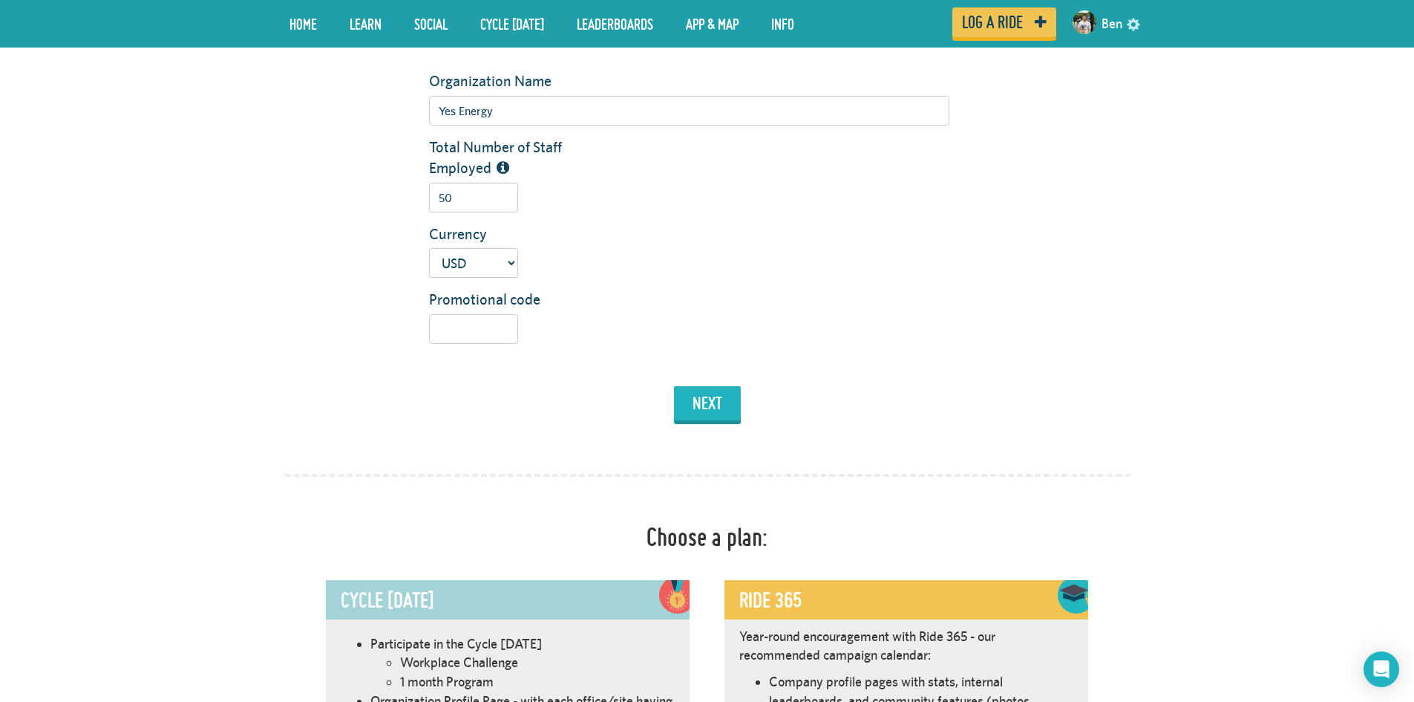
scroll to position [223, 0]
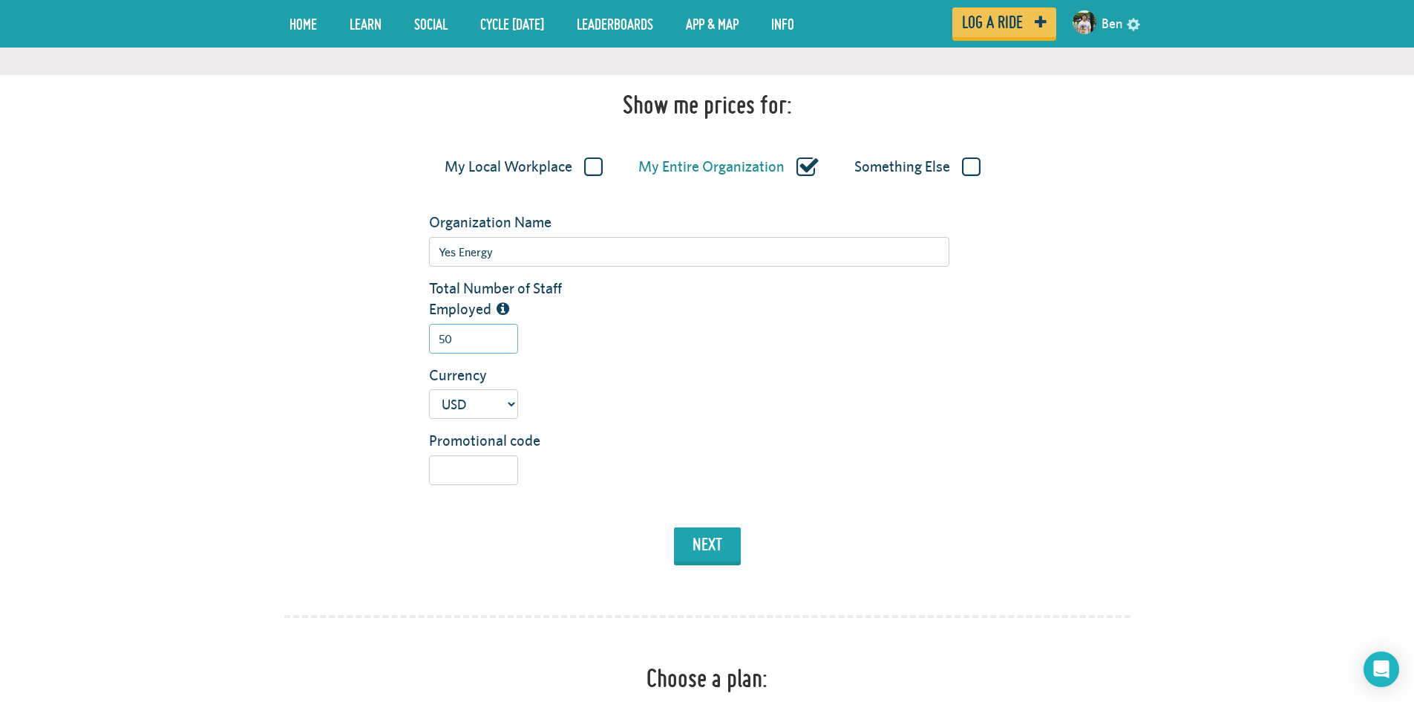
drag, startPoint x: 450, startPoint y: 344, endPoint x: 432, endPoint y: 348, distance: 18.4
click at [432, 348] on input "50" at bounding box center [473, 339] width 89 height 30
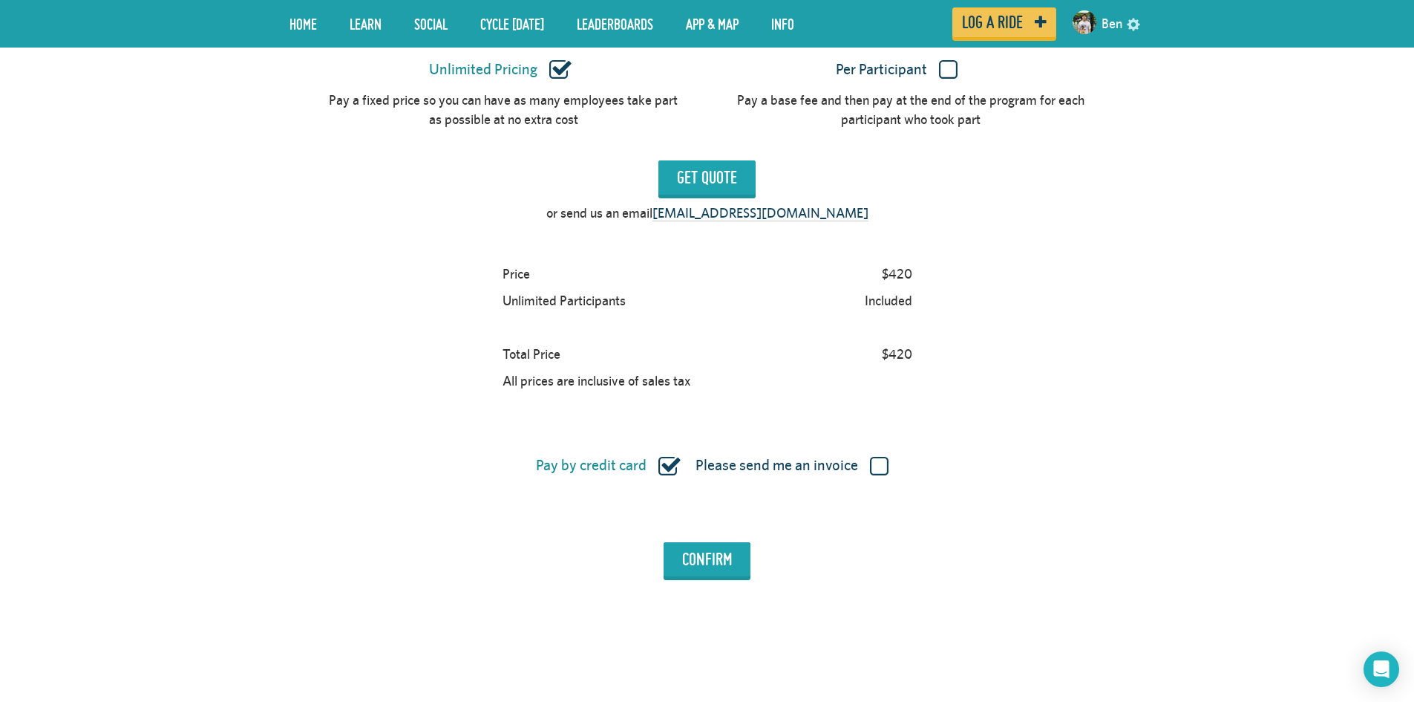
scroll to position [1336, 0]
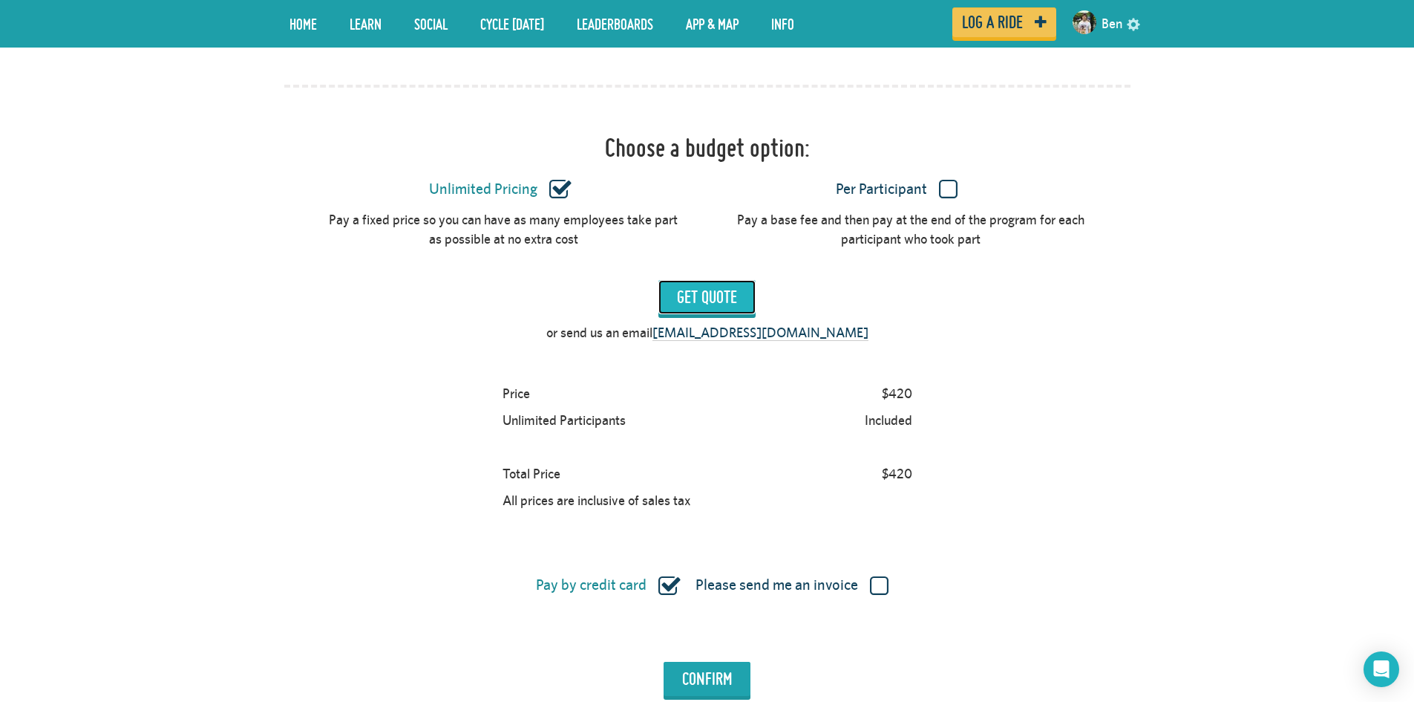
click at [701, 302] on input "Get Quote" at bounding box center [707, 297] width 97 height 34
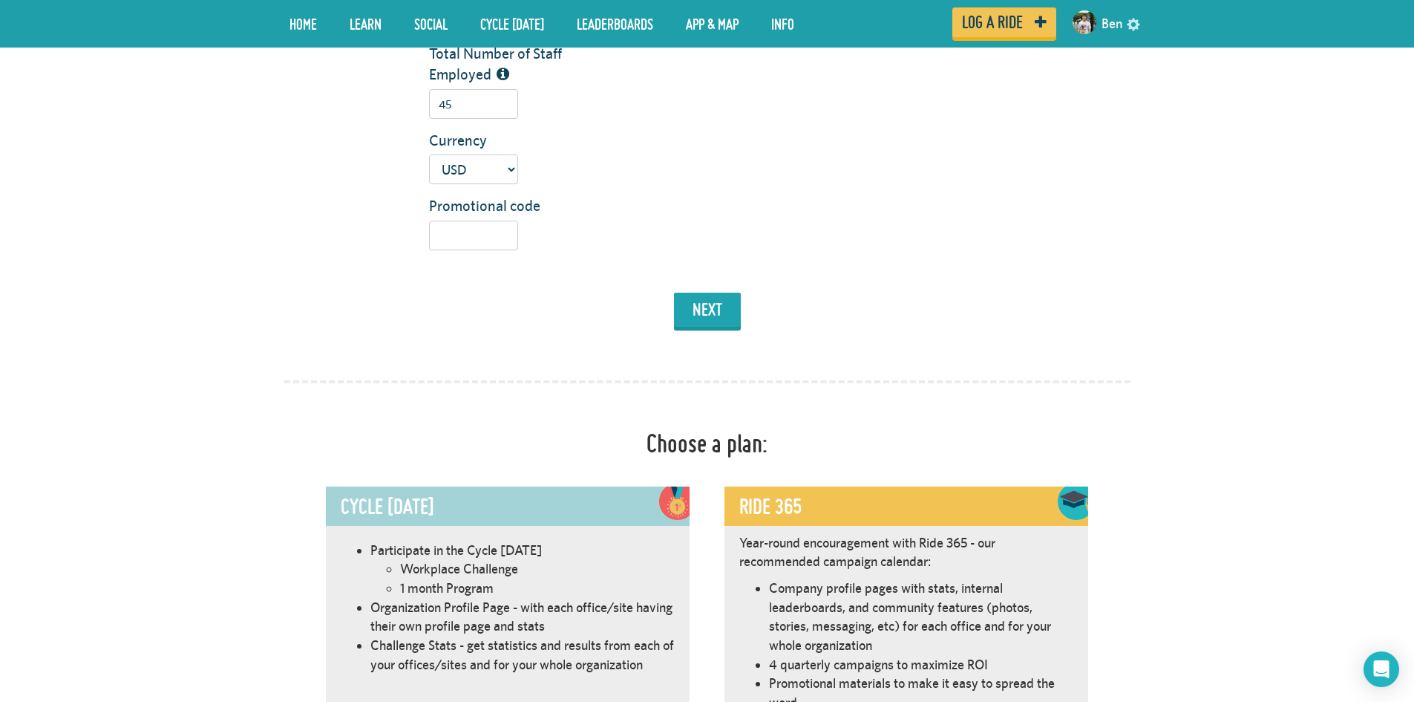
scroll to position [148, 0]
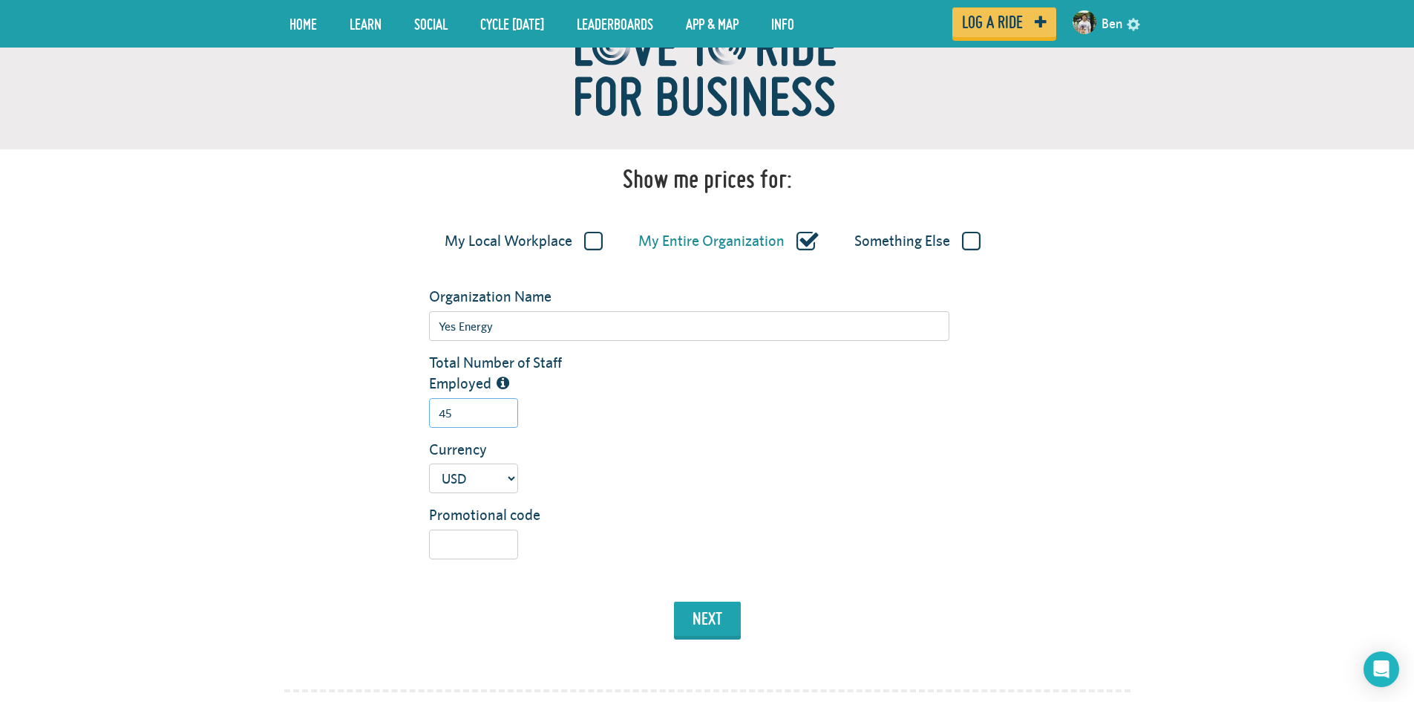
click at [464, 414] on input "45" at bounding box center [473, 413] width 89 height 30
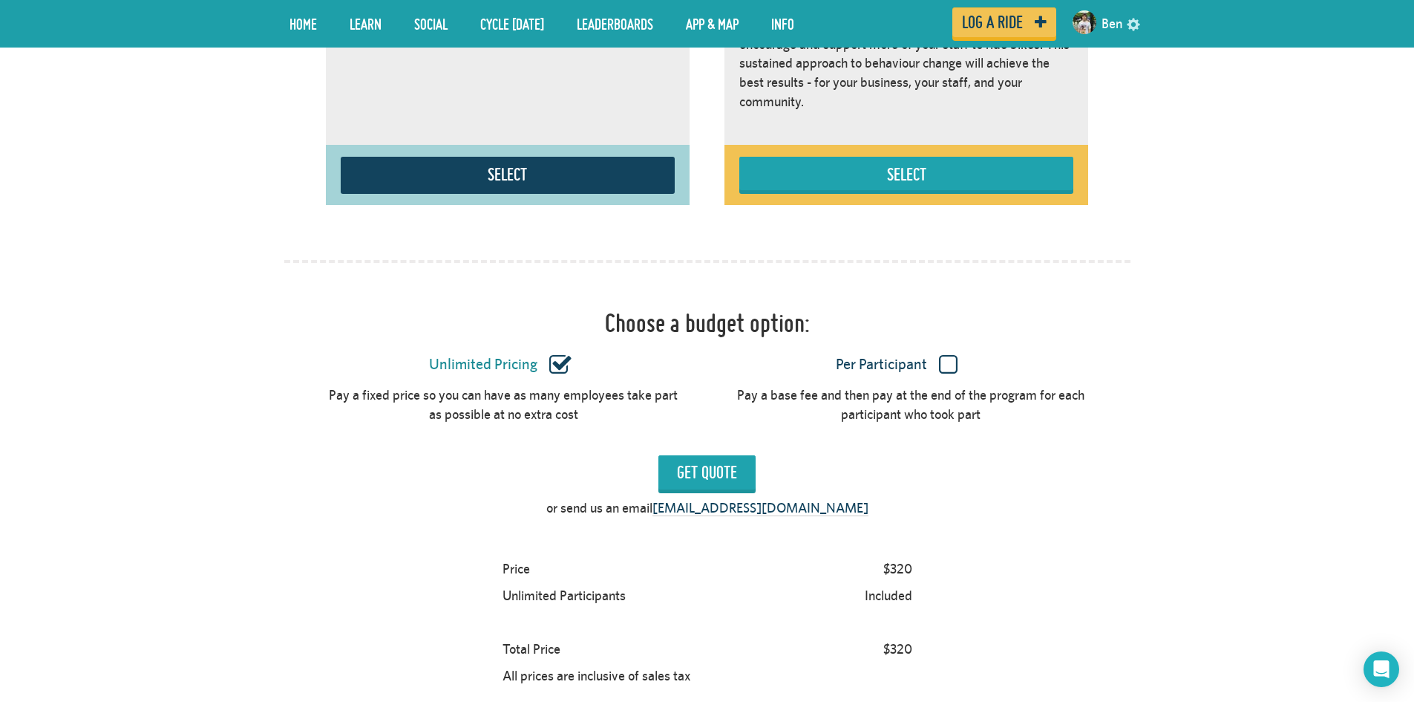
scroll to position [1336, 0]
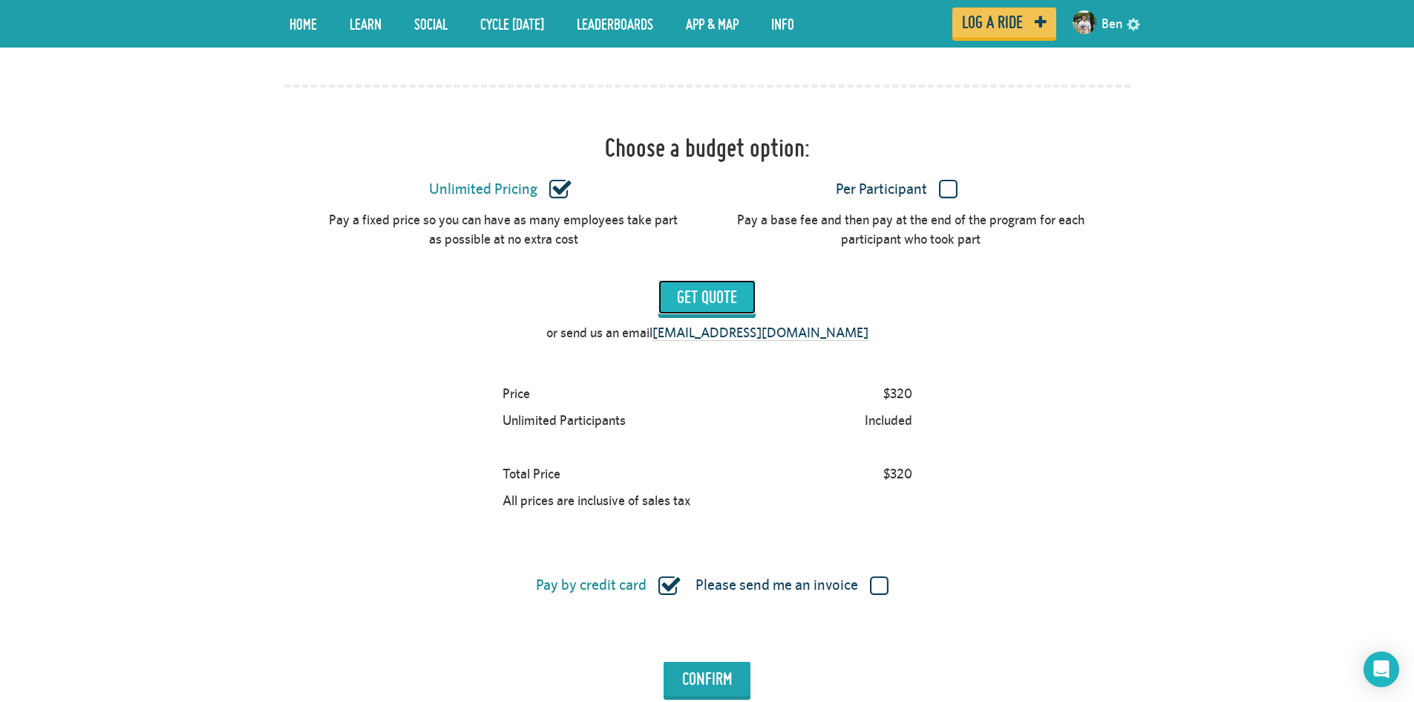
click at [709, 297] on input "Get Quote" at bounding box center [707, 297] width 97 height 34
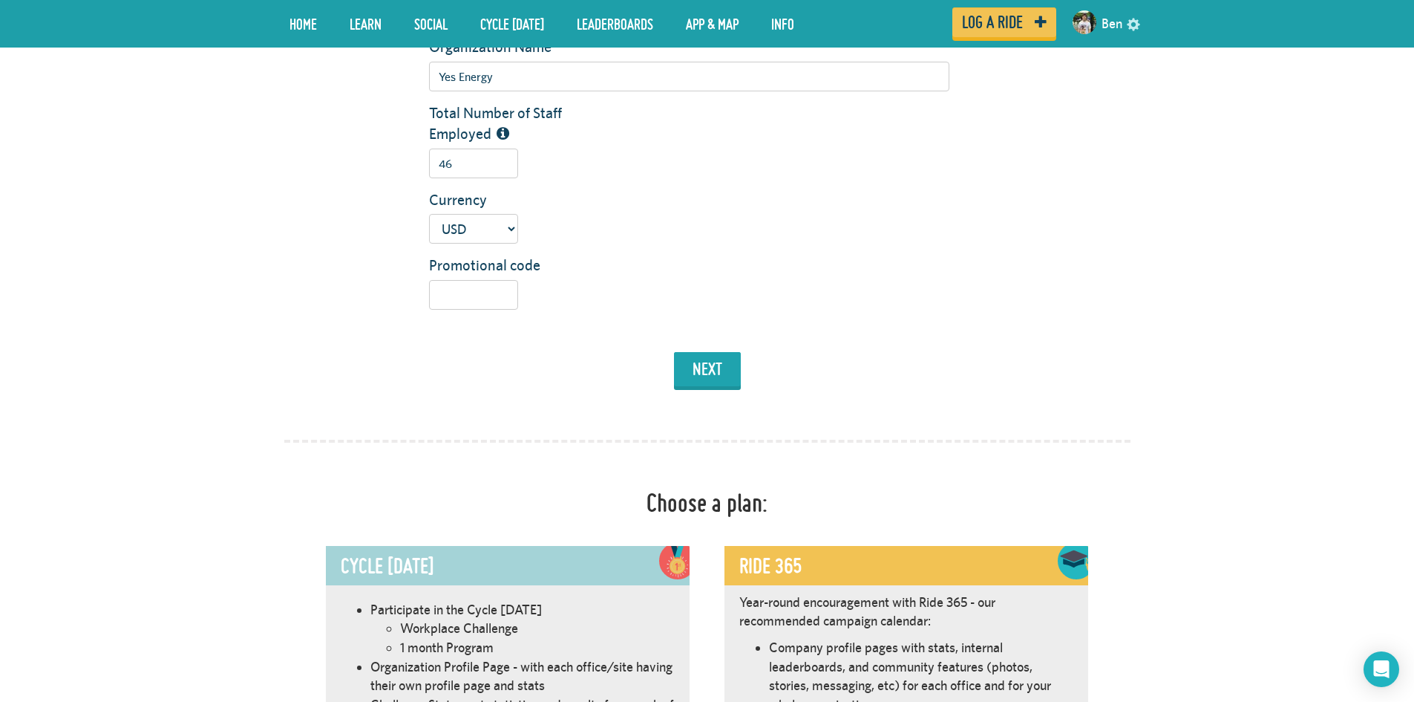
scroll to position [74, 0]
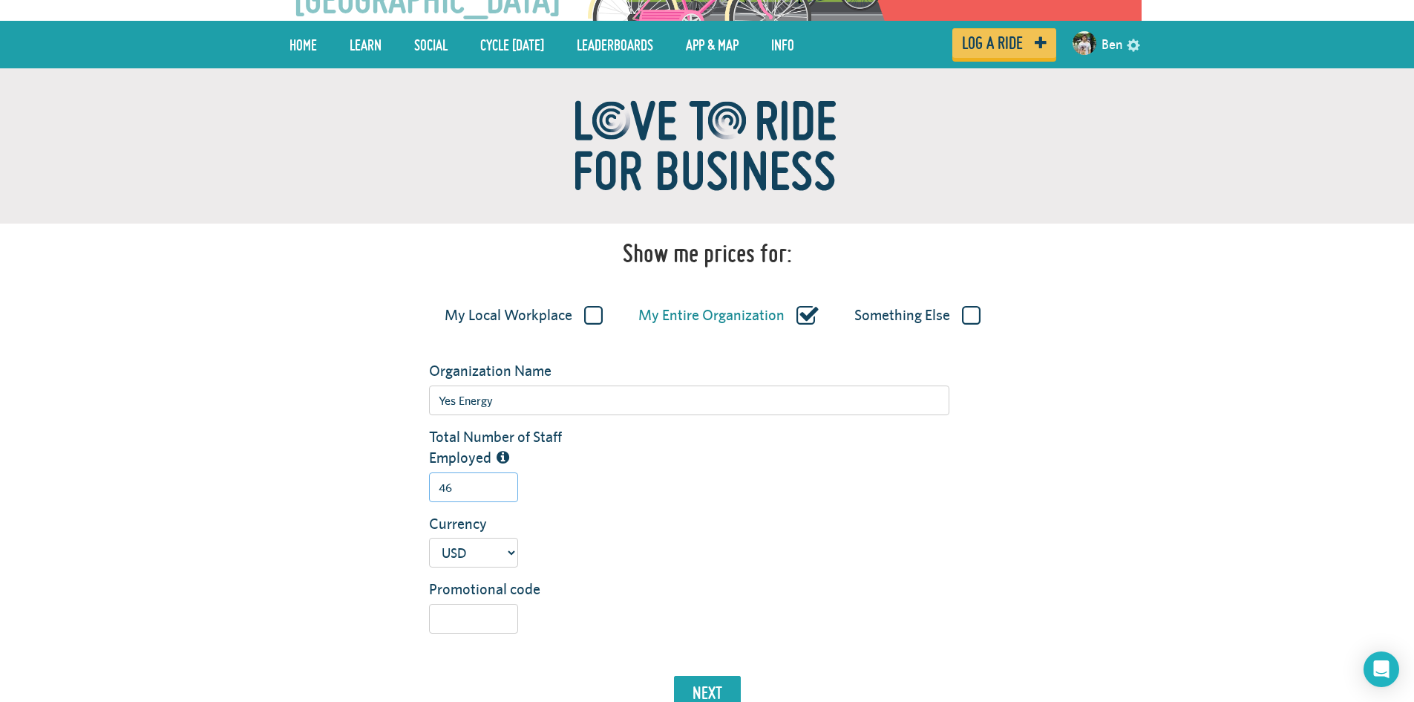
click at [475, 482] on input "46" at bounding box center [473, 487] width 89 height 30
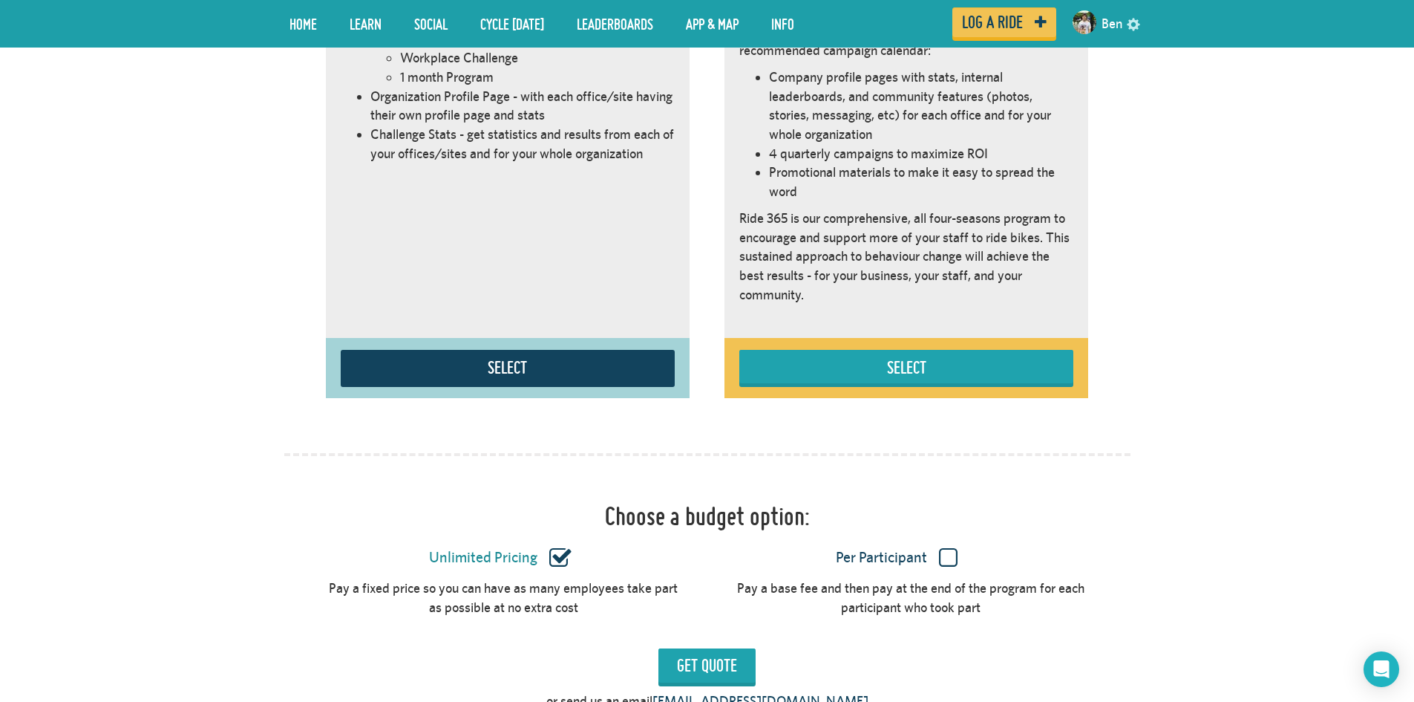
scroll to position [1188, 0]
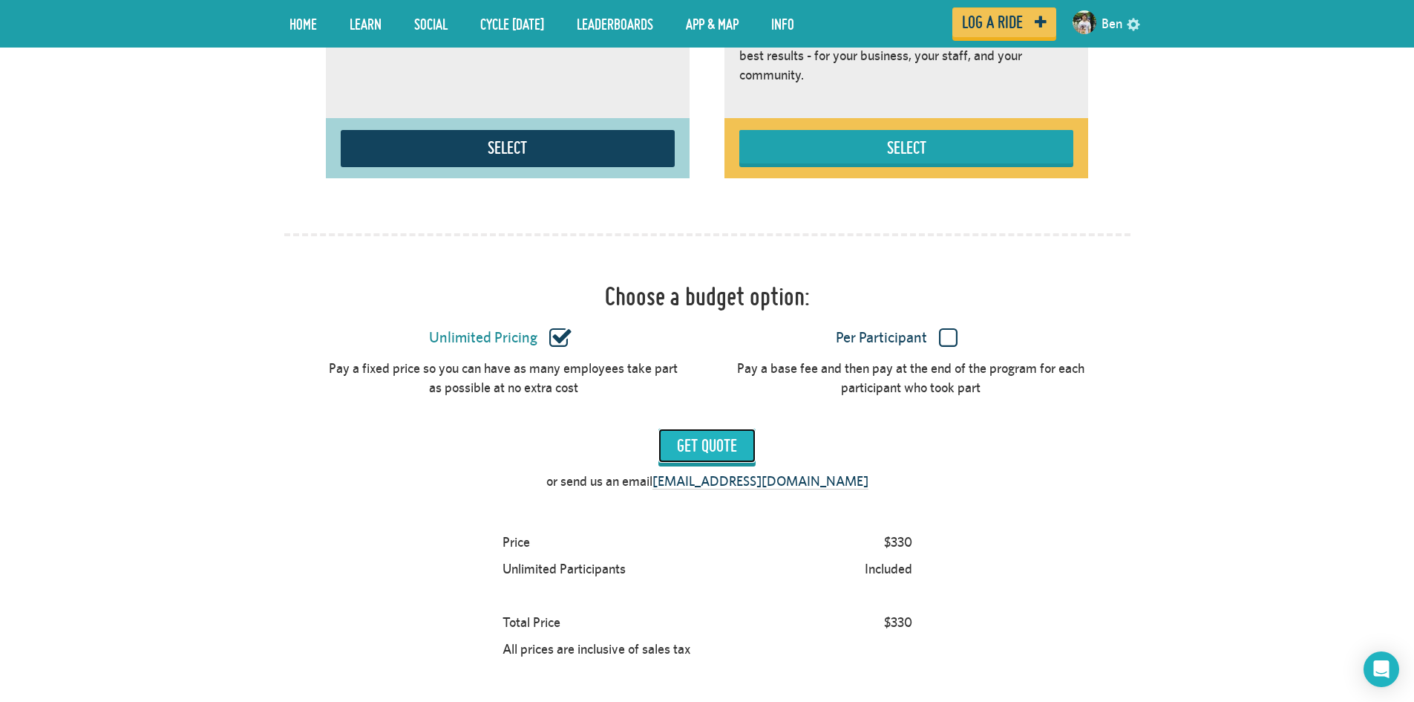
click at [690, 448] on input "Get Quote" at bounding box center [707, 445] width 97 height 34
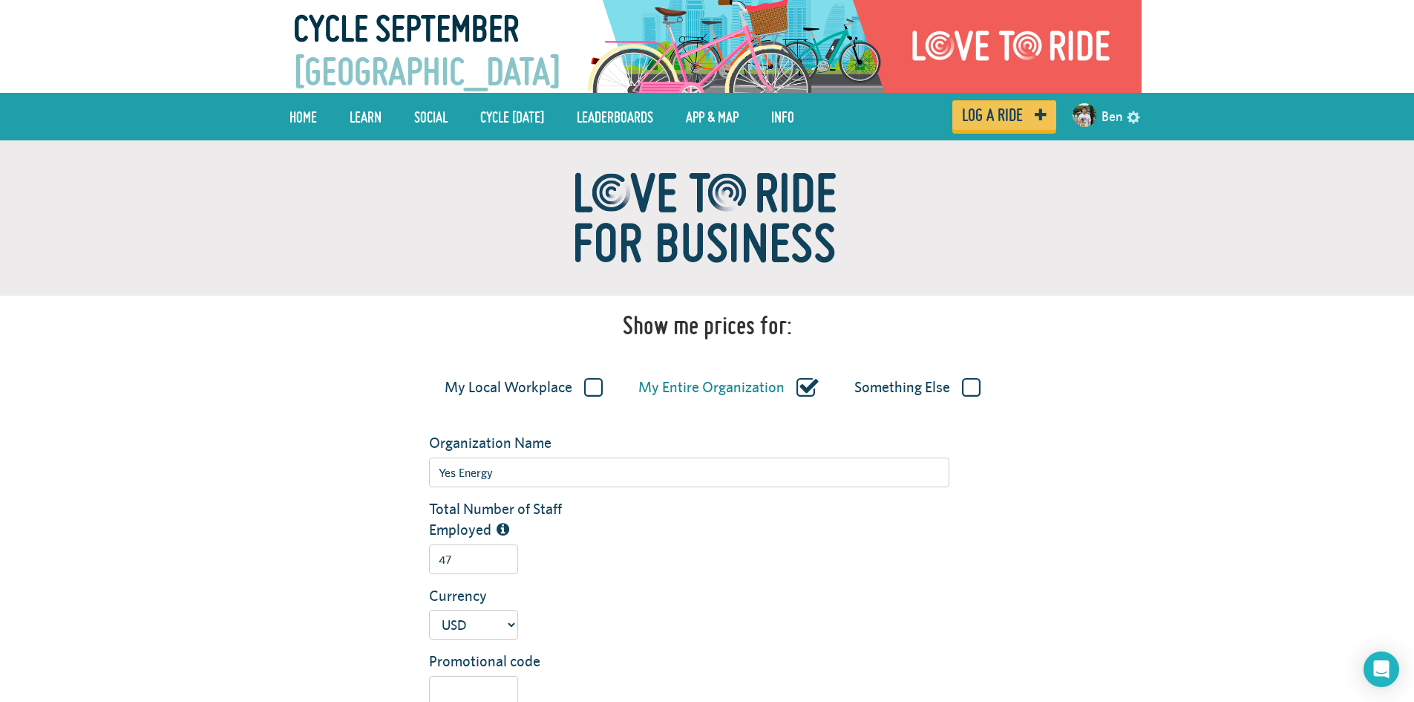
scroll to position [0, 0]
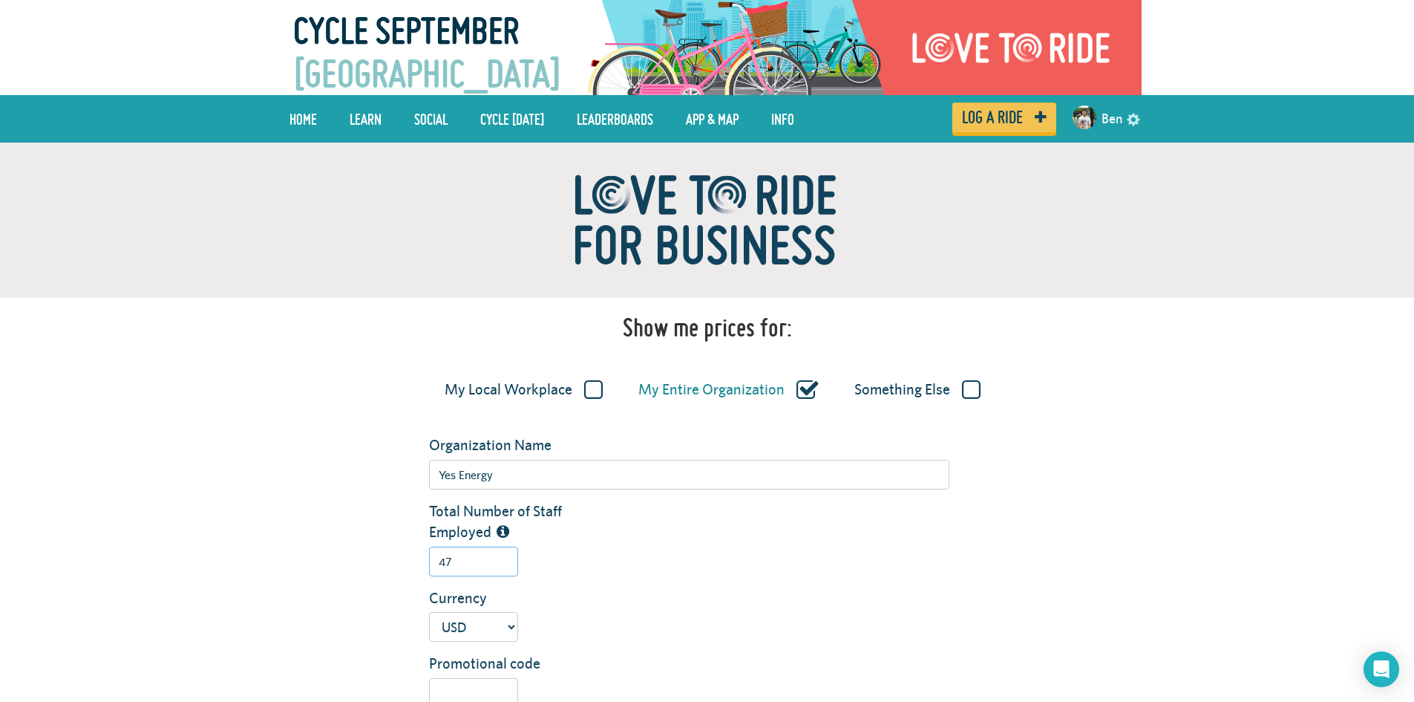
click at [477, 551] on input "47" at bounding box center [473, 561] width 89 height 30
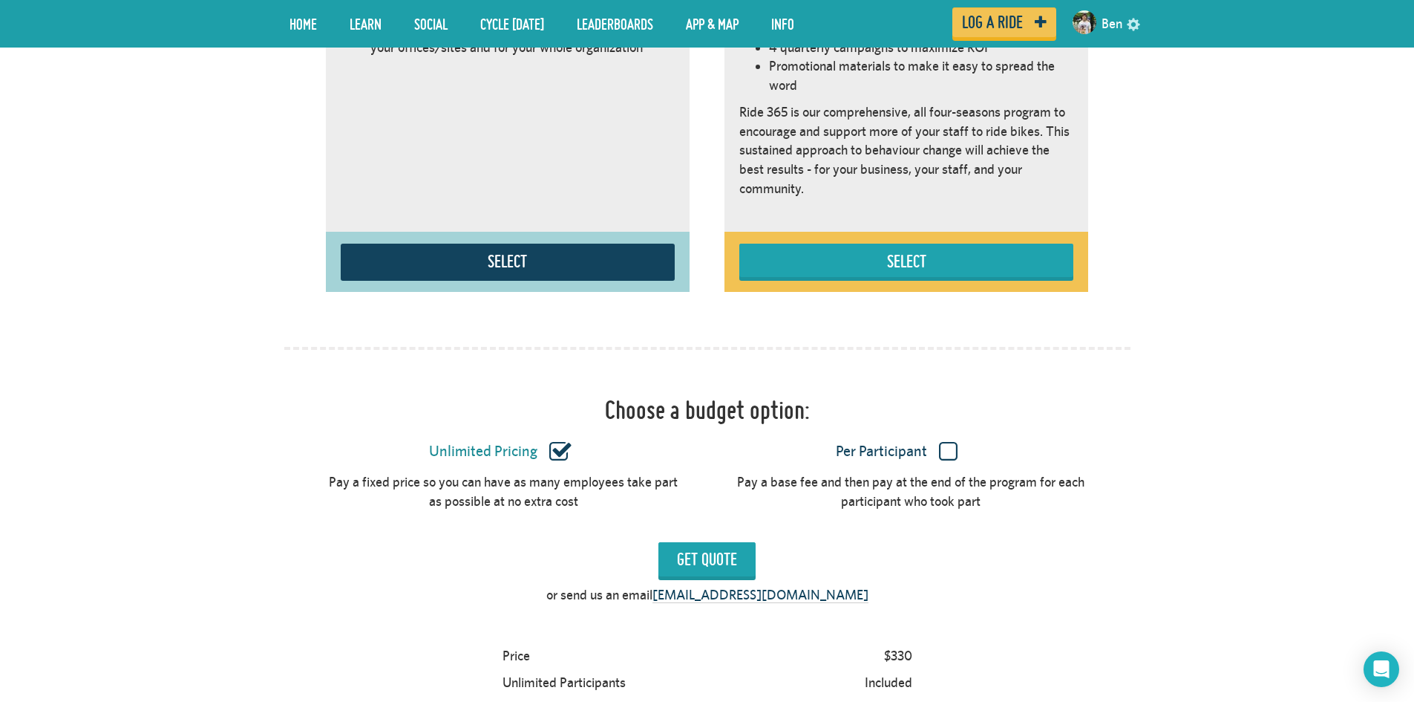
scroll to position [1114, 0]
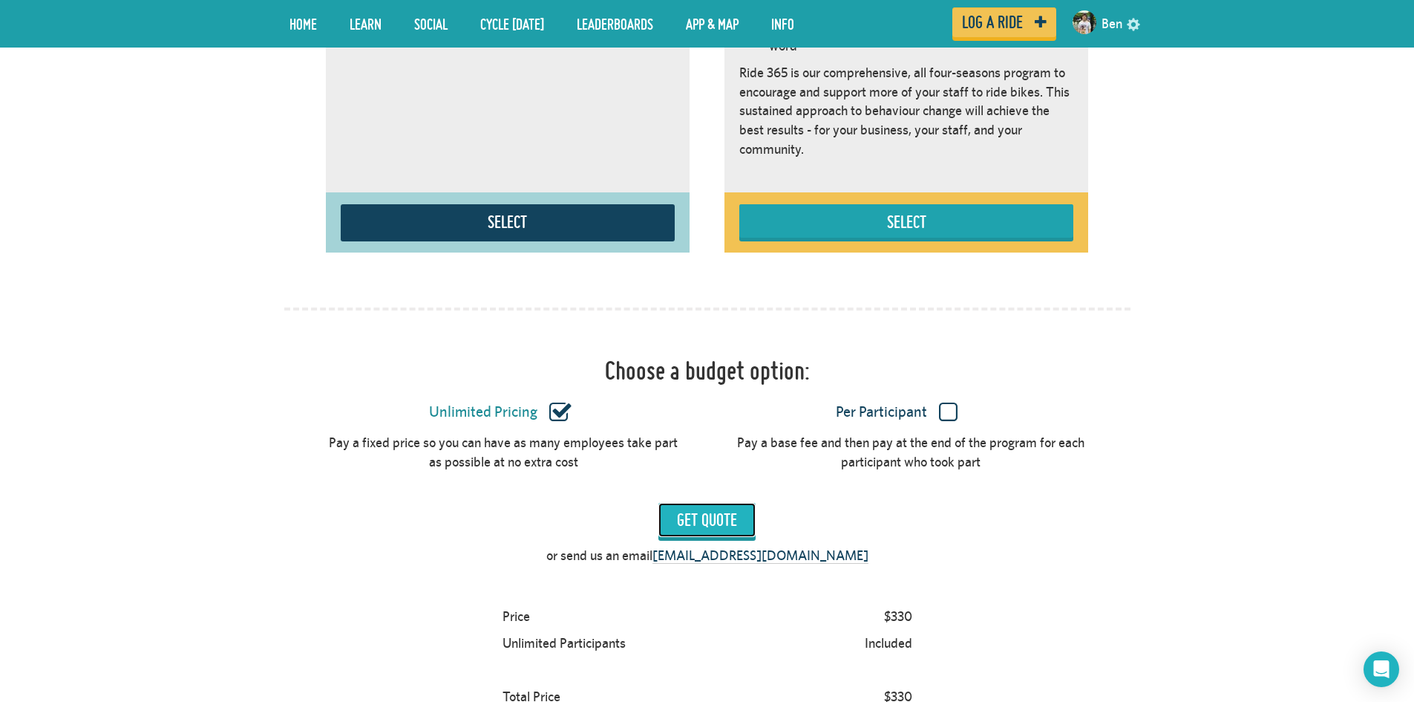
click at [696, 515] on input "Get Quote" at bounding box center [707, 520] width 97 height 34
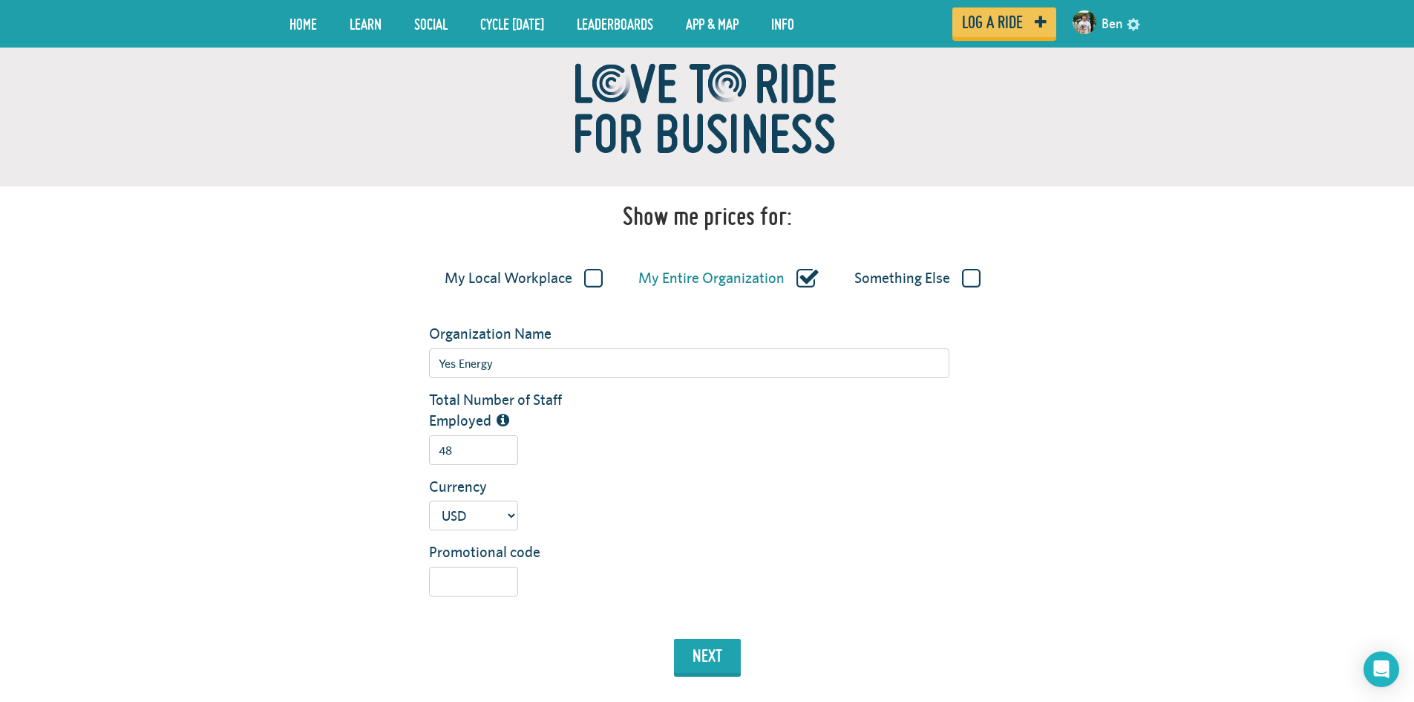
scroll to position [0, 0]
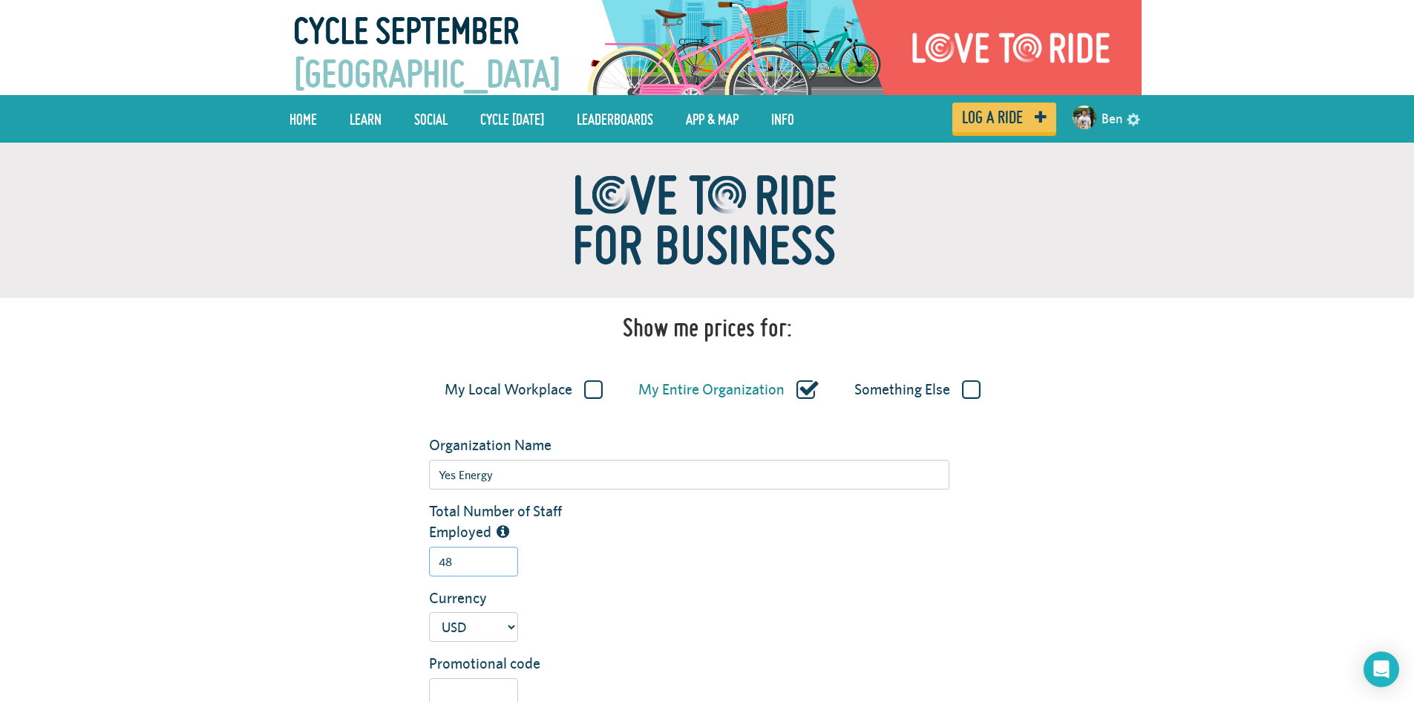
click at [477, 558] on input "48" at bounding box center [473, 561] width 89 height 30
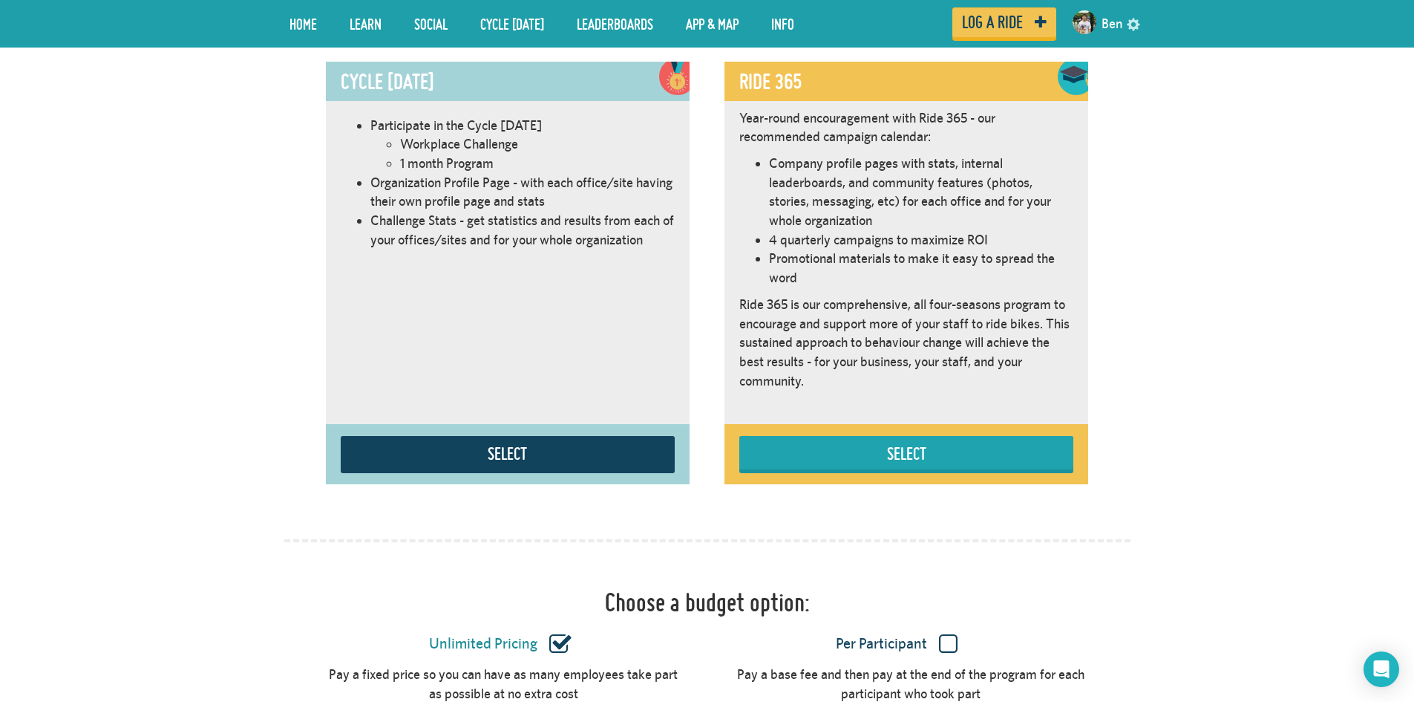
scroll to position [1039, 0]
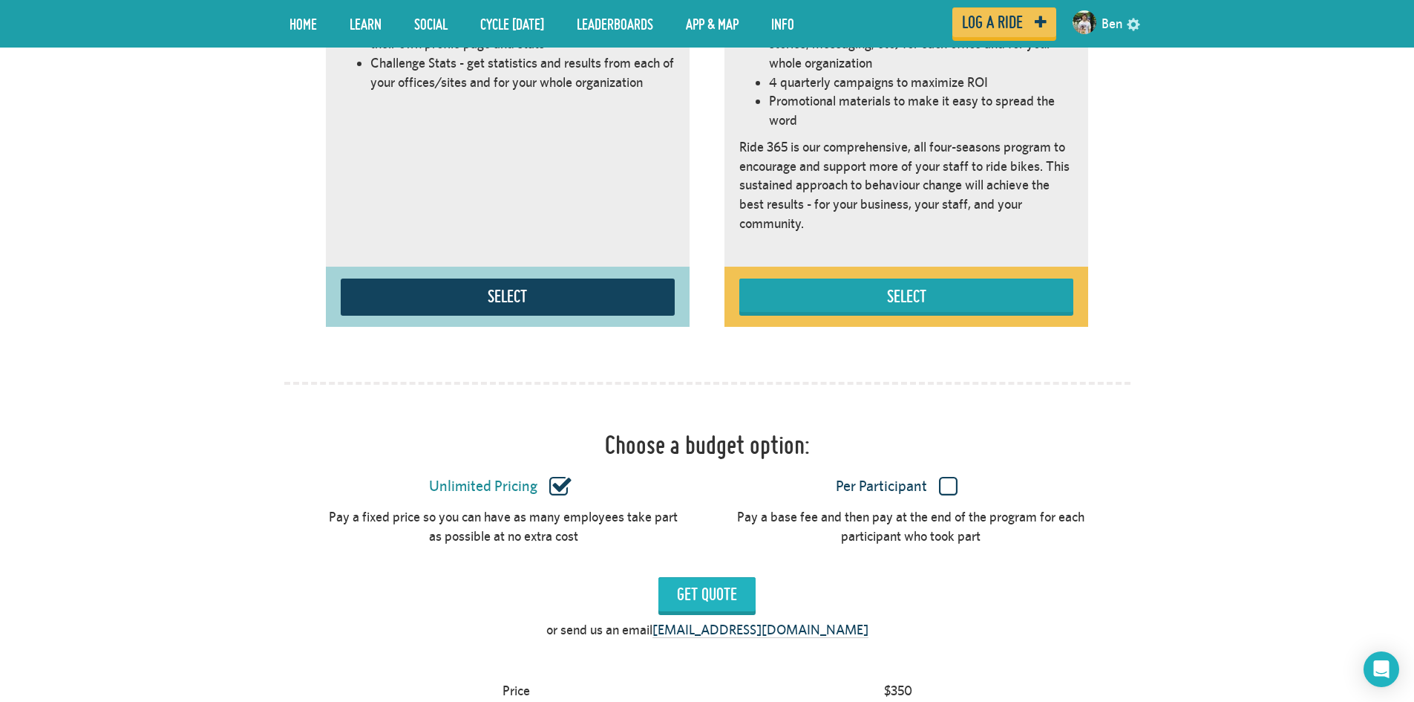
type input "49"
click at [728, 592] on input "Get Quote" at bounding box center [707, 594] width 97 height 34
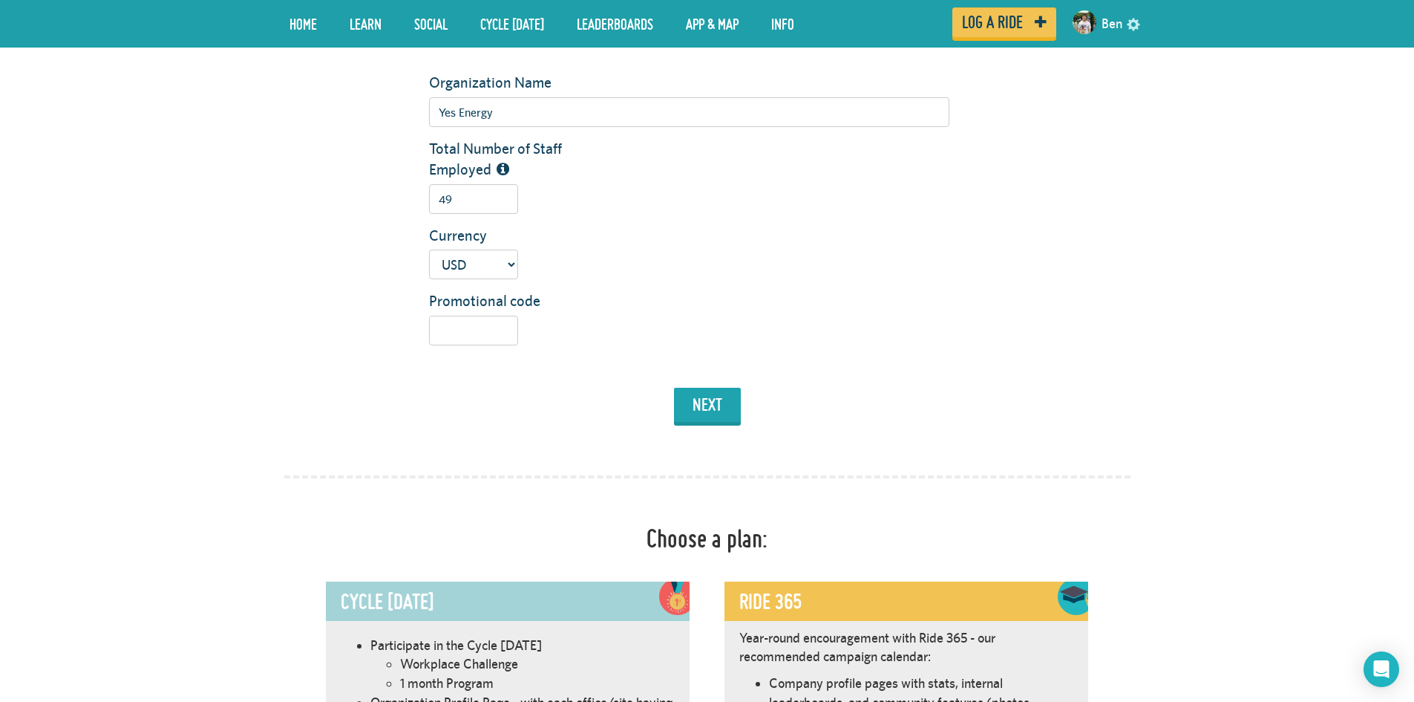
scroll to position [0, 0]
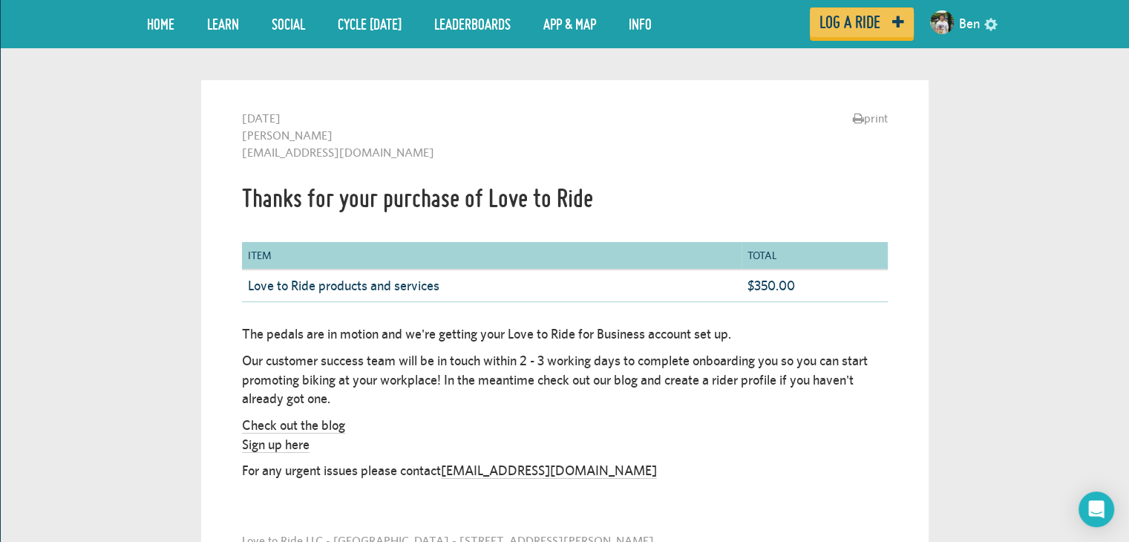
scroll to position [74, 0]
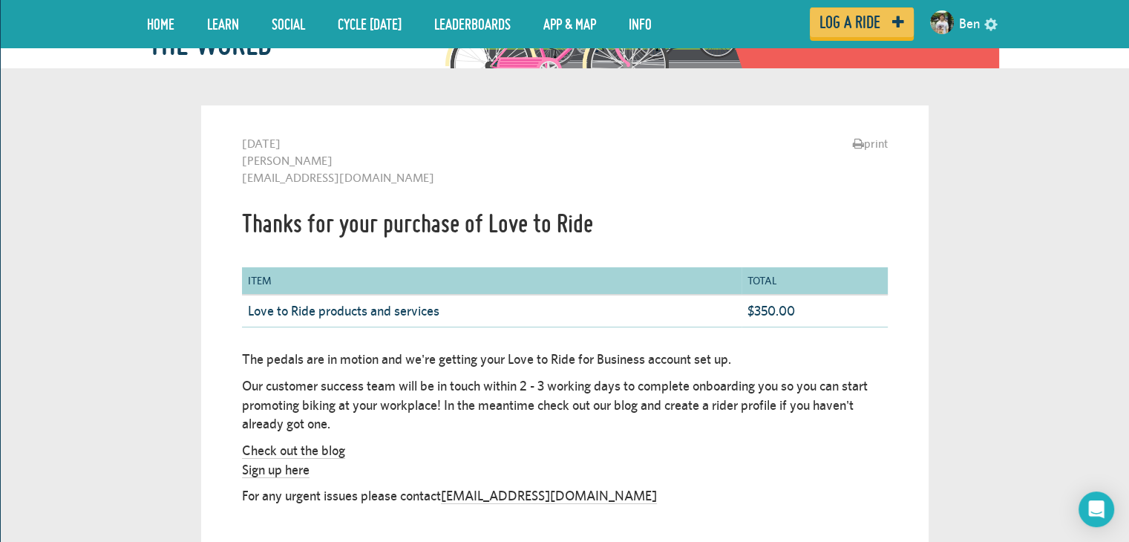
click at [870, 131] on div "print Wednesday 27th August 2025 Ben Perry ben.perry@yesenergy.com Thanks for y…" at bounding box center [565, 359] width 728 height 508
click at [868, 141] on link "print" at bounding box center [870, 143] width 35 height 17
